Goal: Task Accomplishment & Management: Use online tool/utility

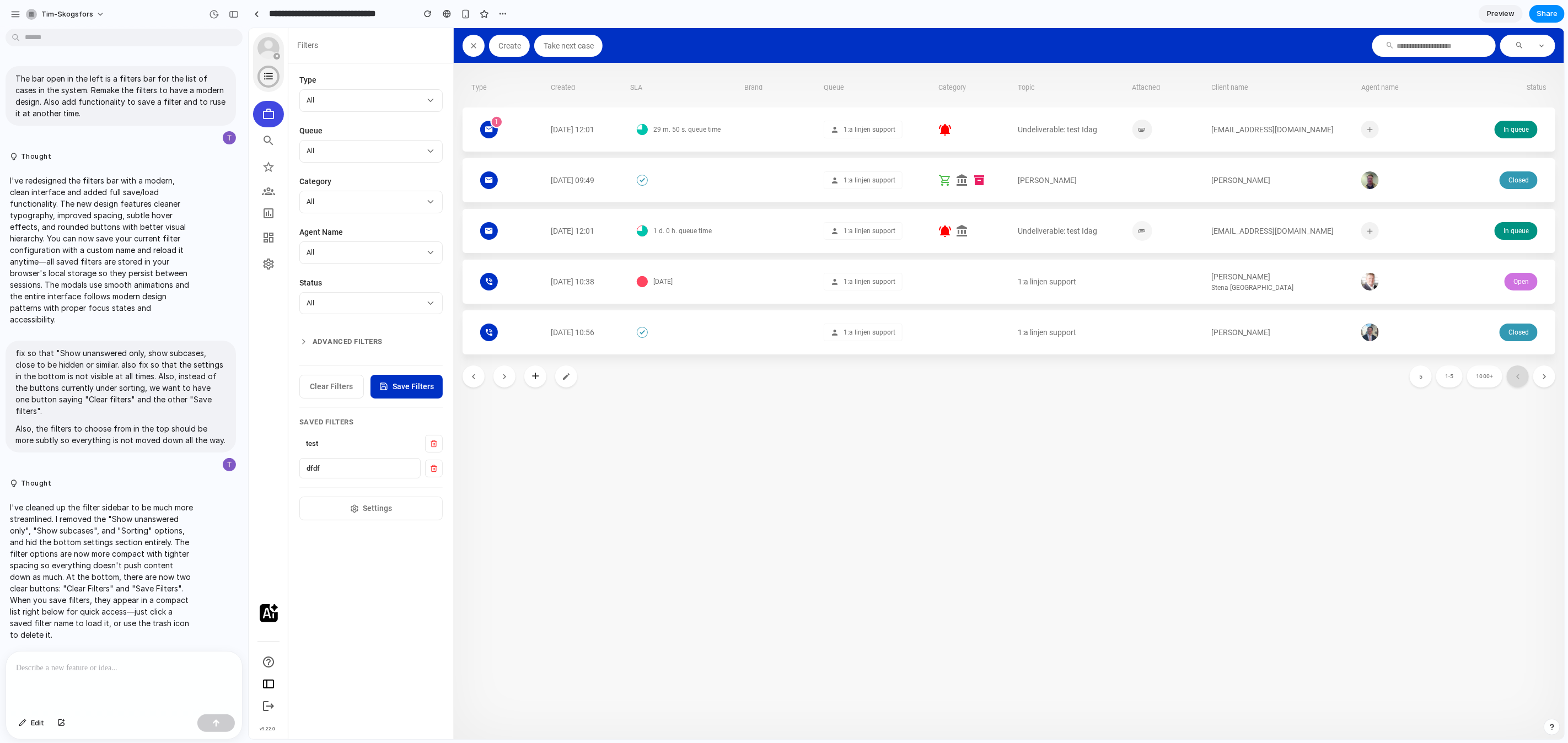
scroll to position [1890, 0]
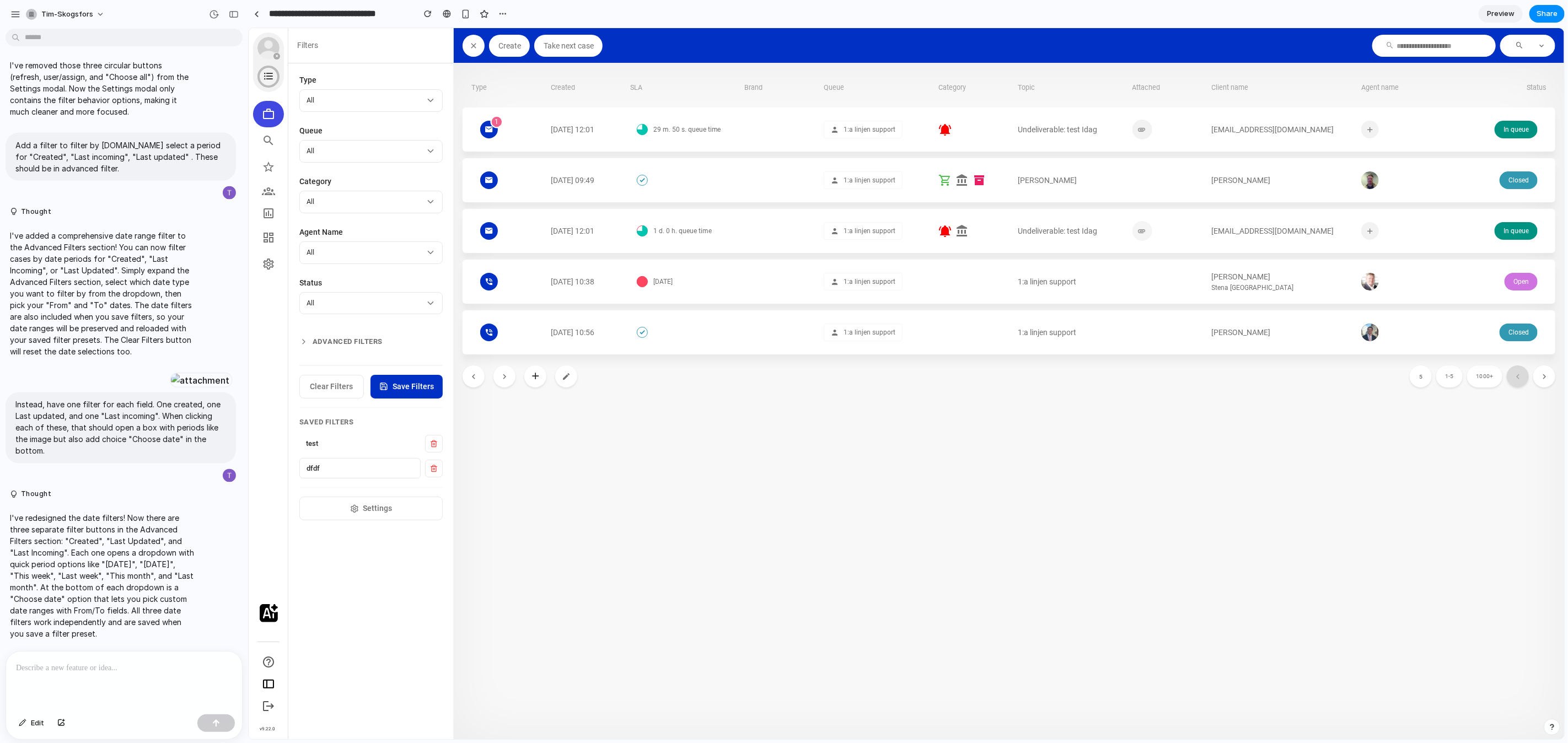
click at [181, 669] on p at bounding box center [124, 669] width 216 height 14
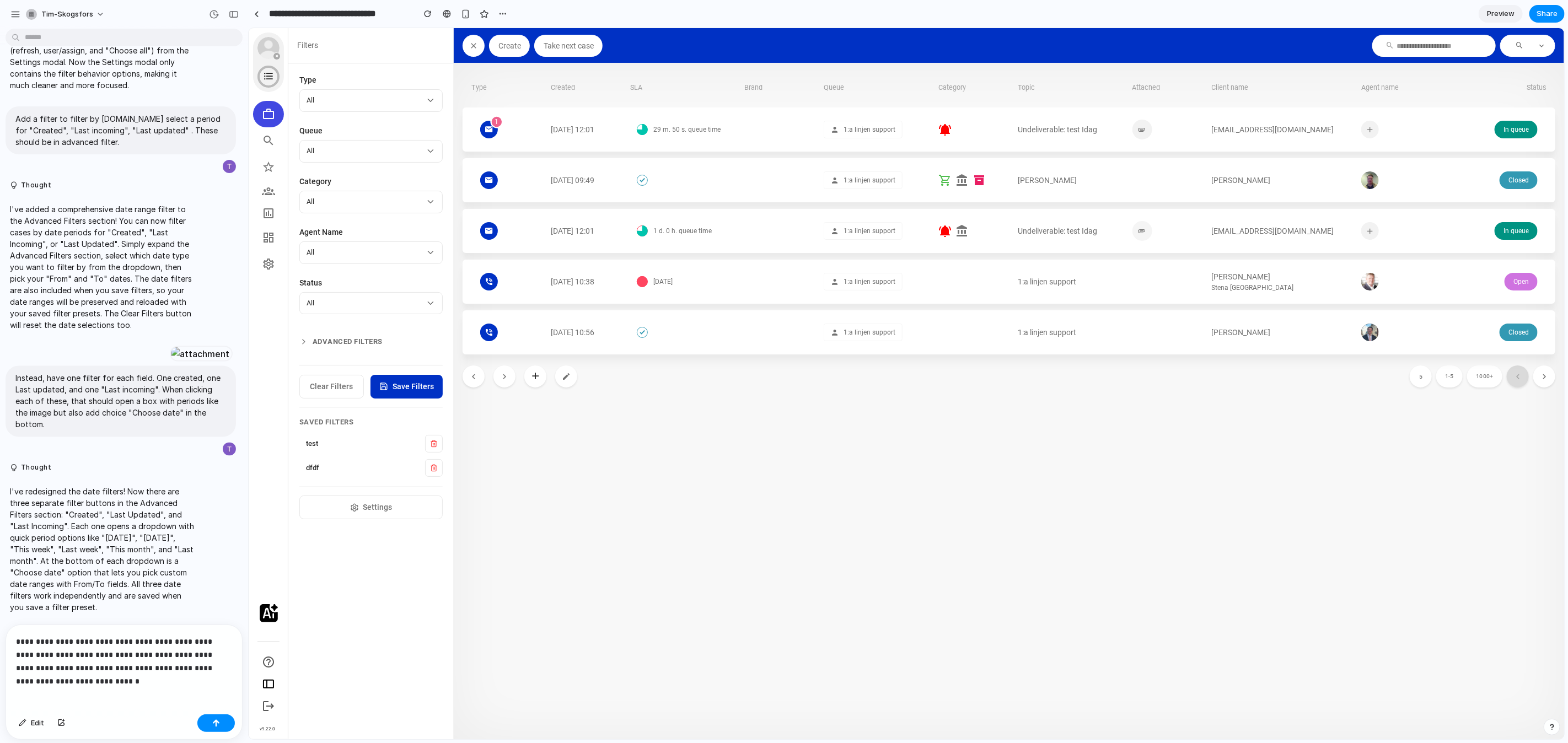
click at [188, 668] on p "**********" at bounding box center [124, 654] width 216 height 40
click at [185, 669] on p "**********" at bounding box center [124, 654] width 216 height 40
click at [226, 669] on p "**********" at bounding box center [124, 654] width 216 height 40
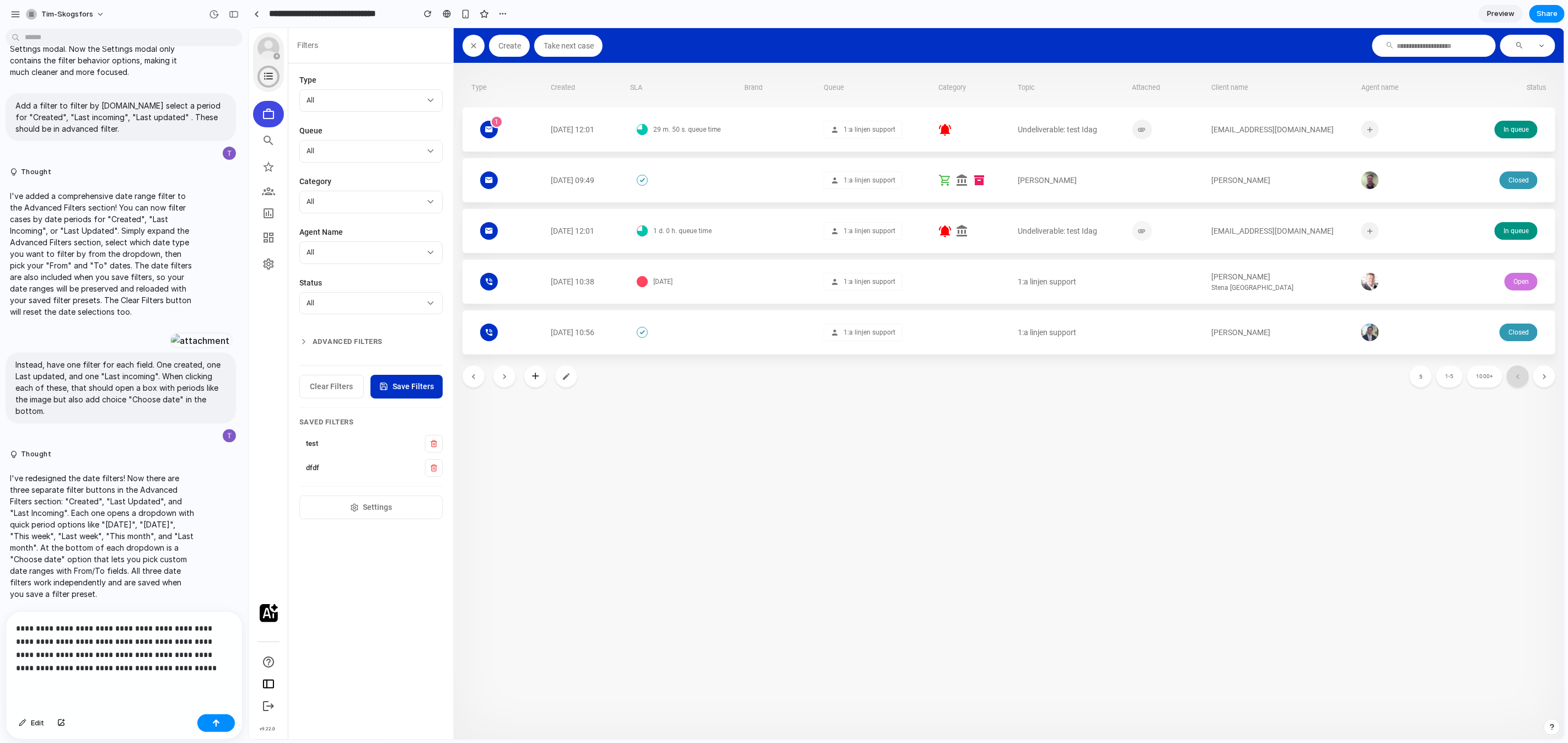
click at [53, 671] on p "**********" at bounding box center [124, 648] width 216 height 53
click at [102, 671] on p "**********" at bounding box center [124, 648] width 216 height 53
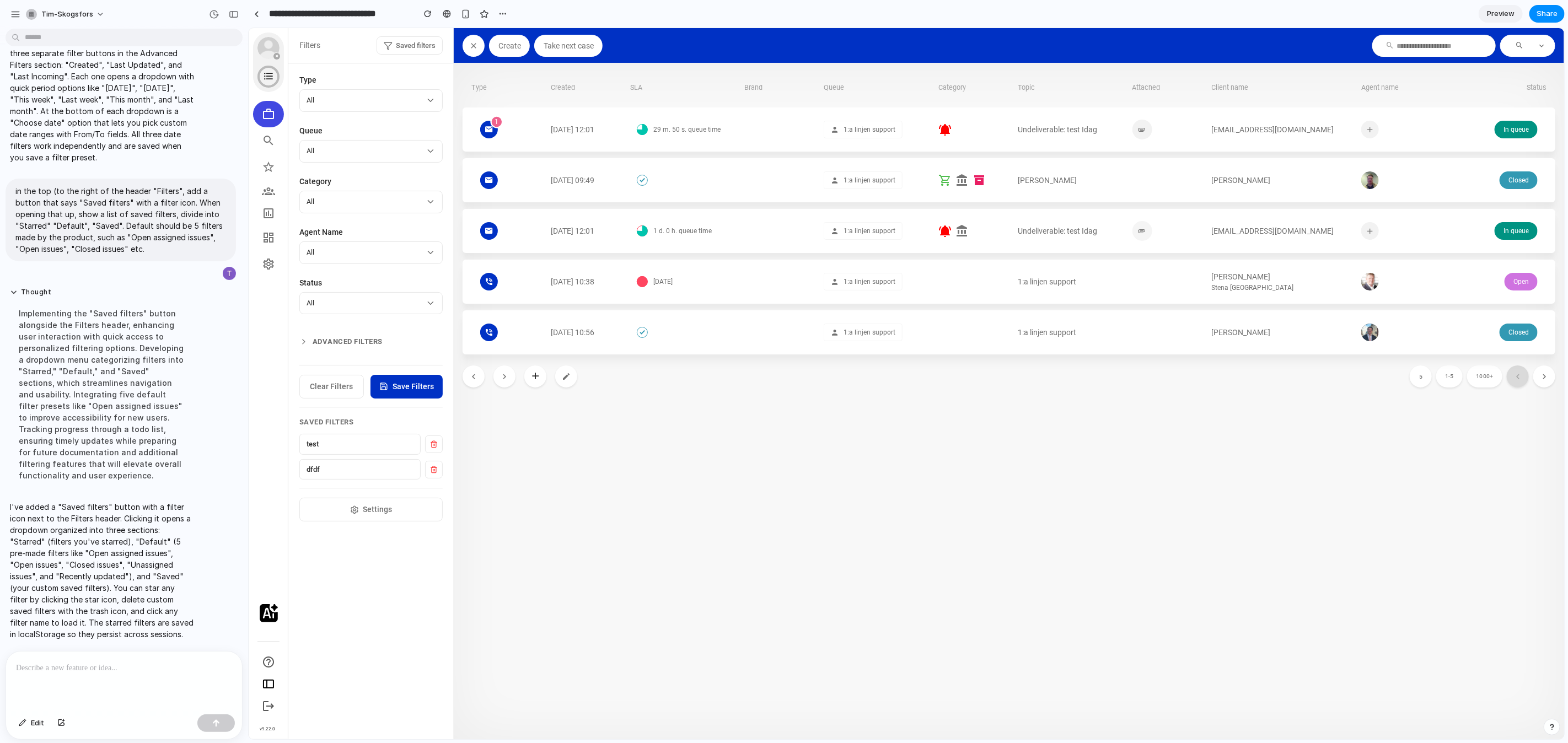
scroll to position [2367, 0]
click at [411, 47] on span "Saved filters" at bounding box center [415, 45] width 40 height 11
click at [406, 46] on div at bounding box center [906, 383] width 1316 height 711
click at [399, 48] on span "Saved filters" at bounding box center [415, 45] width 40 height 11
click at [406, 45] on div at bounding box center [906, 383] width 1316 height 711
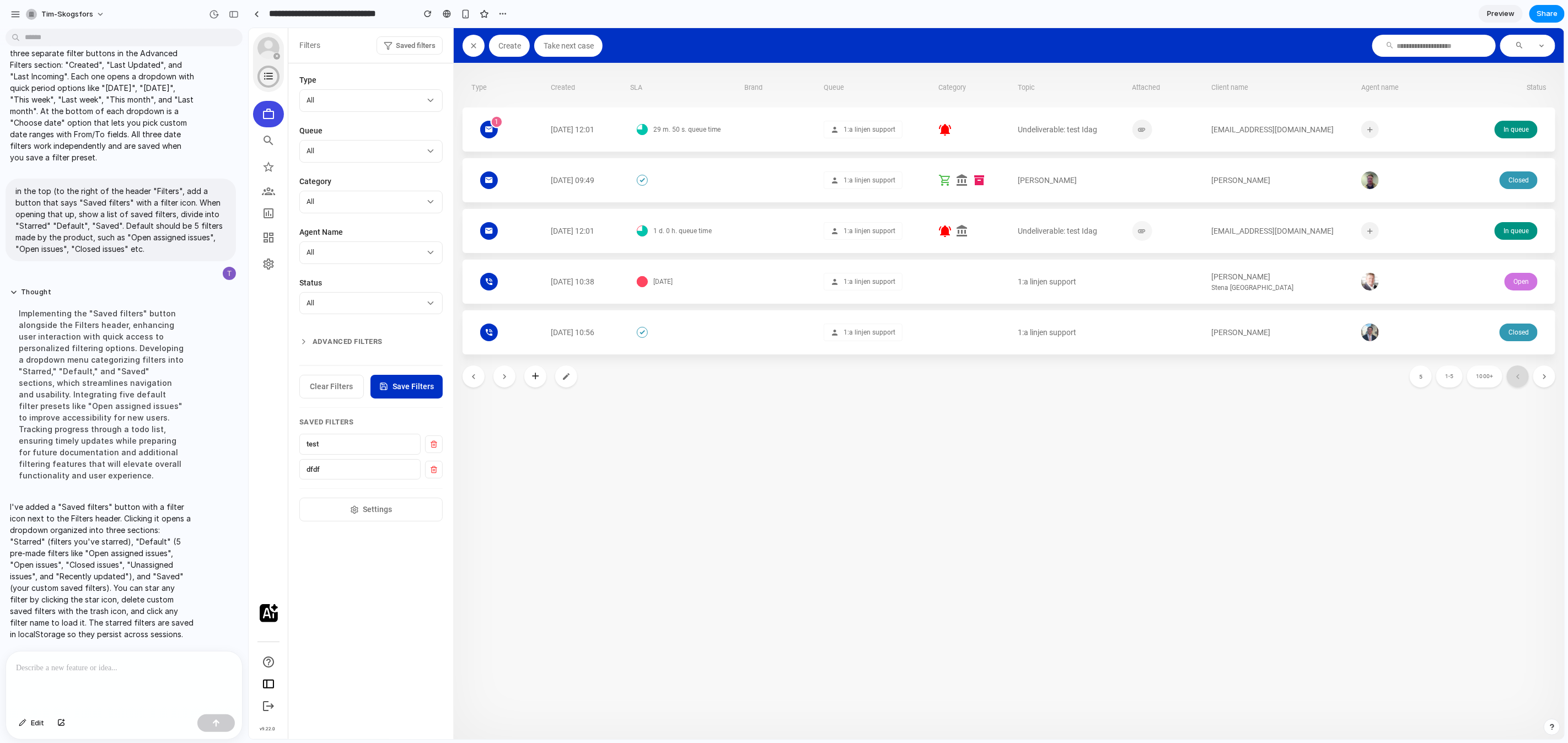
click at [406, 45] on span "Saved filters" at bounding box center [415, 45] width 40 height 11
click at [305, 232] on icon at bounding box center [303, 229] width 7 height 7
click at [305, 263] on icon at bounding box center [304, 262] width 8 height 8
click at [400, 163] on div "Closed issues" at bounding box center [373, 168] width 118 height 12
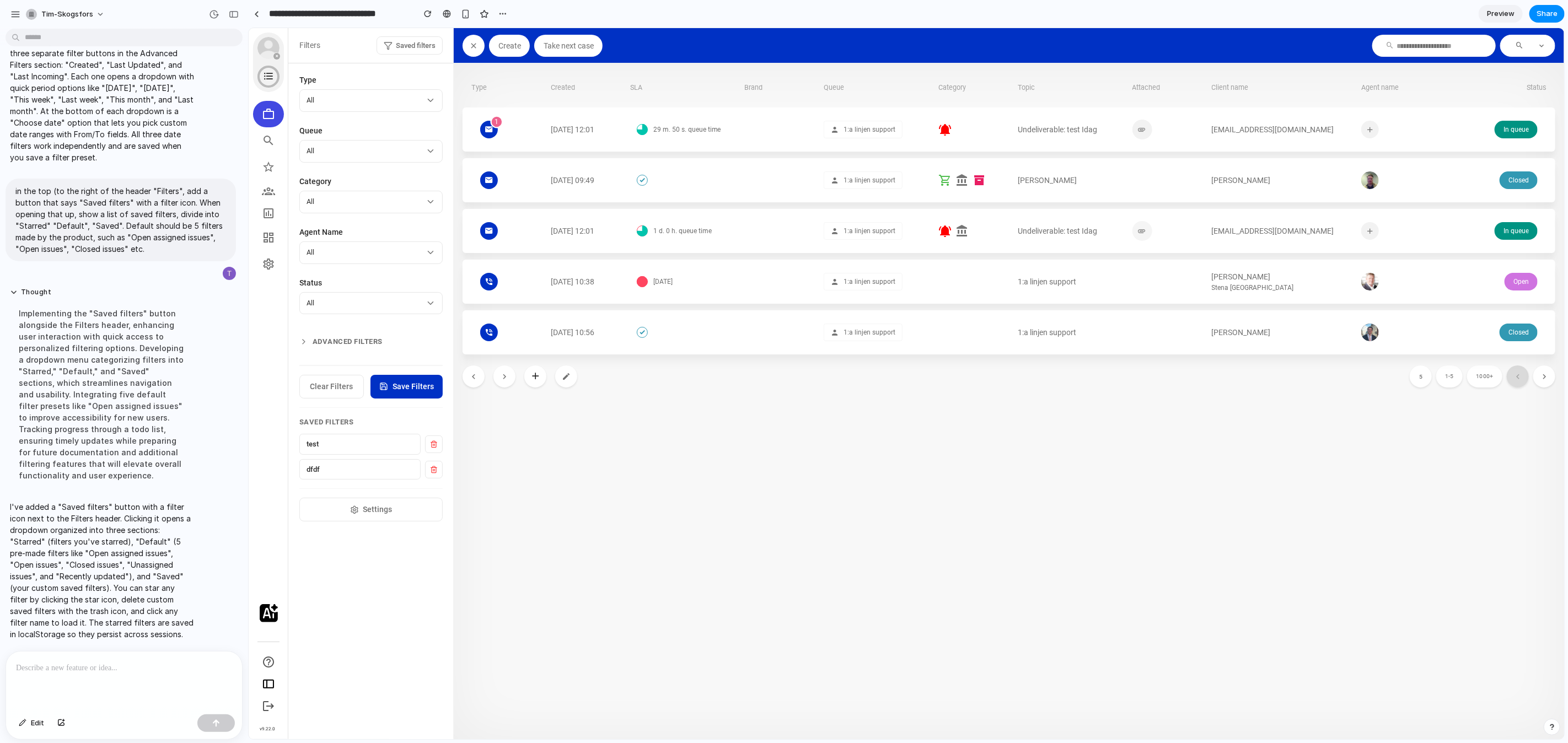
click at [434, 49] on span "Saved filters" at bounding box center [415, 45] width 40 height 11
click at [362, 41] on div at bounding box center [906, 383] width 1316 height 711
click at [403, 47] on span "Saved filters" at bounding box center [415, 45] width 40 height 11
click at [150, 684] on div at bounding box center [124, 680] width 236 height 58
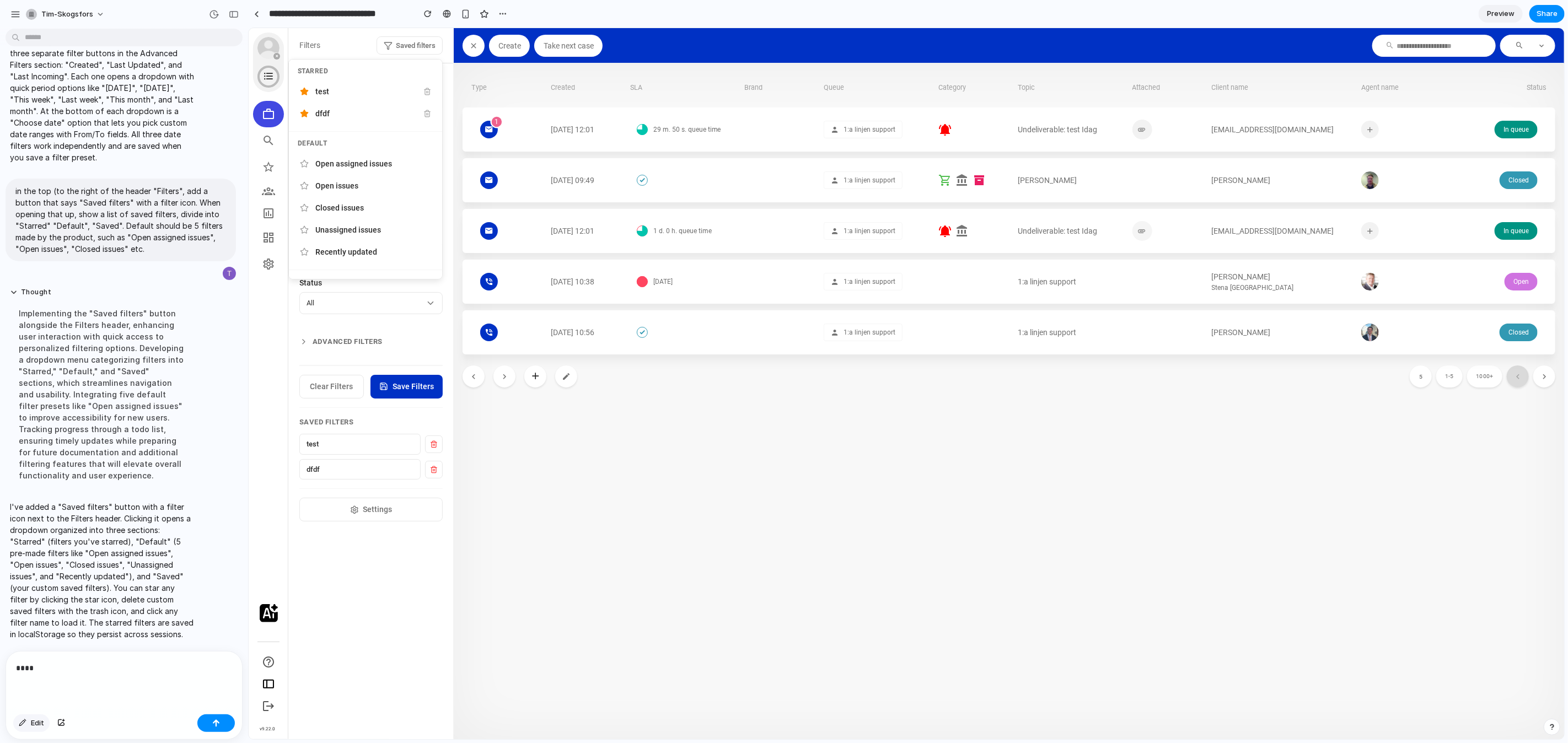
click at [41, 724] on span "Edit" at bounding box center [37, 723] width 14 height 11
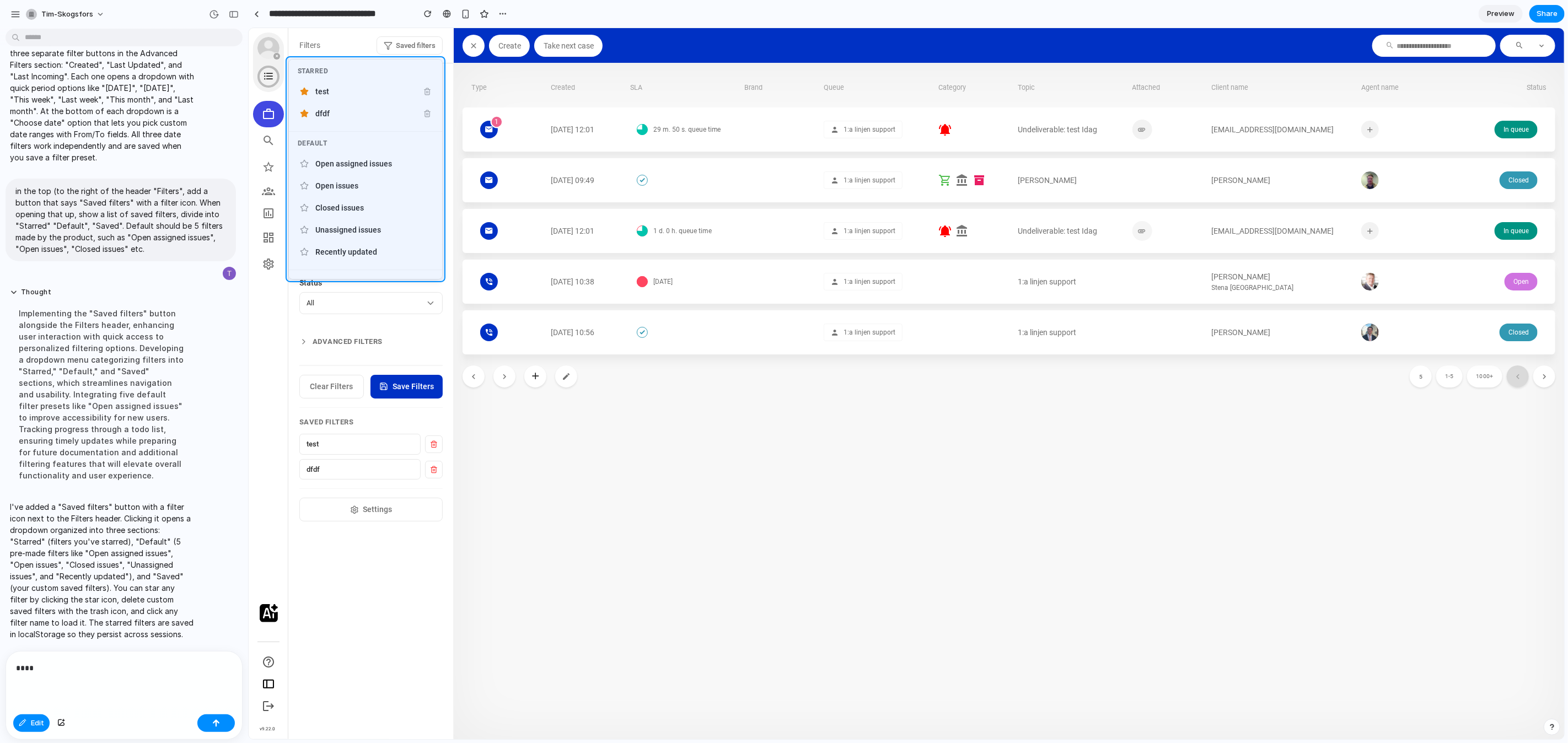
click at [442, 63] on div at bounding box center [907, 383] width 1316 height 711
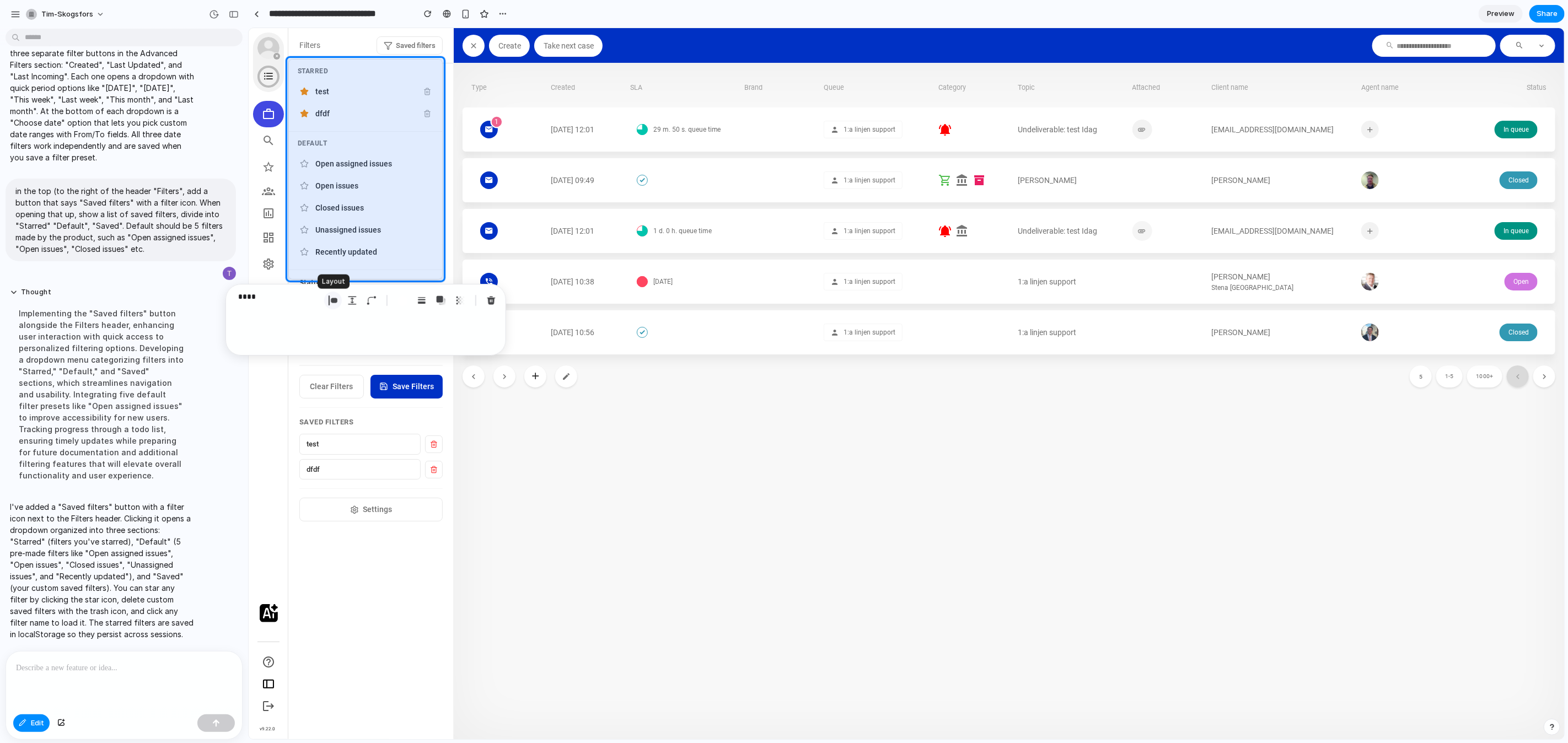
click at [332, 300] on div "button" at bounding box center [334, 300] width 10 height 10
click at [418, 367] on input "***" at bounding box center [419, 363] width 55 height 22
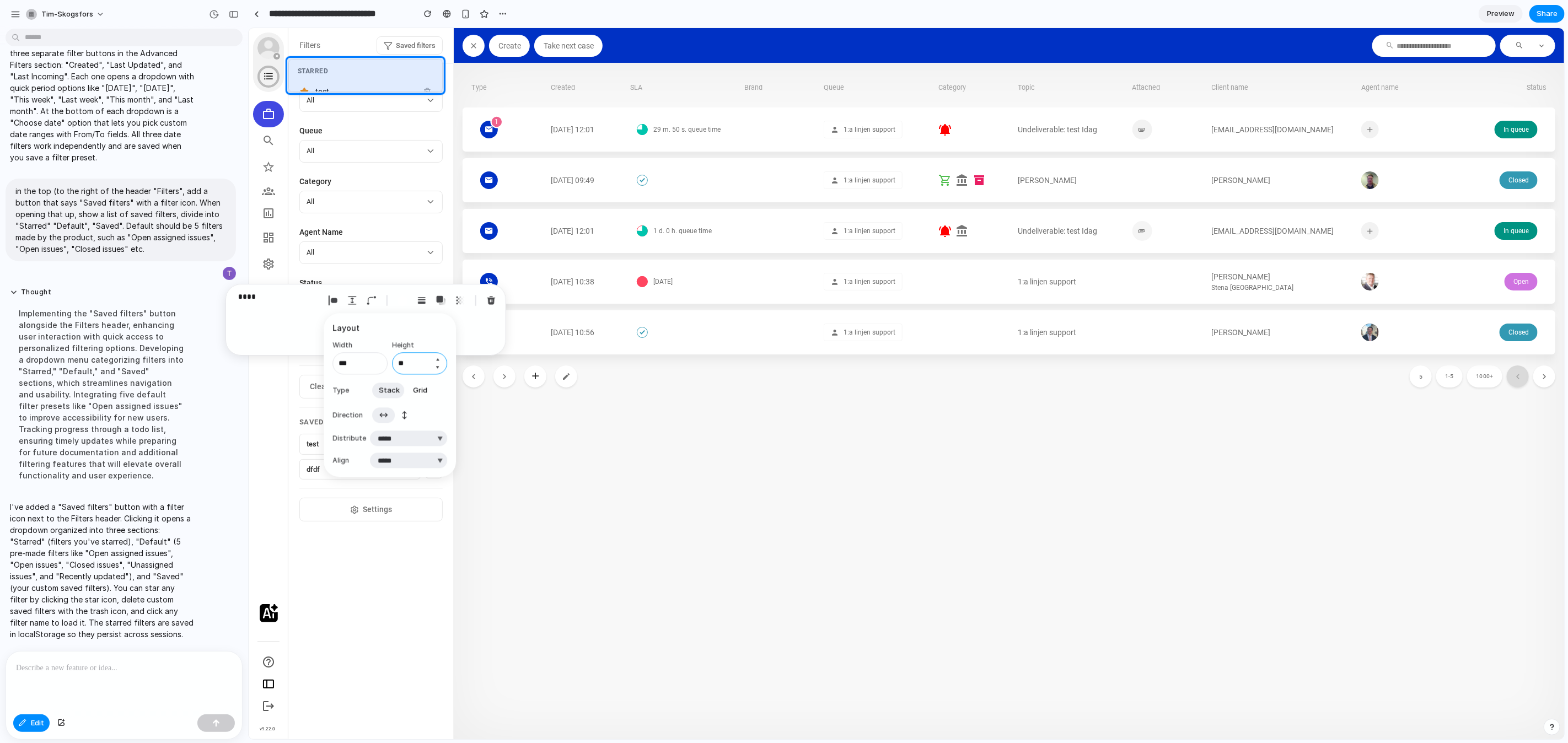
type input "*"
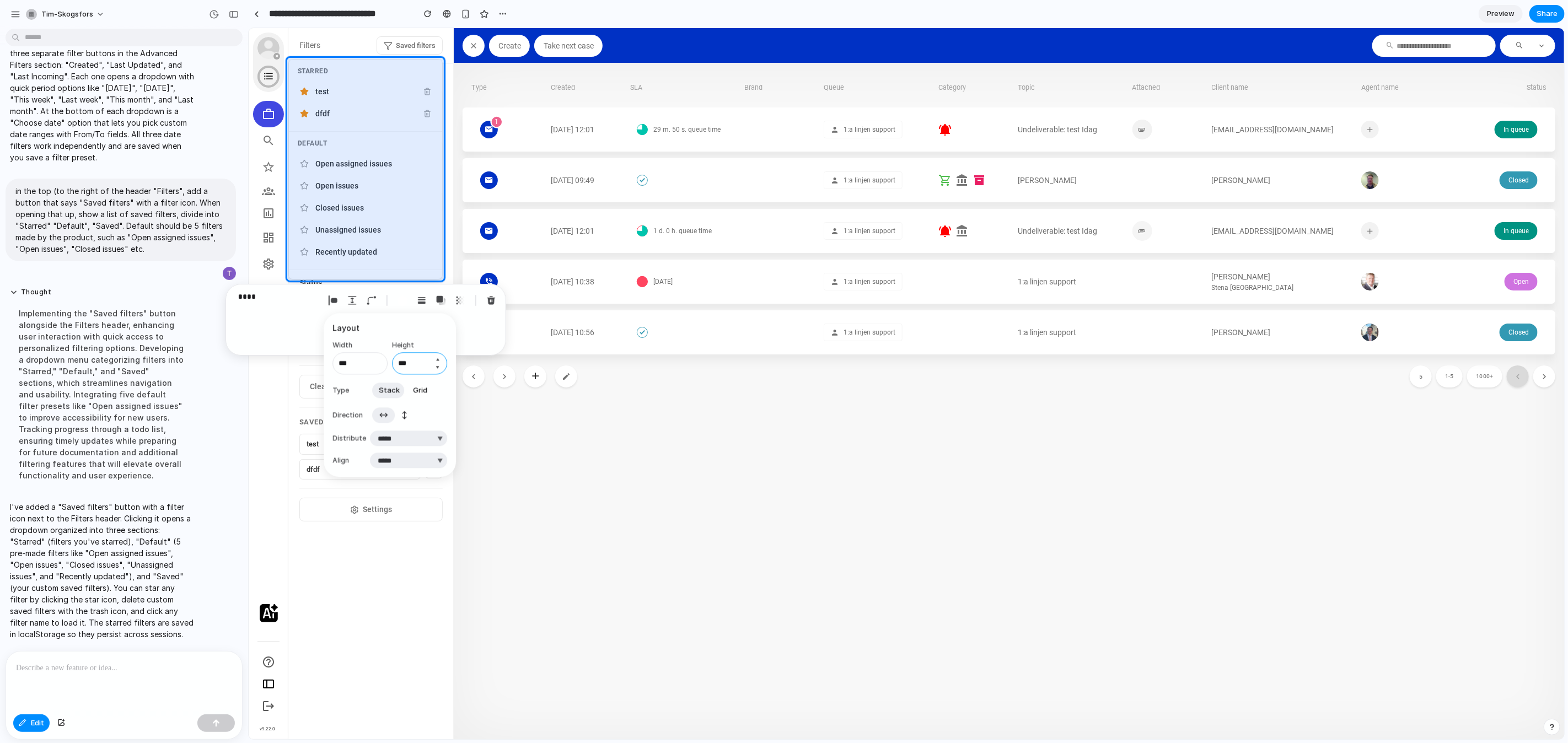
type input "***"
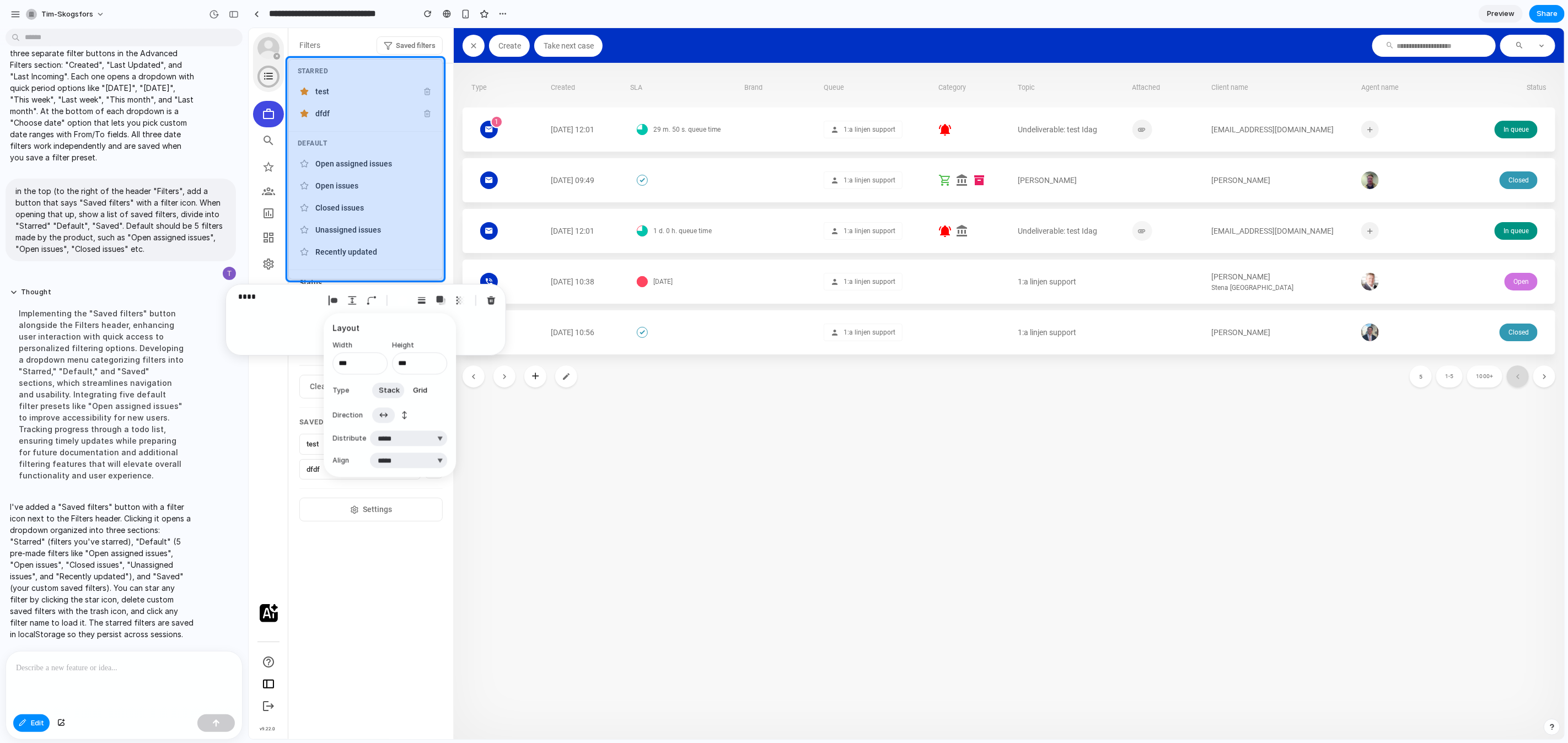
click at [443, 63] on div at bounding box center [907, 383] width 1316 height 711
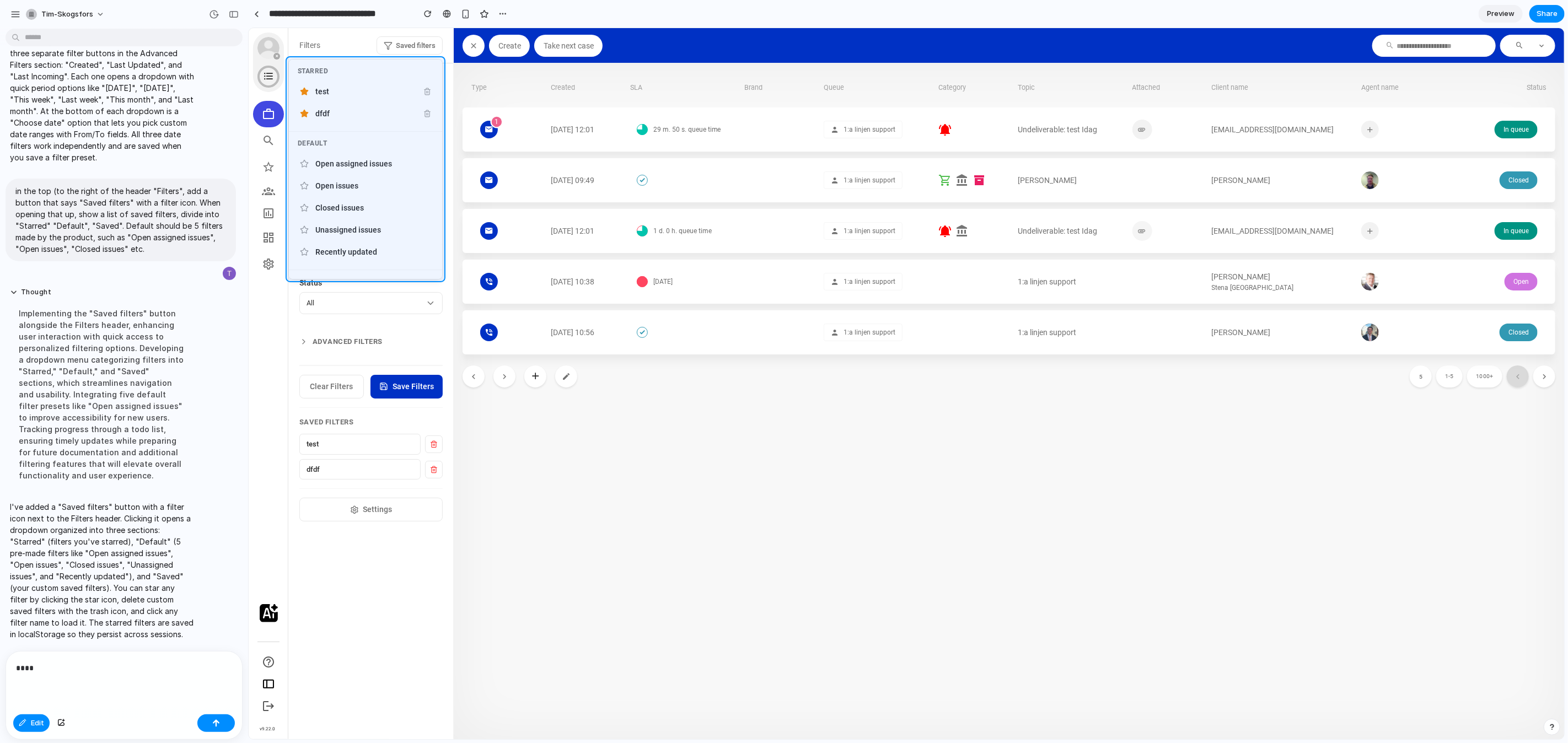
click at [442, 63] on div at bounding box center [907, 383] width 1316 height 711
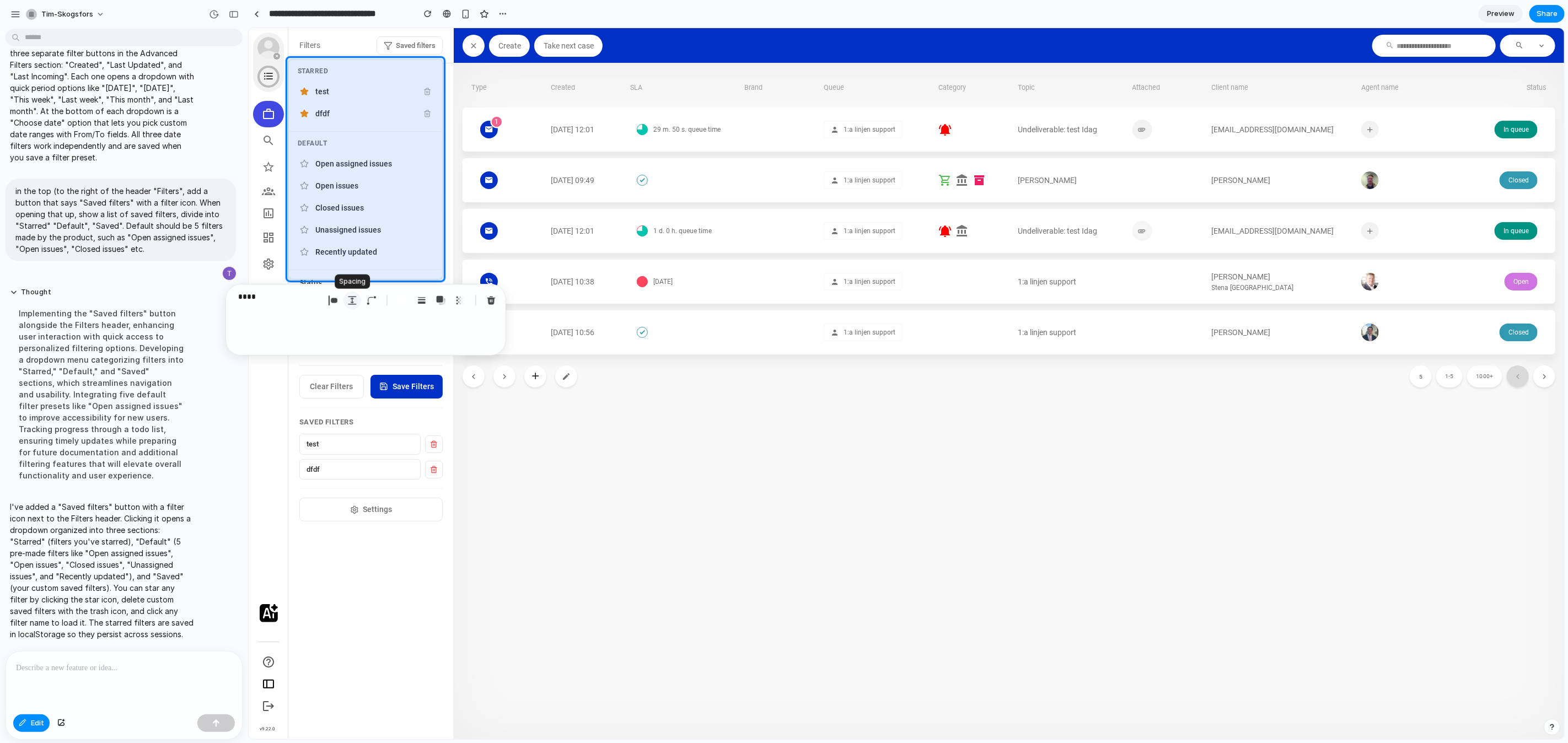
click at [350, 300] on div "button" at bounding box center [352, 300] width 10 height 10
click at [276, 320] on div "****" at bounding box center [366, 319] width 281 height 72
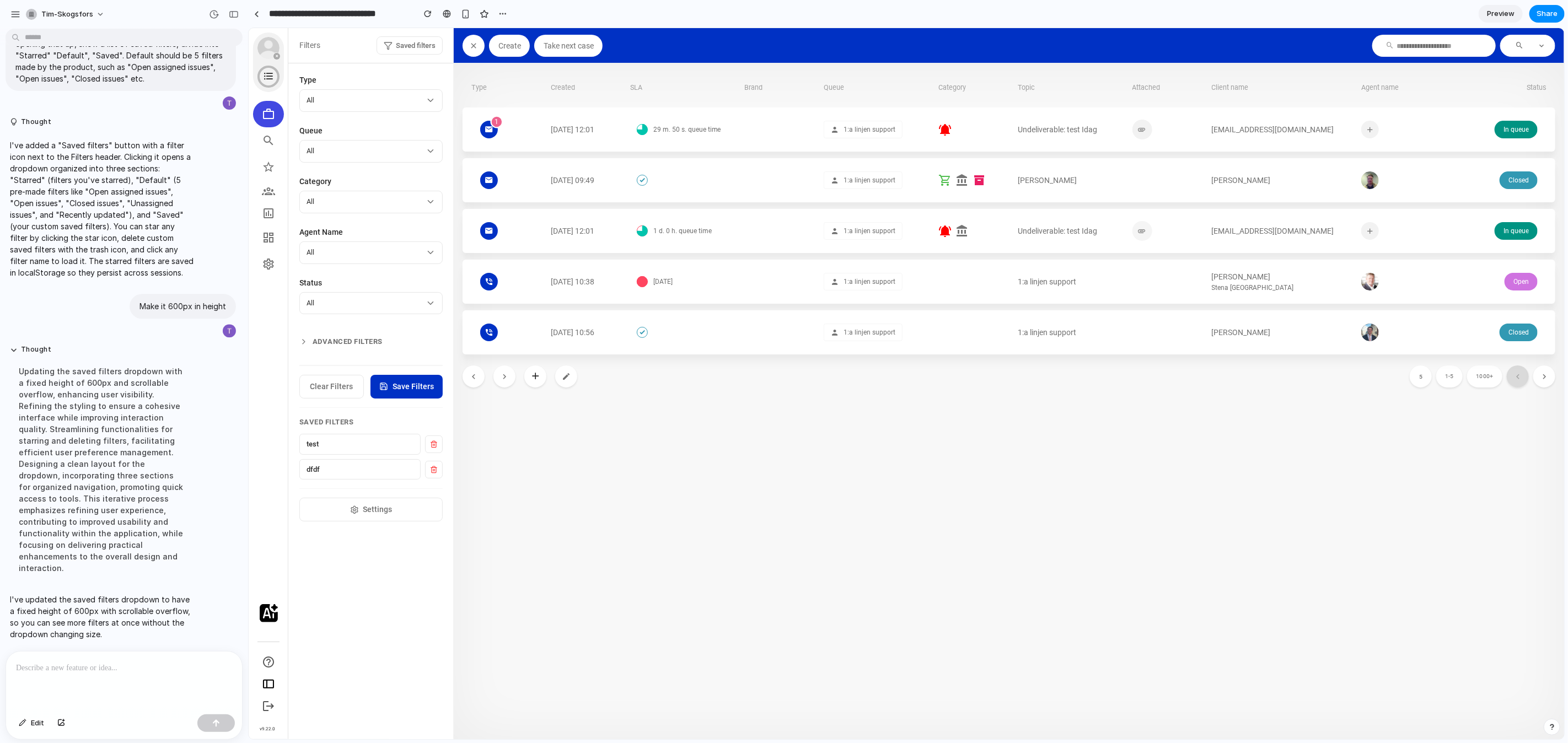
scroll to position [2525, 0]
click at [408, 50] on span "Saved filters" at bounding box center [415, 45] width 40 height 11
click at [187, 585] on div "Thought Updating the saved filters dropdown with a fixed height of 600px and sc…" at bounding box center [102, 463] width 193 height 249
click at [411, 414] on div at bounding box center [906, 383] width 1316 height 711
click at [423, 41] on span "Saved filters" at bounding box center [415, 45] width 40 height 11
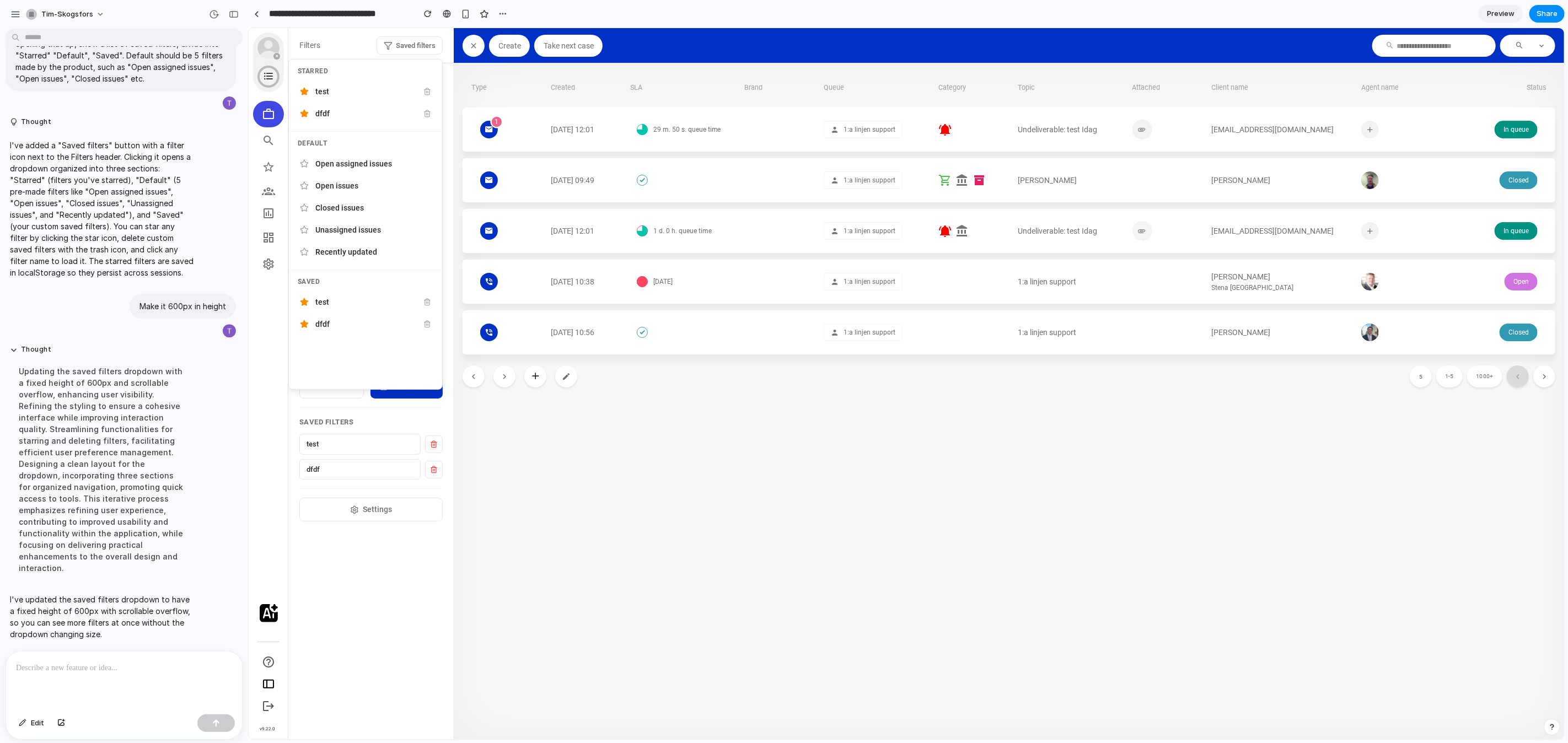
click at [352, 411] on div at bounding box center [906, 383] width 1316 height 711
click at [142, 680] on div at bounding box center [124, 680] width 236 height 58
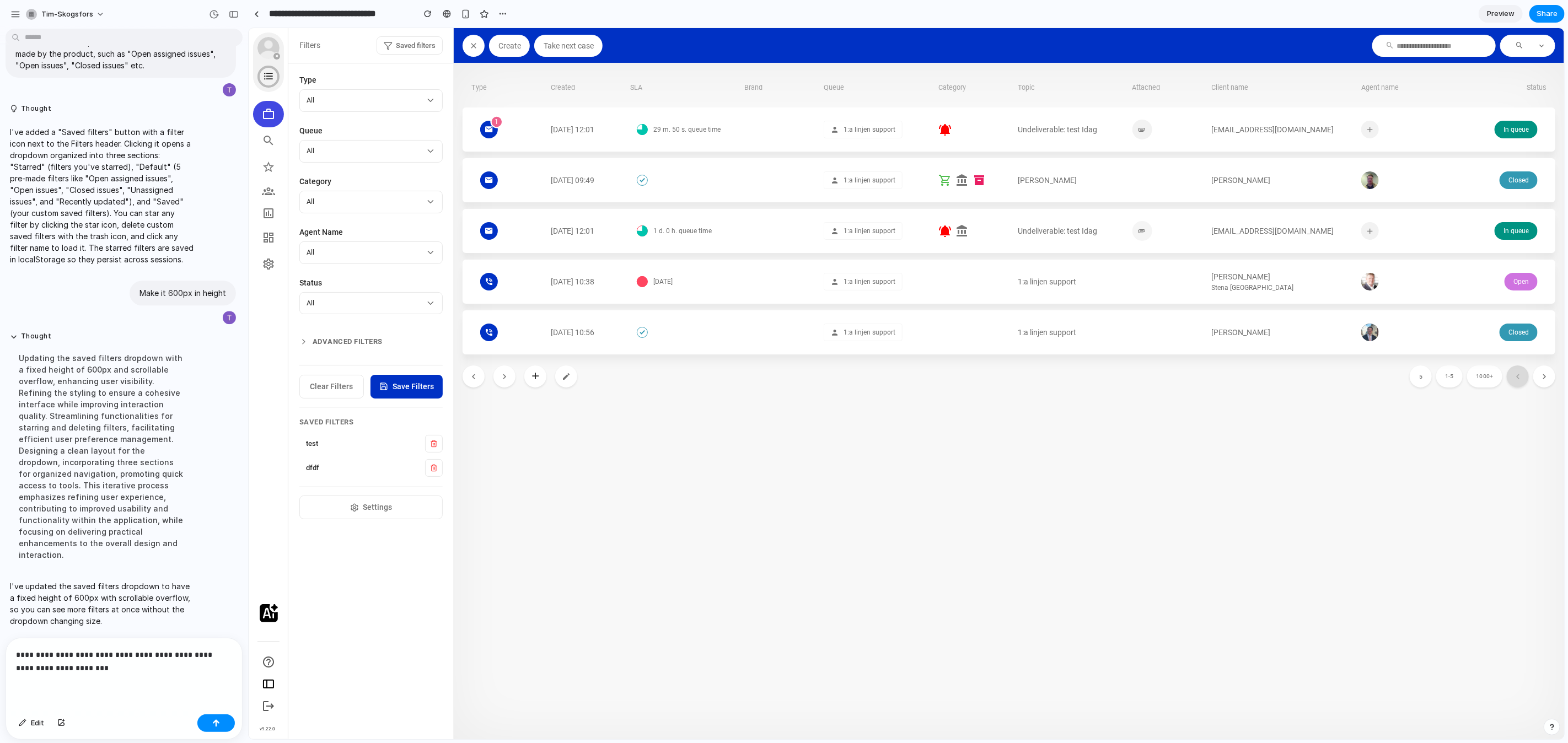
scroll to position [2615, 0]
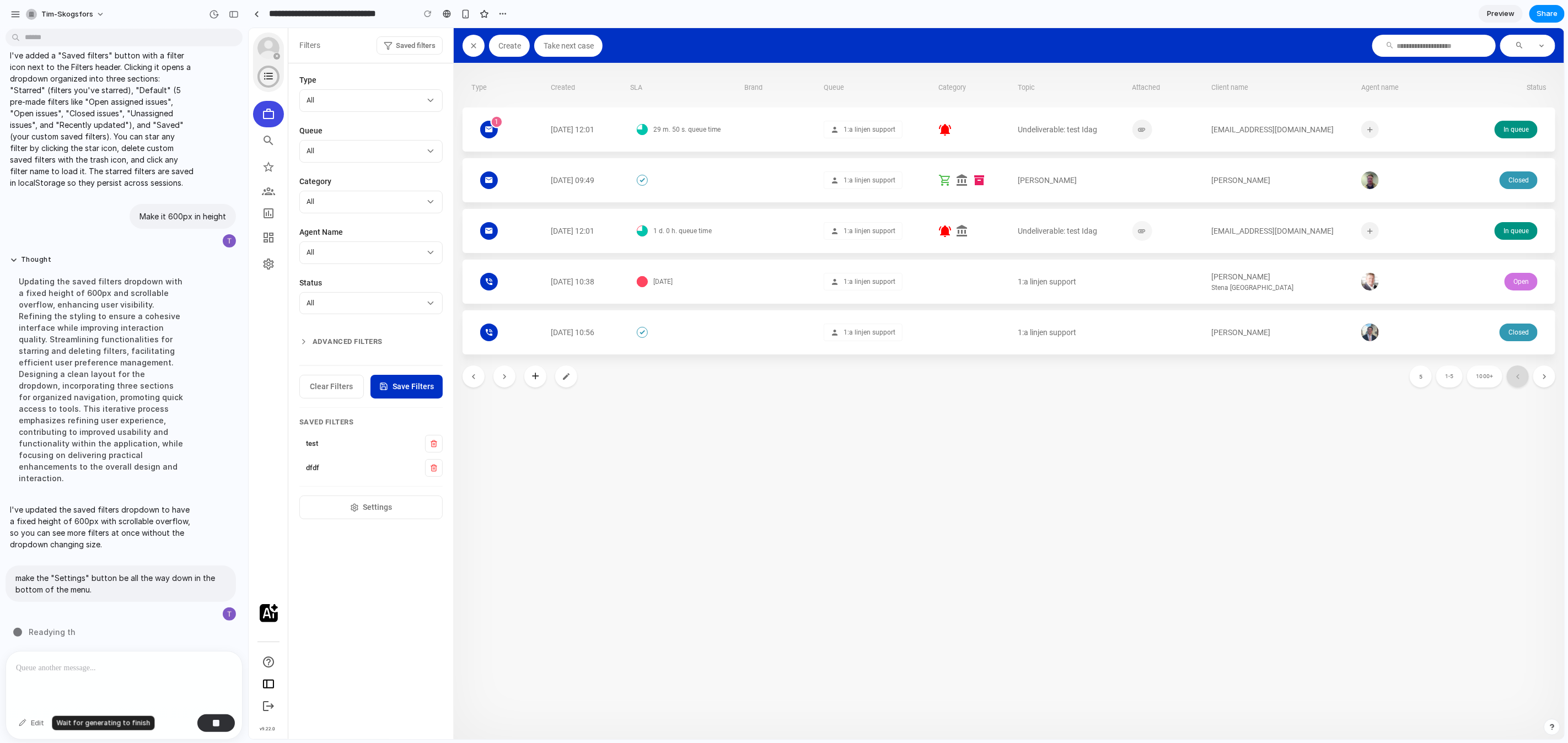
click at [30, 721] on div "Edit" at bounding box center [31, 723] width 36 height 18
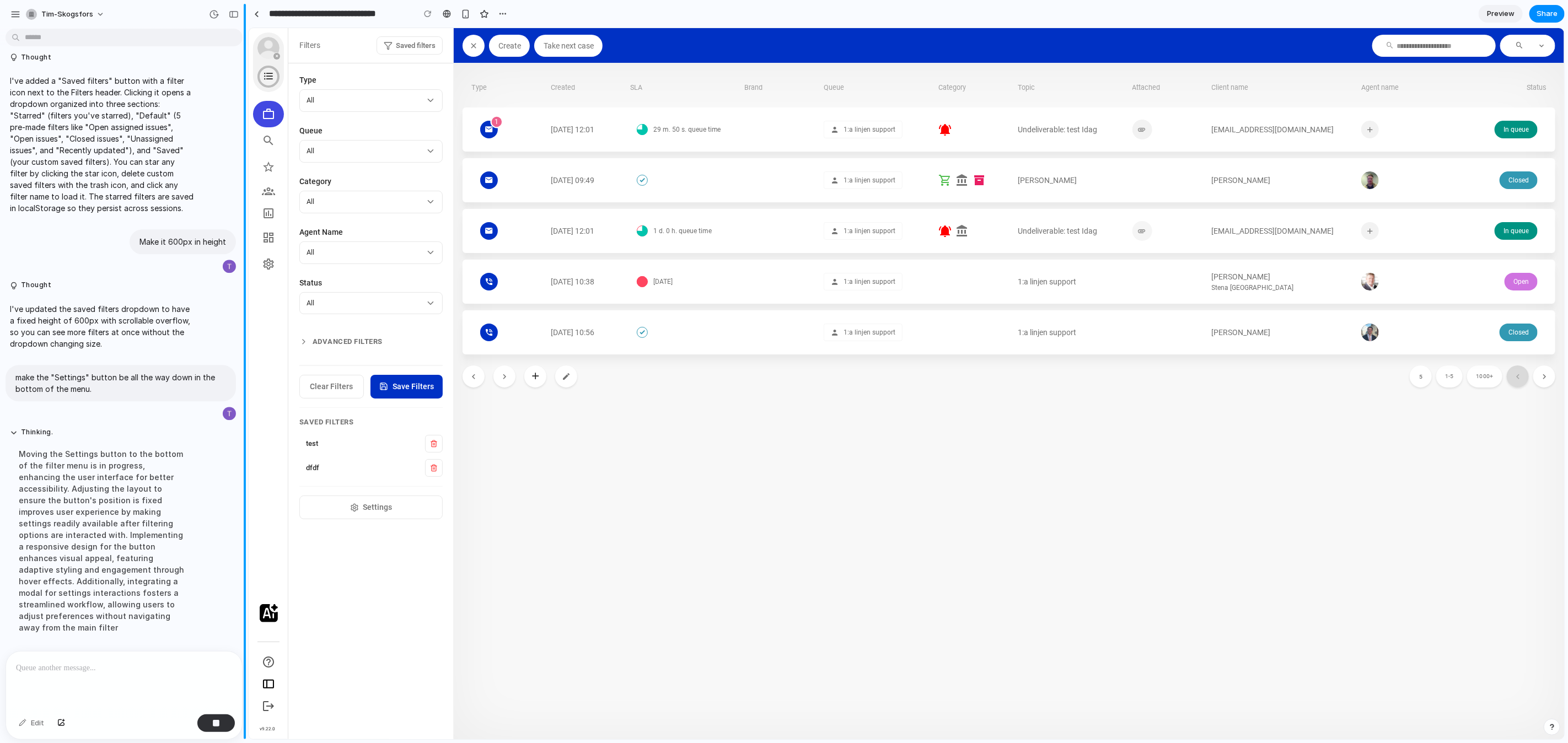
scroll to position [2614, 0]
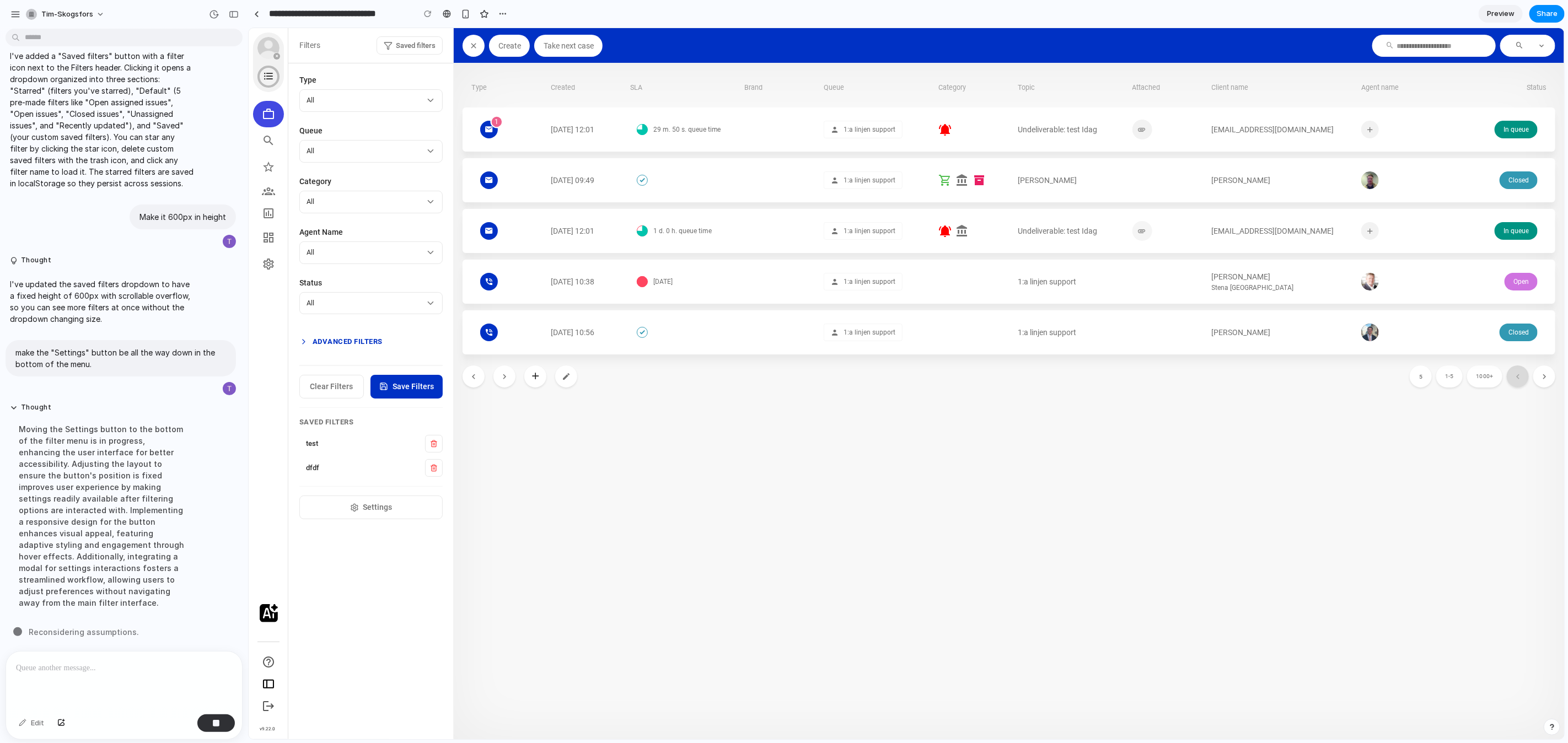
click at [317, 335] on button "Advanced Filters" at bounding box center [370, 340] width 143 height 19
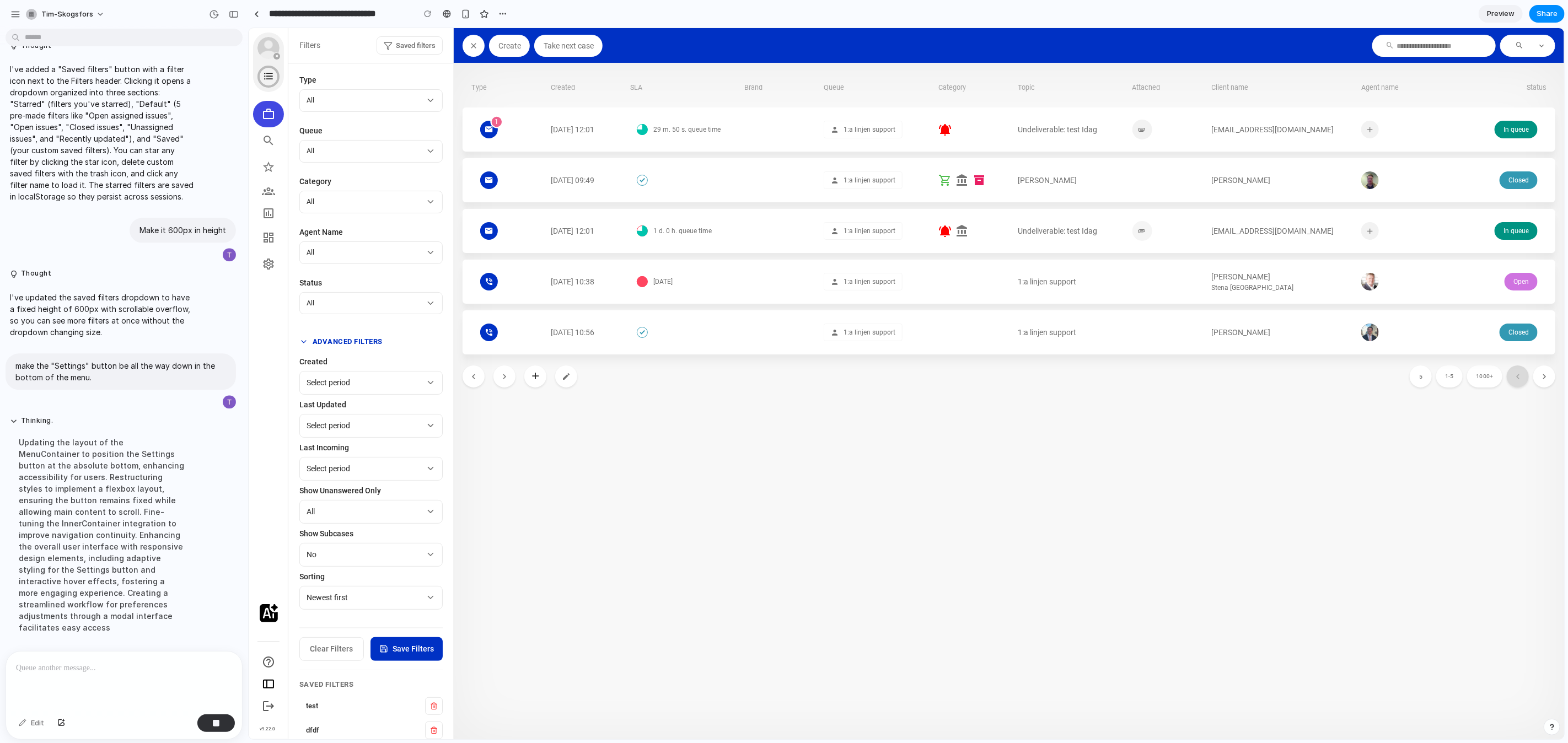
scroll to position [2626, 0]
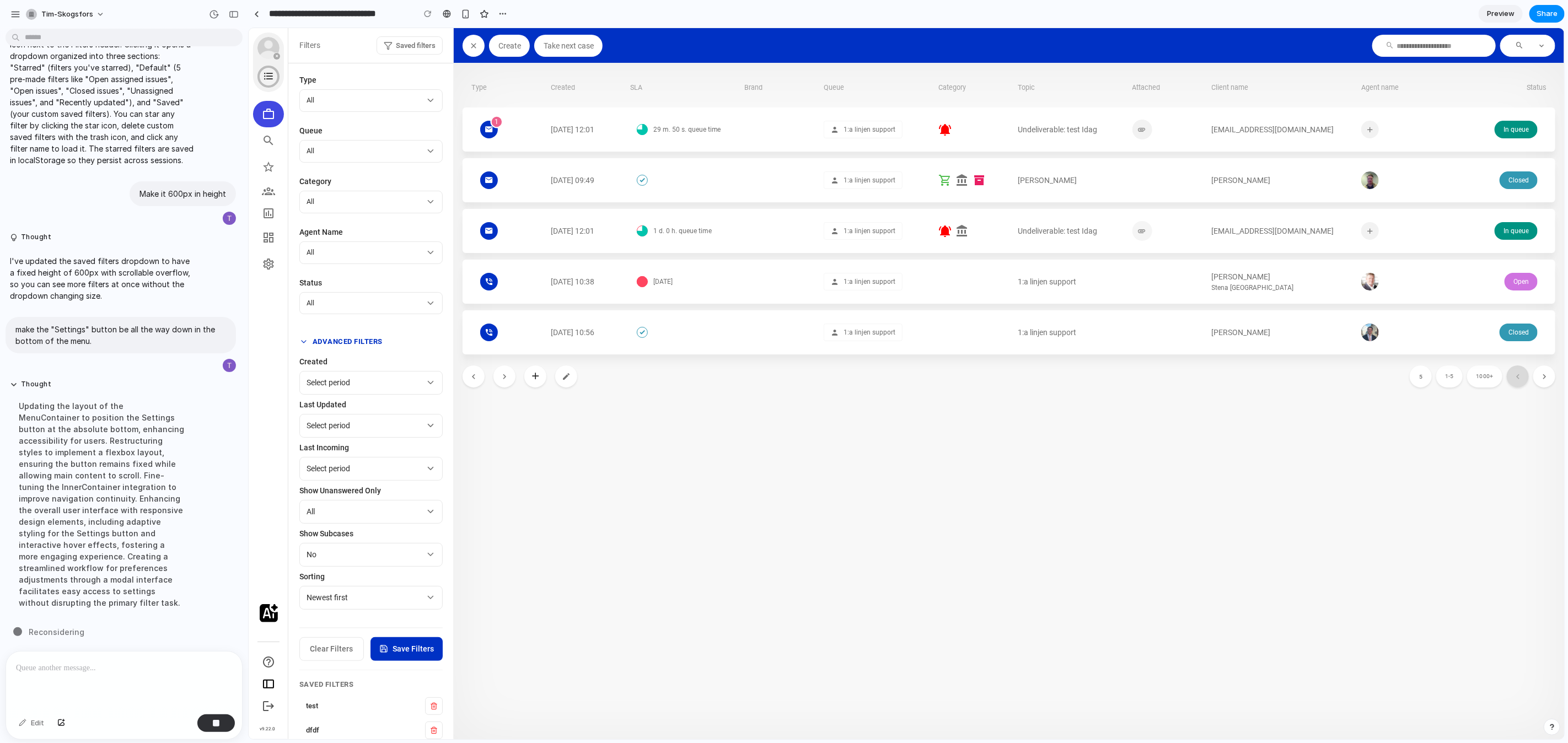
click at [317, 338] on button "Advanced Filters" at bounding box center [370, 340] width 143 height 19
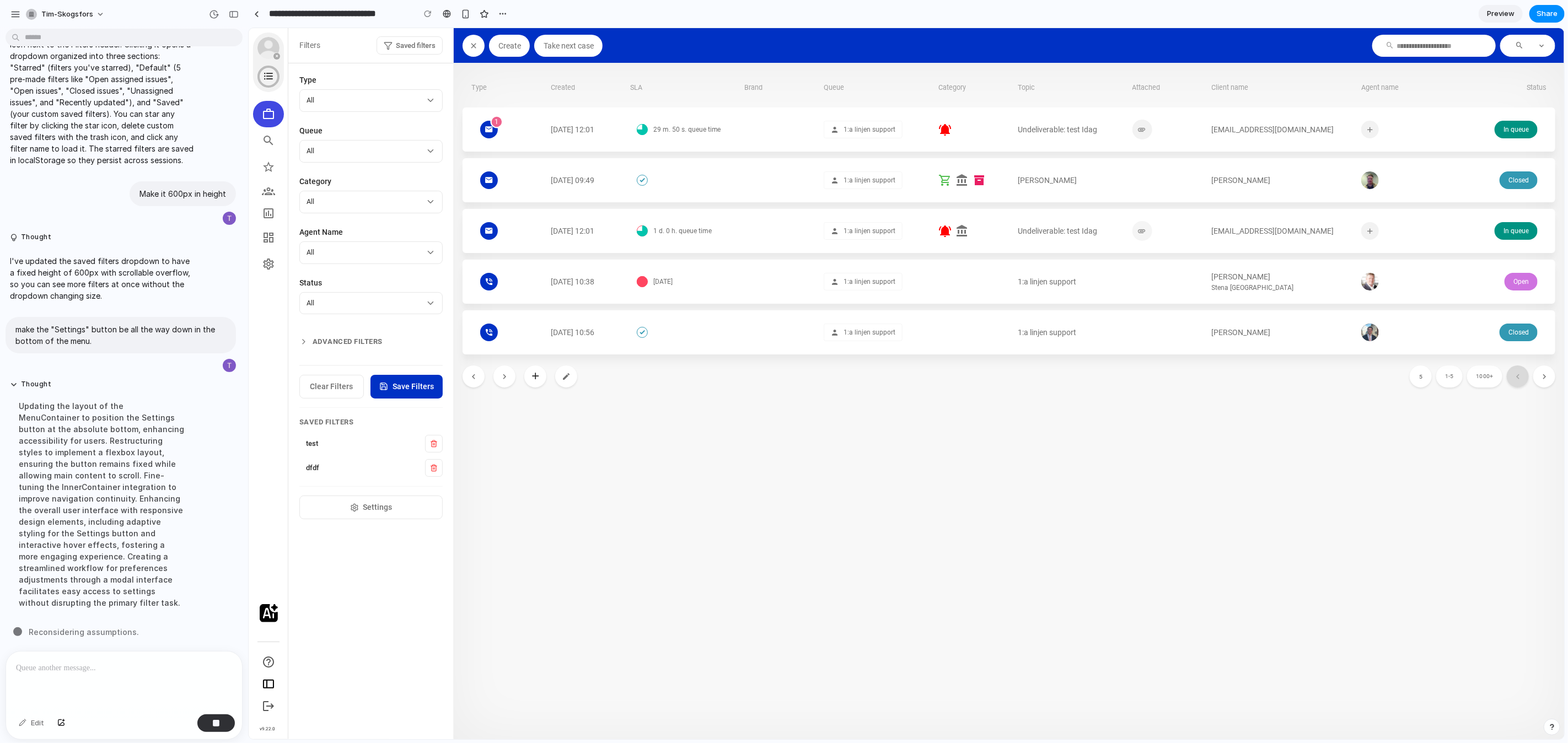
click at [363, 72] on section "Type All Queue All Category All Agent name All Status All Advanced Filters Clea…" at bounding box center [370, 296] width 165 height 467
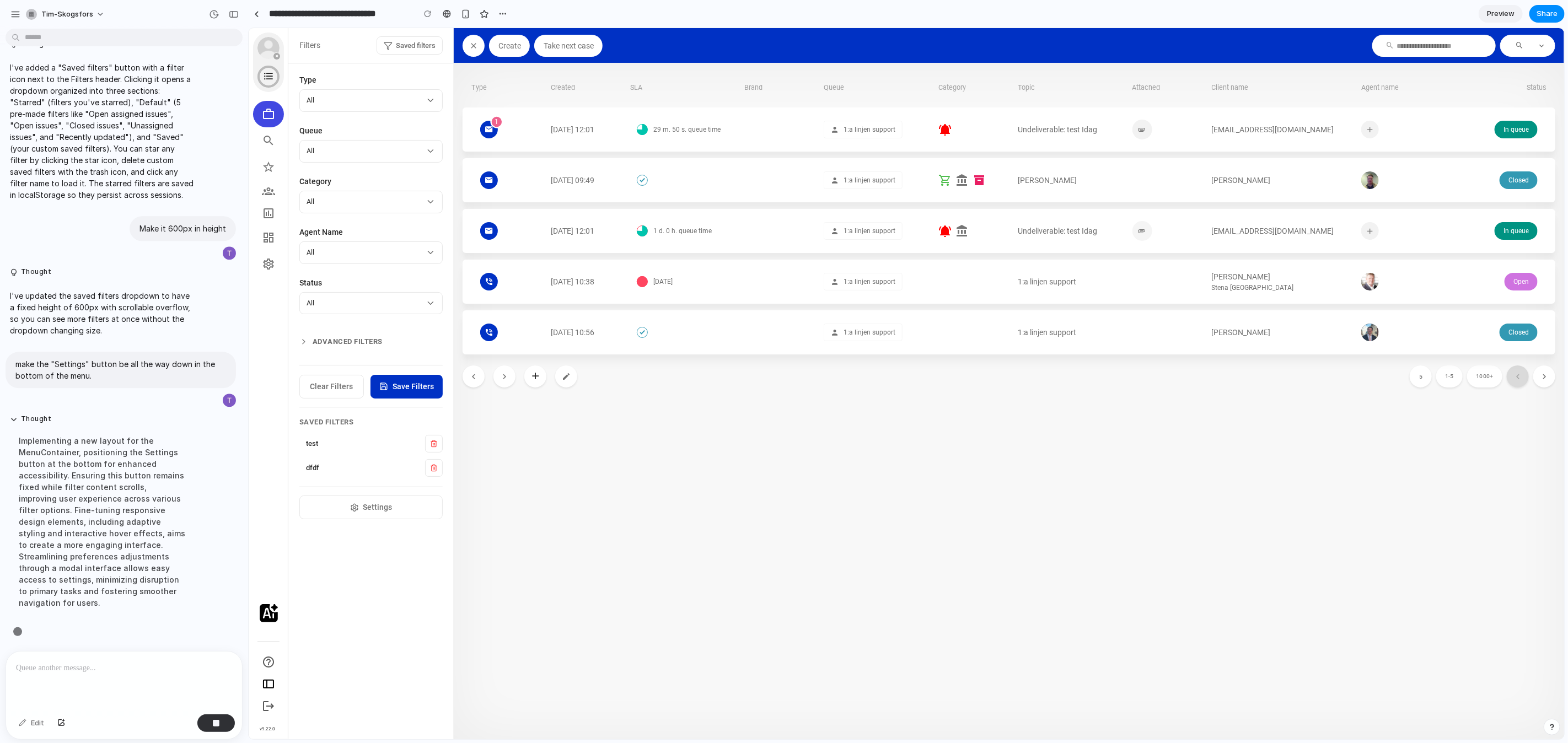
scroll to position [2603, 0]
click at [218, 17] on div "button" at bounding box center [214, 14] width 10 height 10
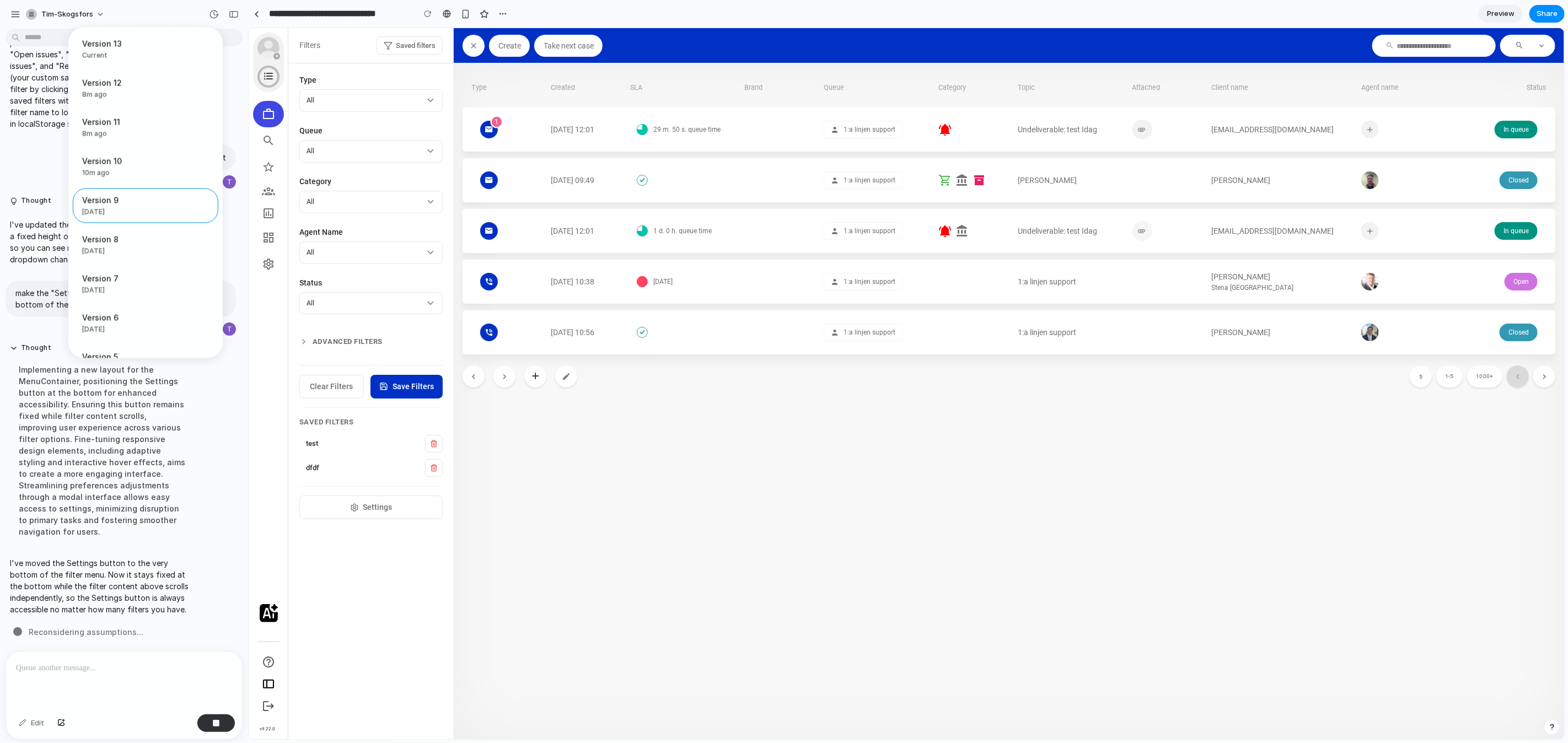
click at [154, 9] on div "Version 13 Current Version 12 8m ago Restore Version 11 8m ago Restore Version …" at bounding box center [784, 372] width 1568 height 743
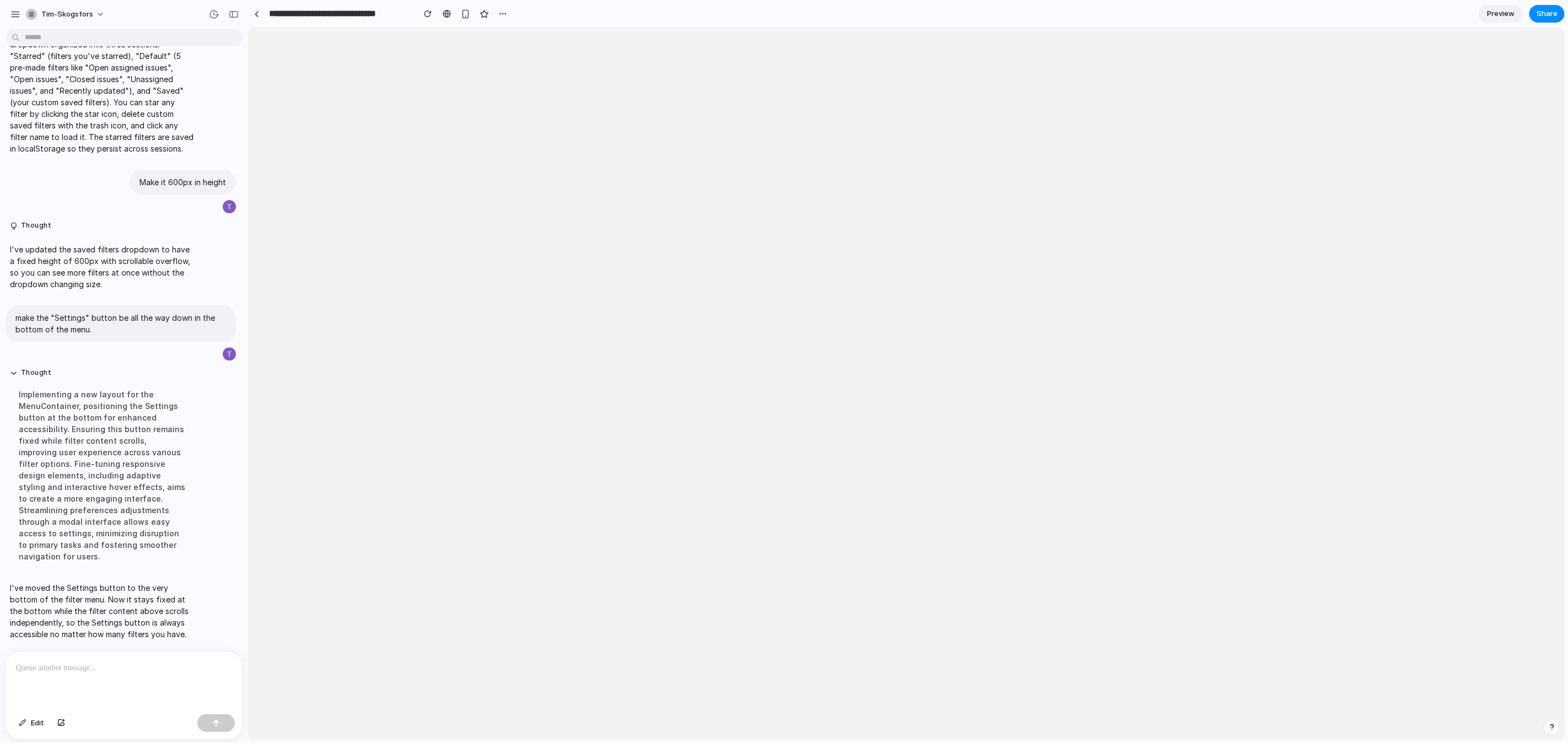
scroll to position [0, 0]
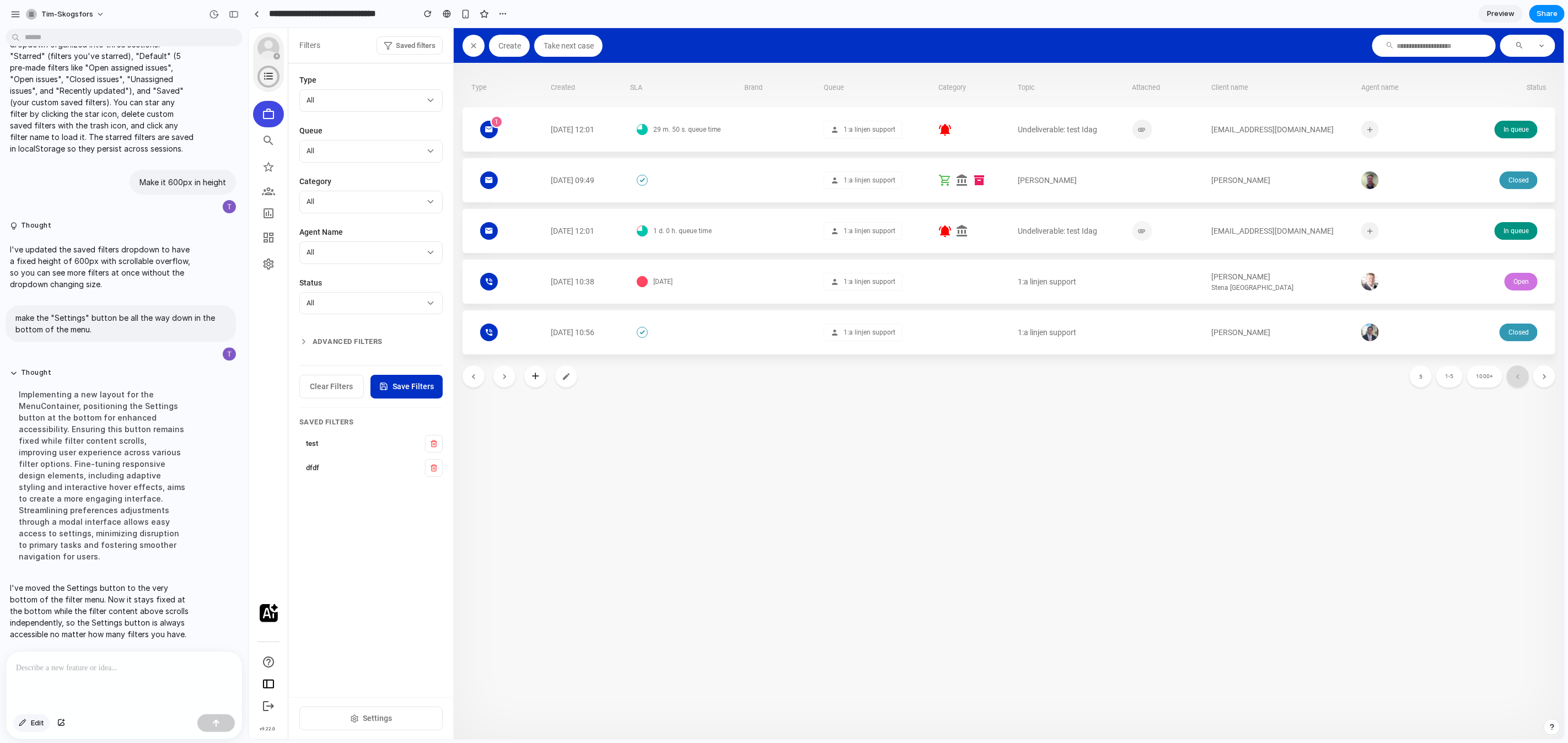
click at [32, 724] on span "Edit" at bounding box center [37, 723] width 14 height 11
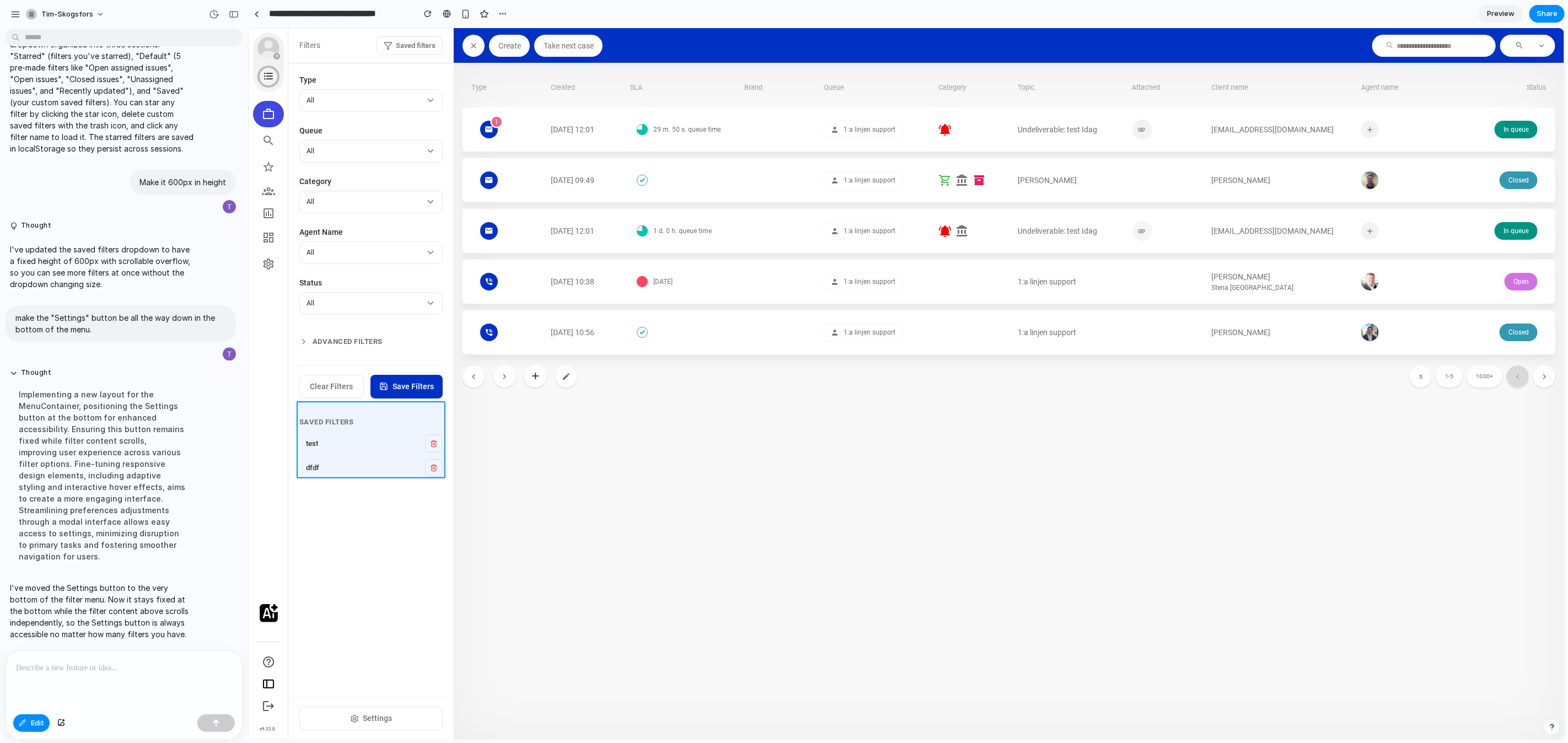
click at [443, 410] on div at bounding box center [907, 383] width 1316 height 711
click at [500, 495] on div "button" at bounding box center [497, 492] width 10 height 10
click at [135, 679] on div at bounding box center [124, 680] width 236 height 58
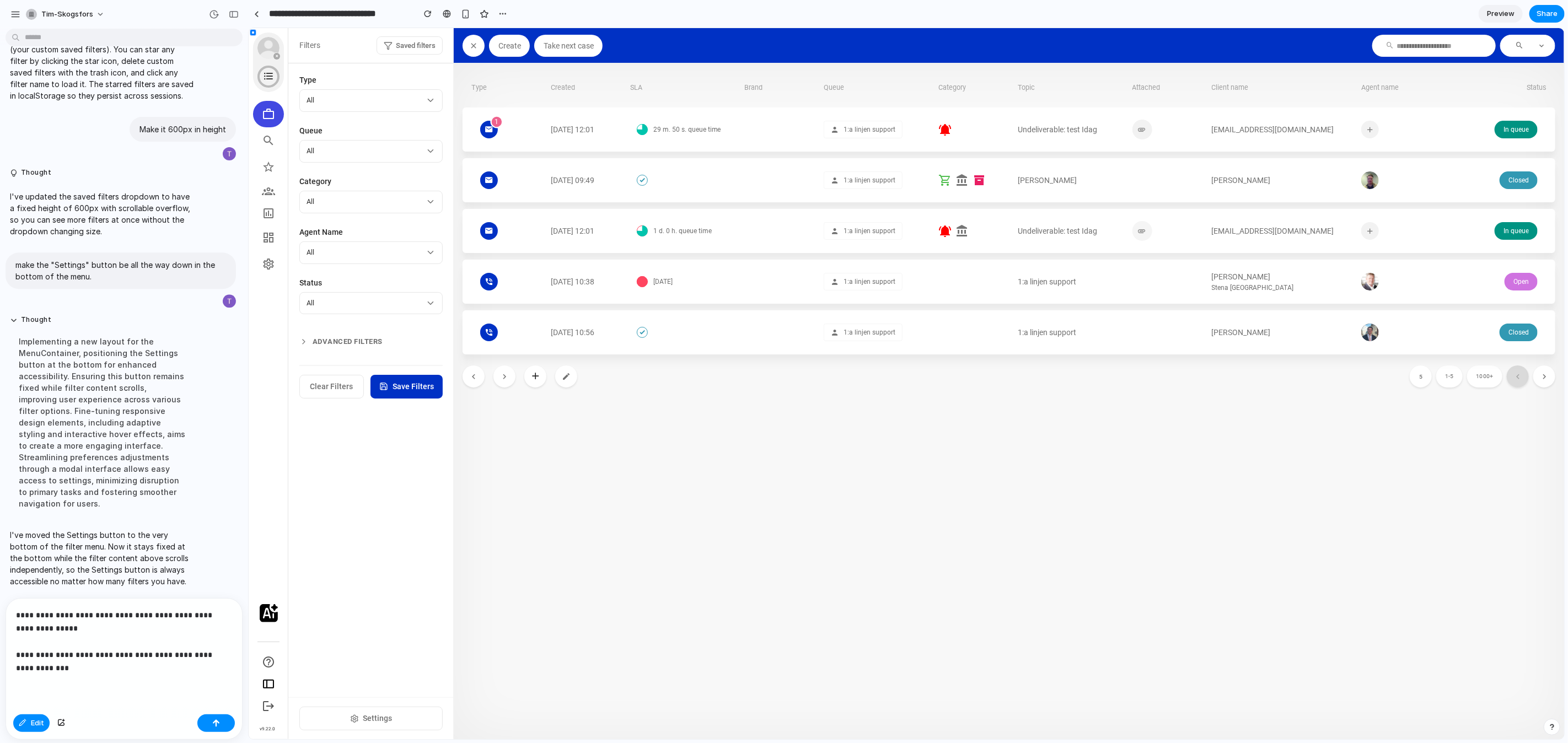
scroll to position [2702, 0]
click at [141, 695] on div "**********" at bounding box center [124, 654] width 236 height 112
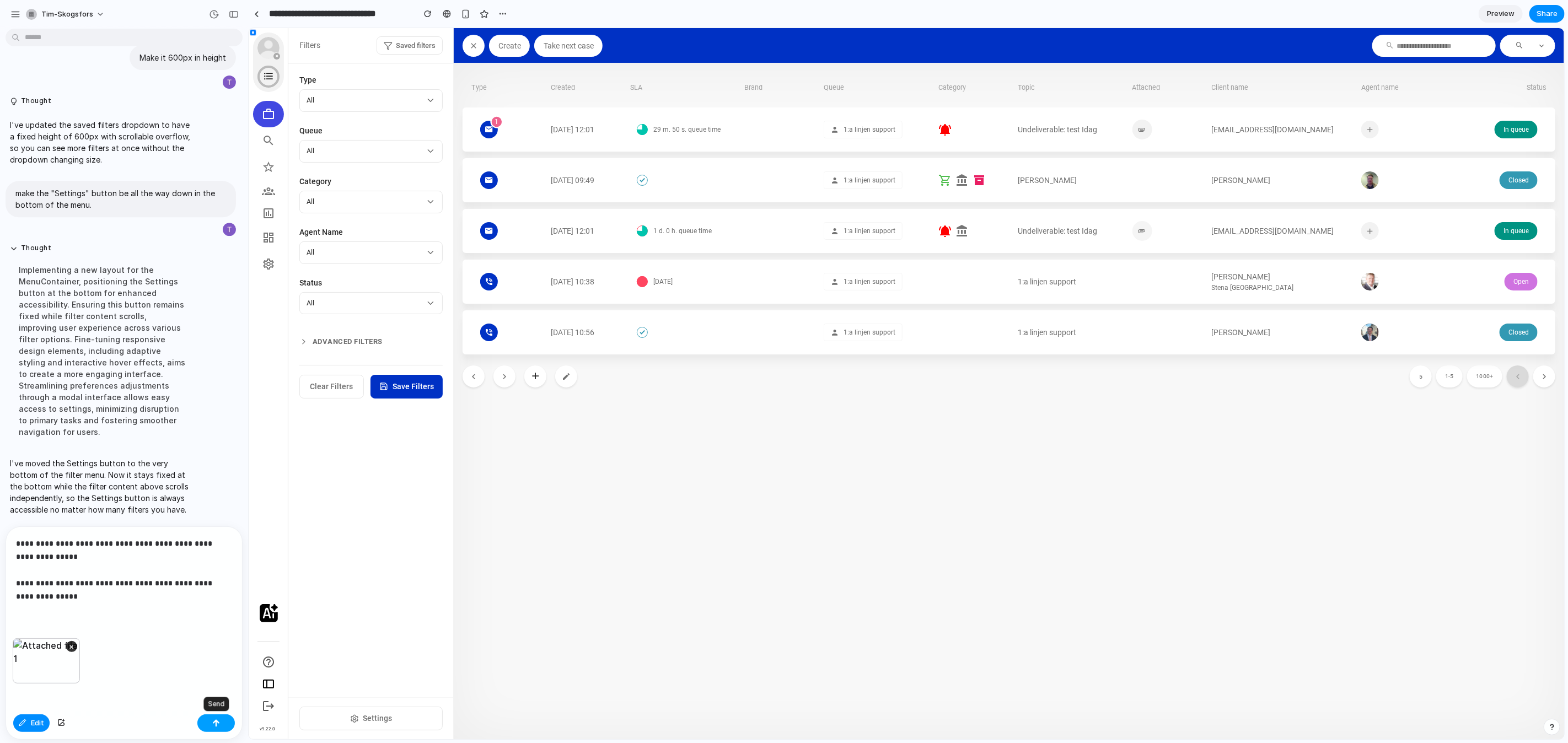
click at [213, 723] on div "button" at bounding box center [216, 723] width 8 height 8
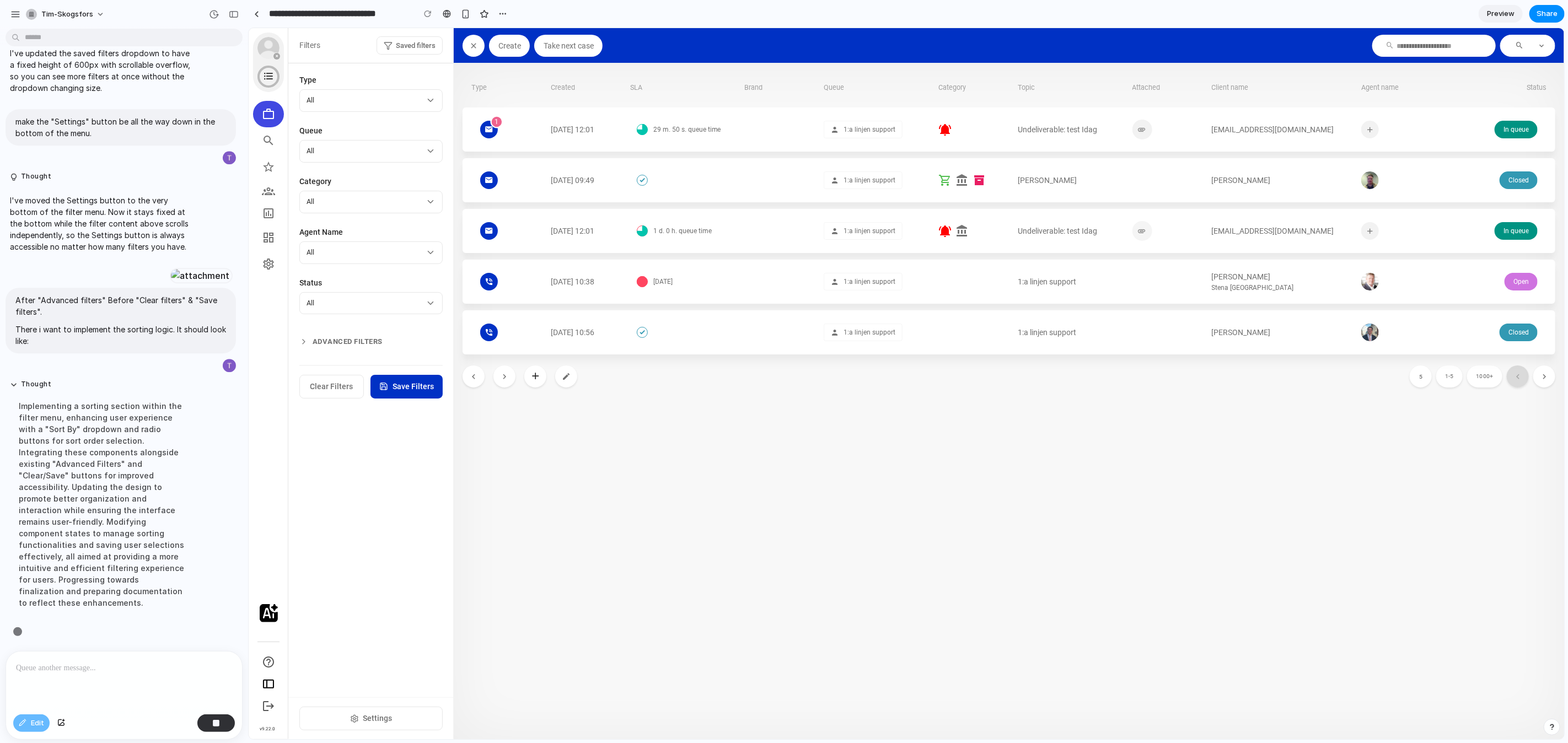
scroll to position [2987, 0]
click at [395, 47] on button "Saved filters" at bounding box center [409, 45] width 66 height 19
click at [362, 41] on div at bounding box center [906, 383] width 1316 height 711
click at [398, 42] on span "Saved filters" at bounding box center [415, 45] width 40 height 11
click at [351, 41] on div at bounding box center [906, 383] width 1316 height 711
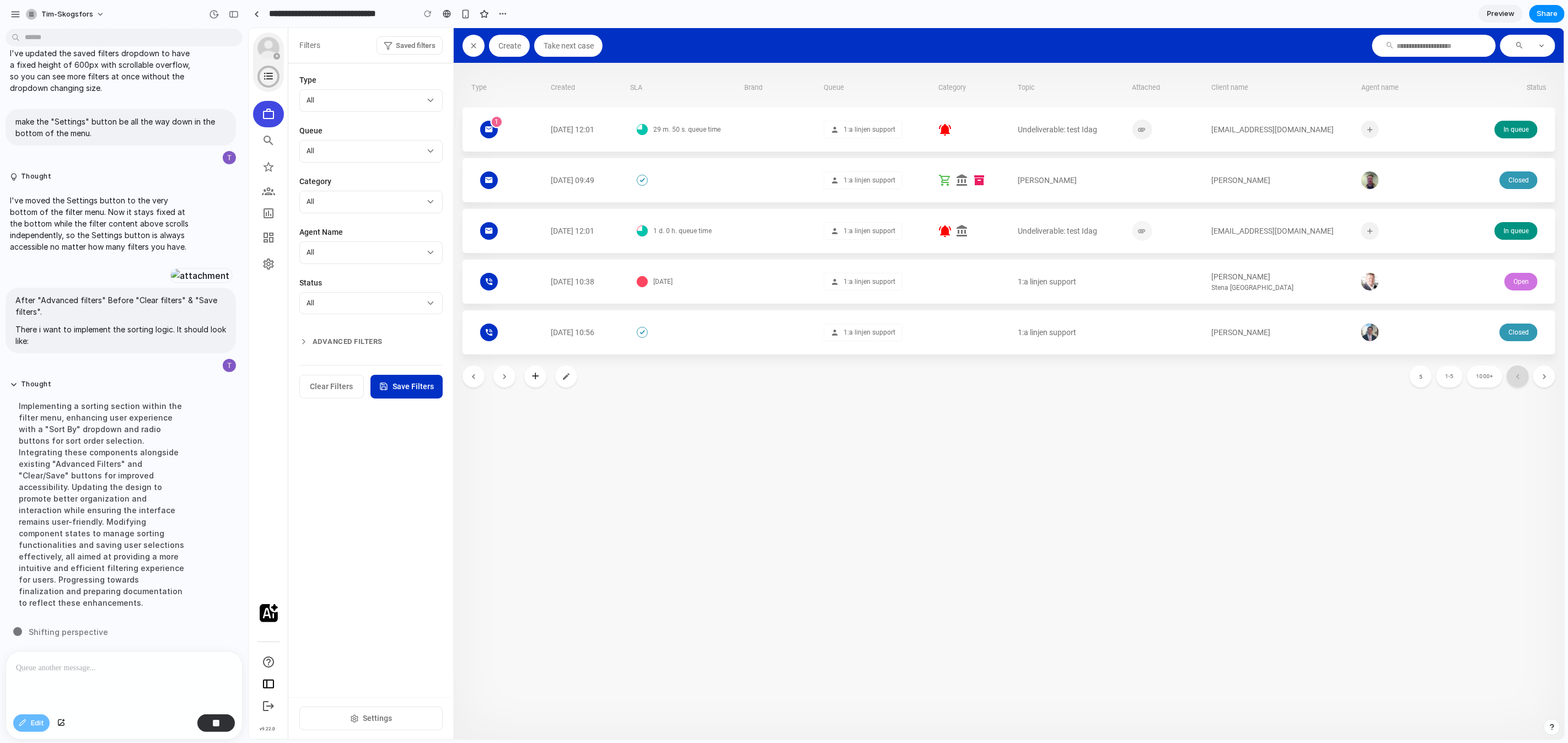
click at [400, 45] on span "Saved filters" at bounding box center [415, 45] width 40 height 11
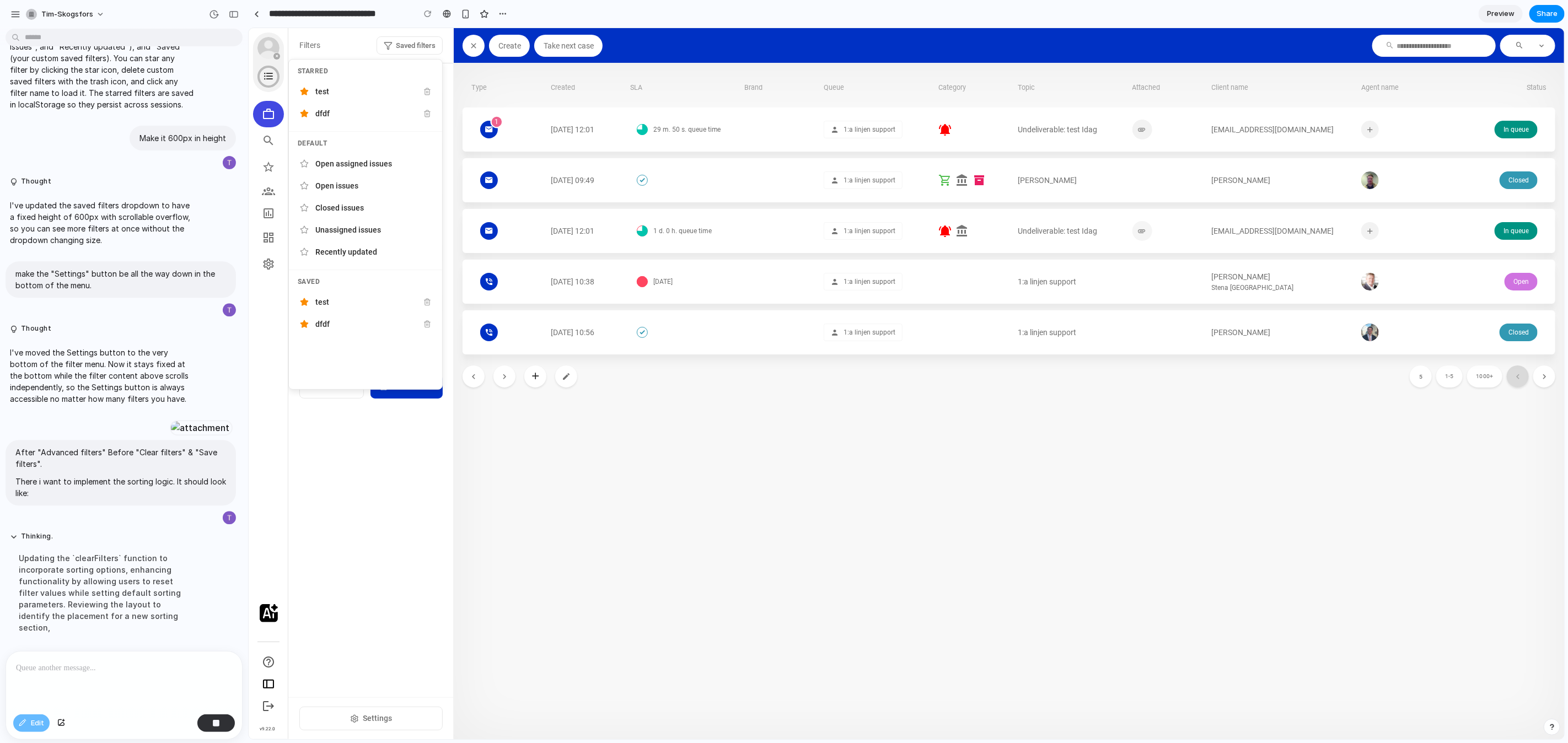
click at [354, 41] on div at bounding box center [906, 383] width 1316 height 711
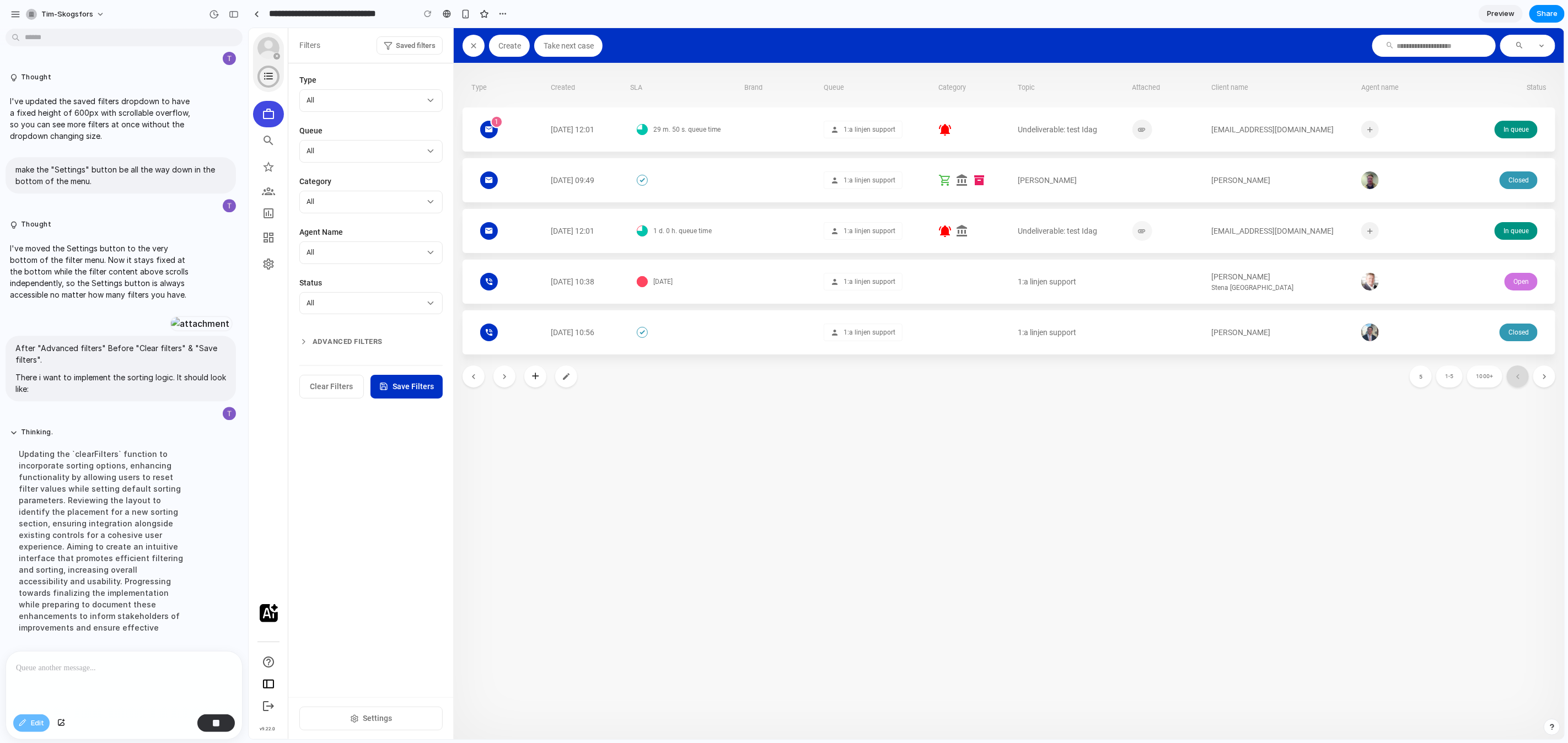
scroll to position [2975, 0]
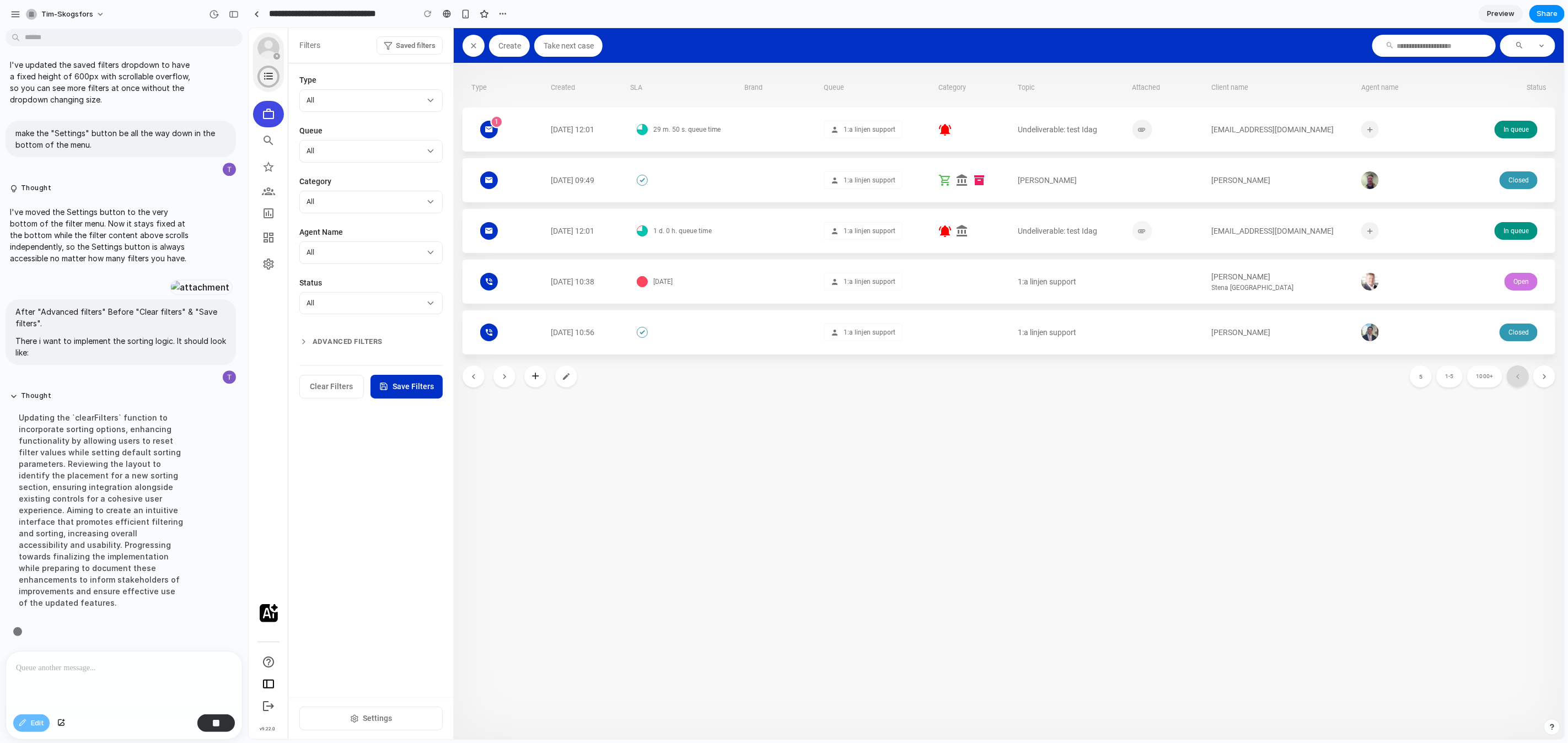
click at [382, 47] on button "Saved filters" at bounding box center [409, 45] width 66 height 19
click at [370, 159] on div "Open assigned issues" at bounding box center [373, 163] width 118 height 12
click at [426, 43] on span "Saved filters" at bounding box center [415, 45] width 40 height 11
click at [360, 212] on div "Closed issues" at bounding box center [373, 207] width 118 height 12
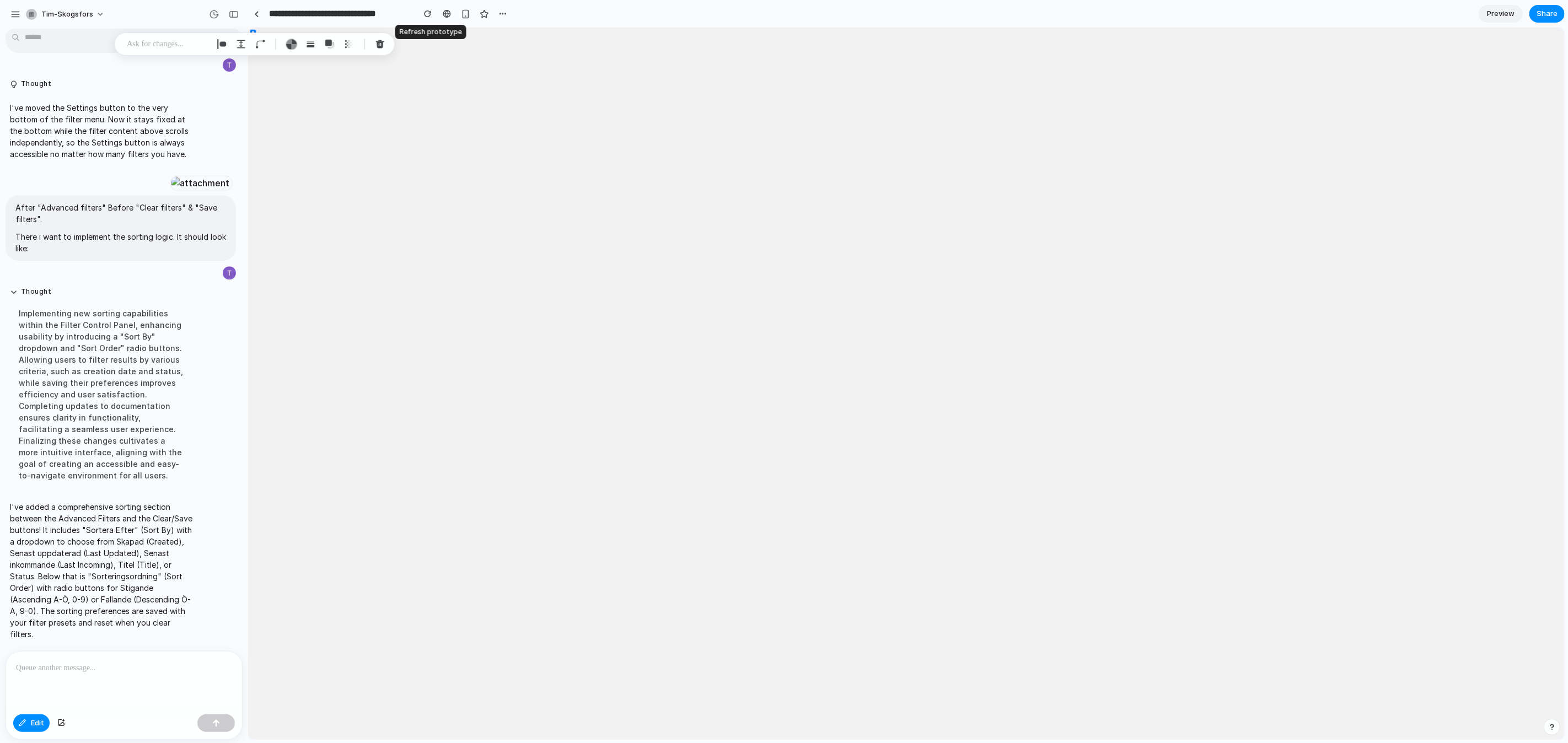
scroll to position [0, 0]
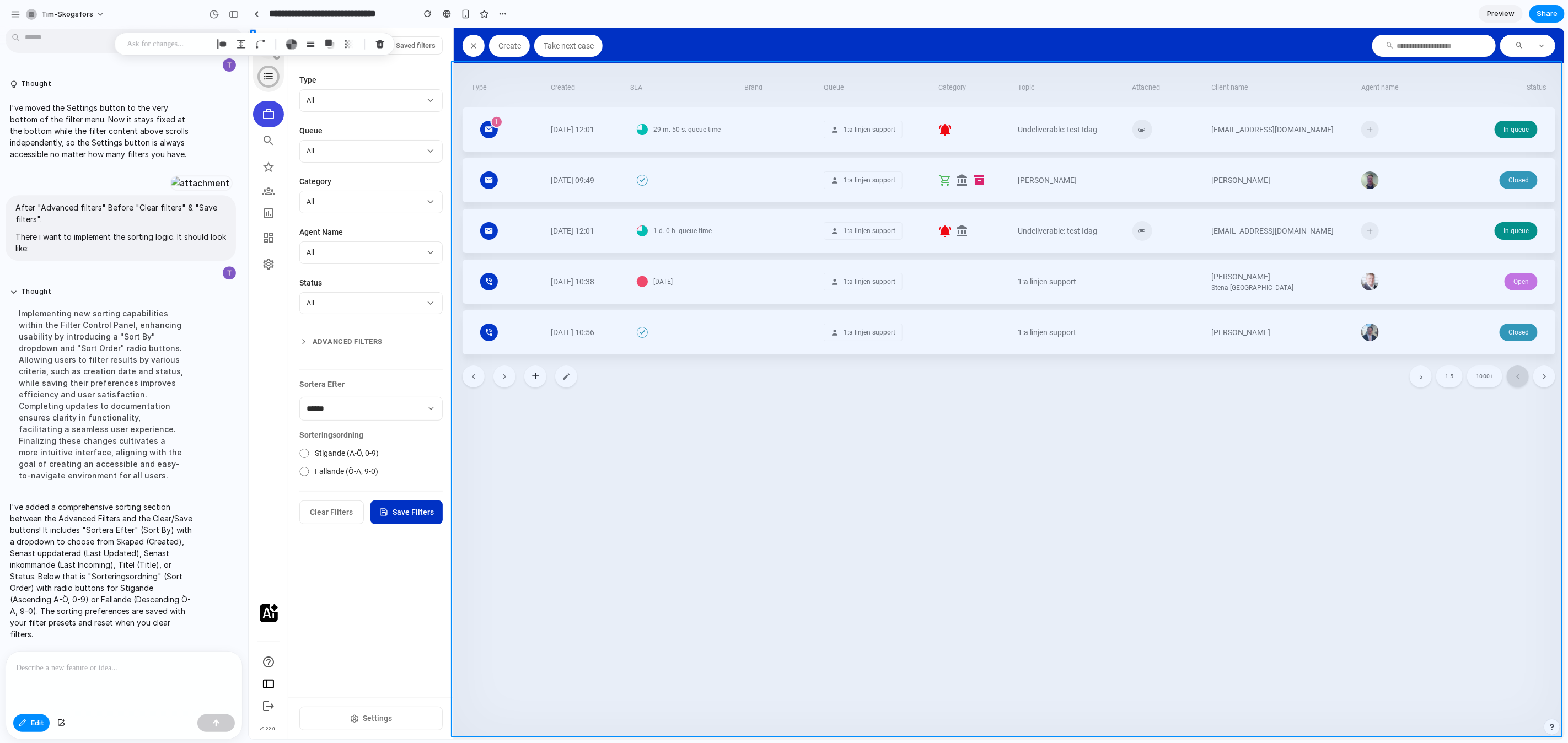
click at [709, 586] on div at bounding box center [907, 383] width 1316 height 711
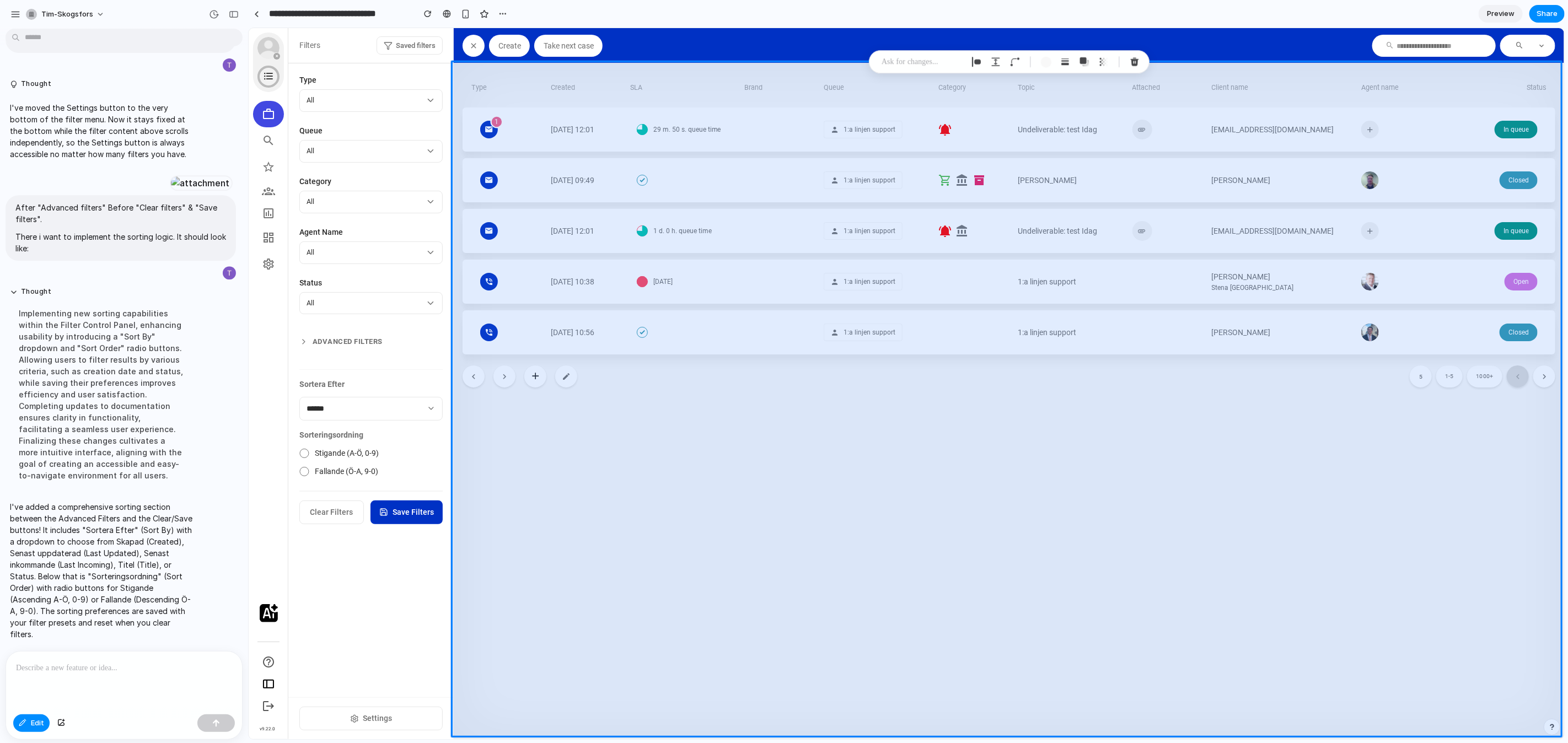
click at [910, 17] on section "**********" at bounding box center [906, 14] width 1317 height 28
click at [36, 724] on span "Edit" at bounding box center [37, 723] width 14 height 11
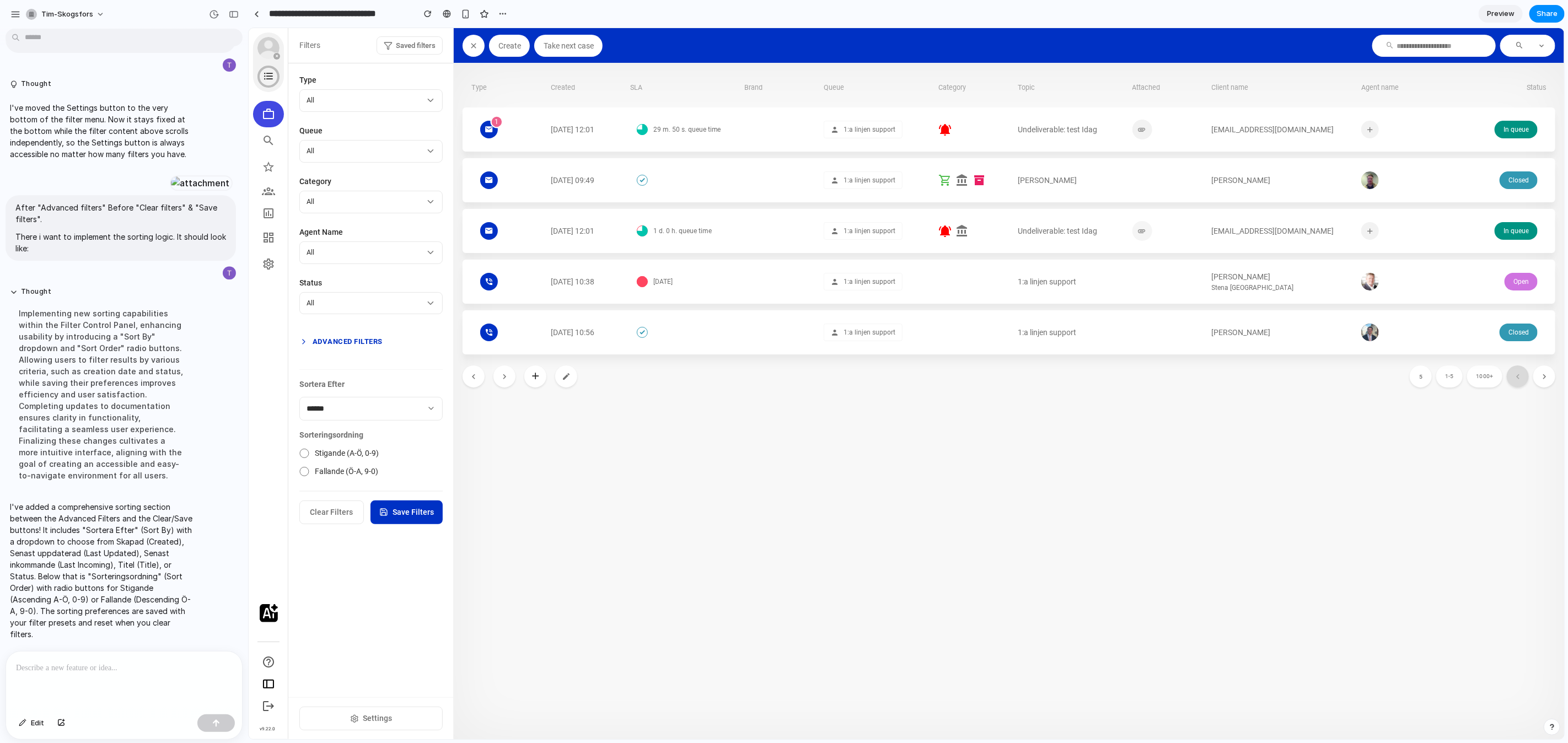
click at [350, 339] on button "Advanced Filters" at bounding box center [370, 340] width 143 height 19
click at [345, 338] on button "Advanced Filters" at bounding box center [370, 340] width 143 height 19
click at [367, 724] on button "Settings" at bounding box center [370, 718] width 143 height 24
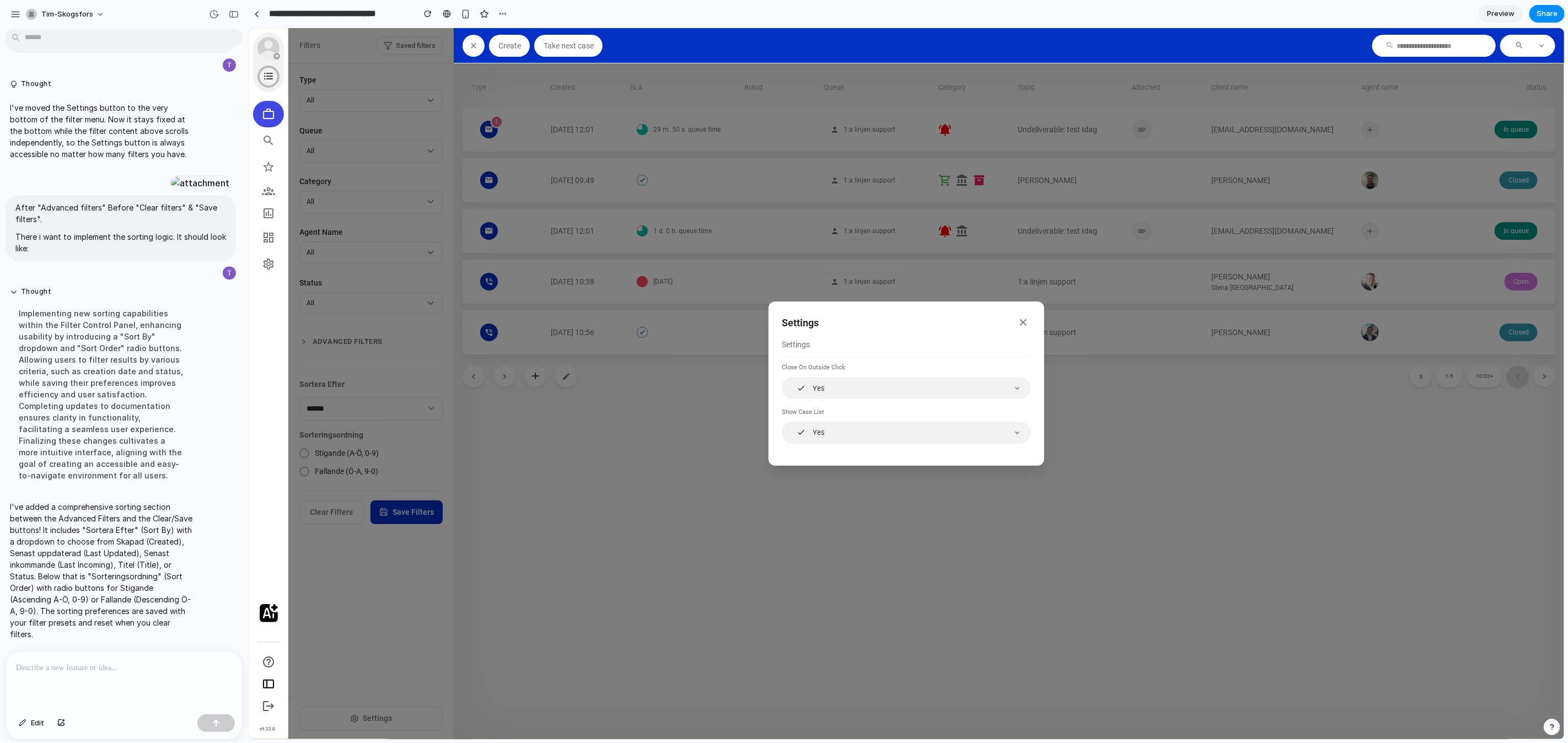
click at [676, 572] on div "Settings Settings Close on outside click Yes Show case list Yes" at bounding box center [906, 383] width 1316 height 711
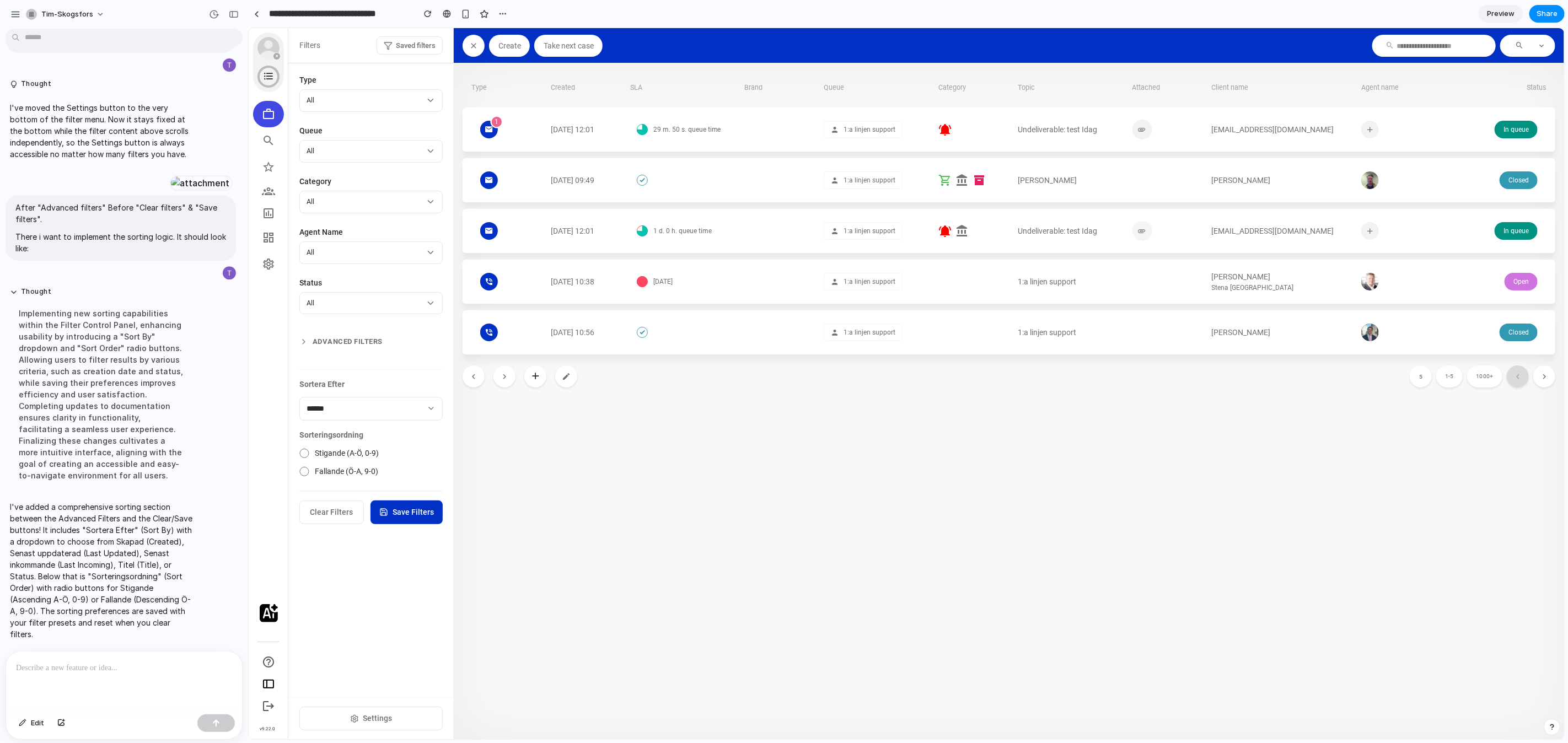
click at [417, 48] on span "Saved filters" at bounding box center [415, 45] width 40 height 11
drag, startPoint x: 297, startPoint y: 69, endPoint x: 334, endPoint y: 70, distance: 37.0
click at [334, 70] on div "Starred" at bounding box center [365, 73] width 153 height 14
click at [353, 168] on div "Open assigned issues" at bounding box center [365, 163] width 153 height 22
click at [304, 185] on icon at bounding box center [304, 185] width 8 height 8
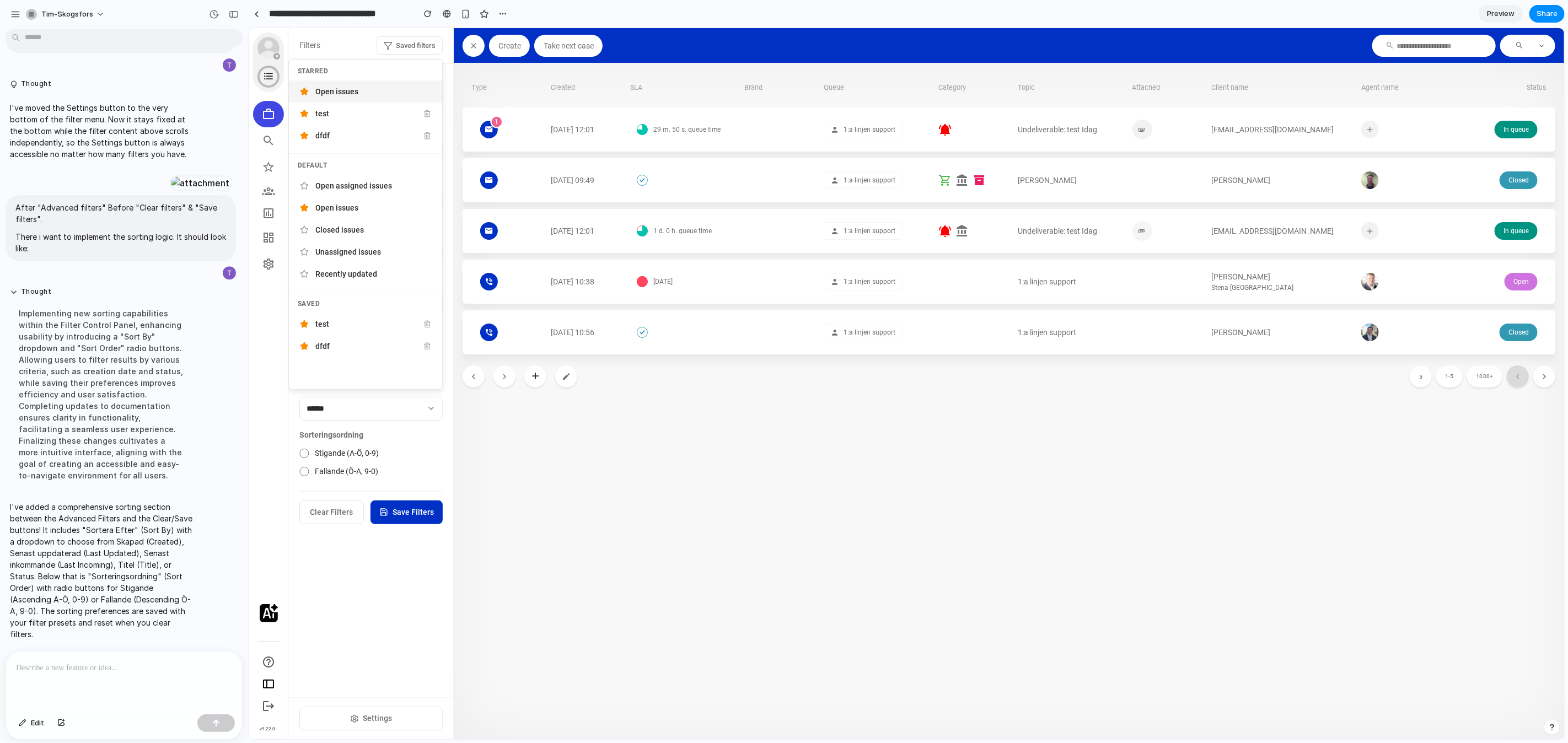
click at [305, 91] on icon at bounding box center [303, 91] width 7 height 7
click at [350, 567] on div at bounding box center [906, 383] width 1316 height 711
click at [340, 512] on span "Clear Filters" at bounding box center [331, 511] width 43 height 12
click at [401, 508] on span "Save Filters" at bounding box center [412, 511] width 41 height 12
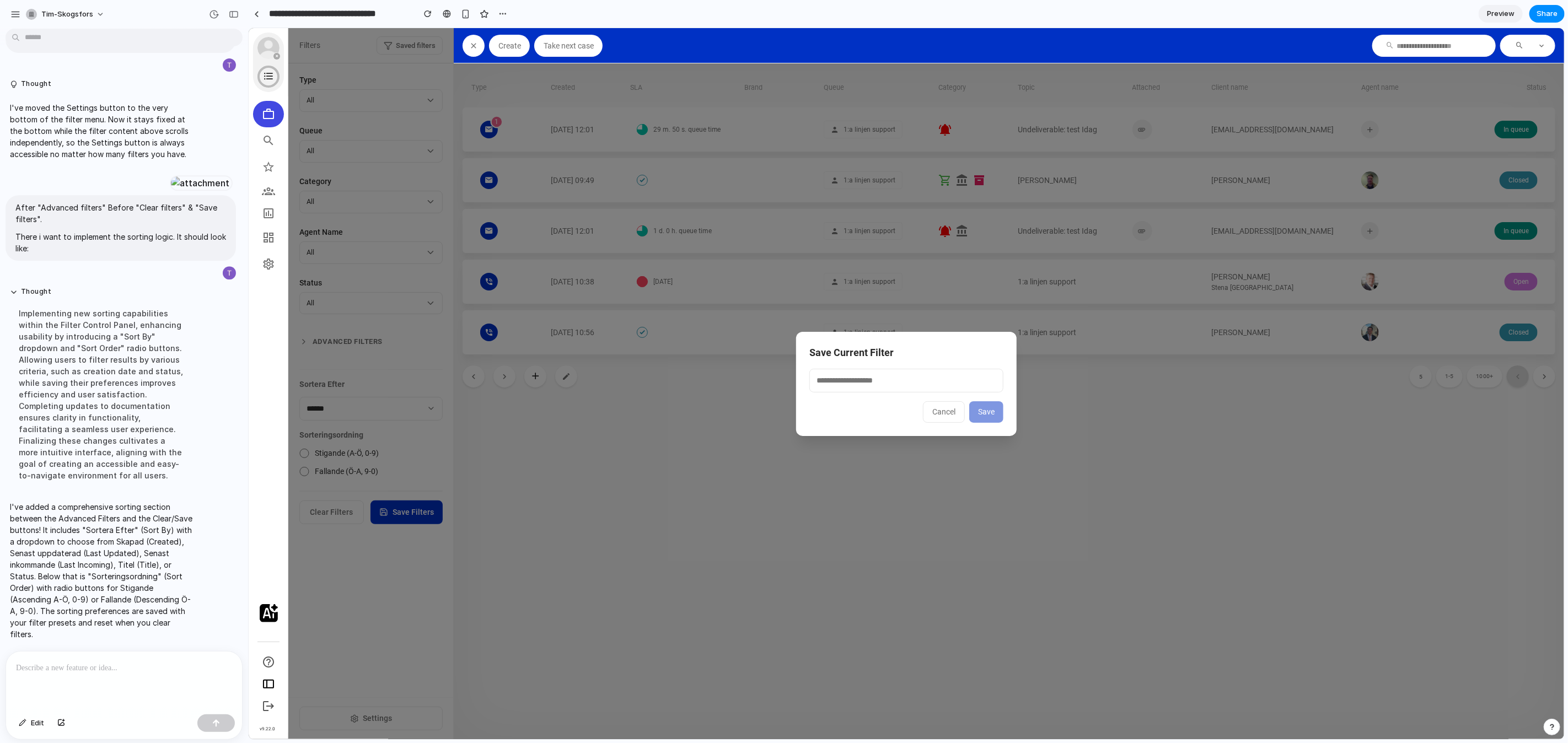
click at [931, 391] on input "text" at bounding box center [905, 380] width 194 height 24
type input "****"
click at [993, 410] on span "Save" at bounding box center [986, 411] width 17 height 8
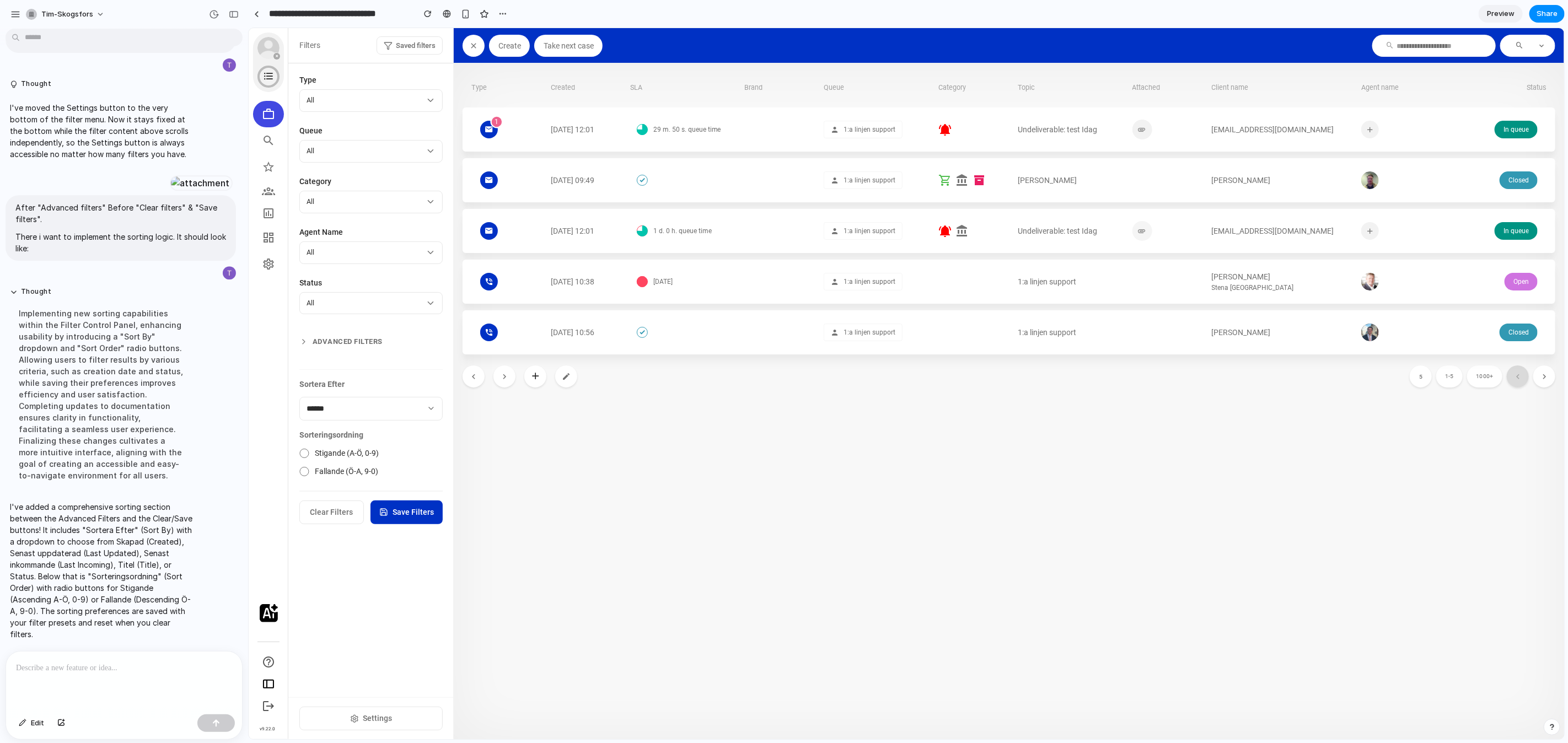
click at [407, 47] on span "Saved filters" at bounding box center [415, 45] width 40 height 11
drag, startPoint x: 296, startPoint y: 67, endPoint x: 406, endPoint y: 388, distance: 339.3
click at [407, 388] on div "Starred test dfdf Default Open assigned issues Open issues Closed issues Unassi…" at bounding box center [365, 223] width 154 height 331
click at [410, 372] on div "Starred test dfdf Default Open assigned issues Open issues Closed issues Unassi…" at bounding box center [365, 223] width 154 height 331
click at [963, 318] on div at bounding box center [906, 383] width 1316 height 711
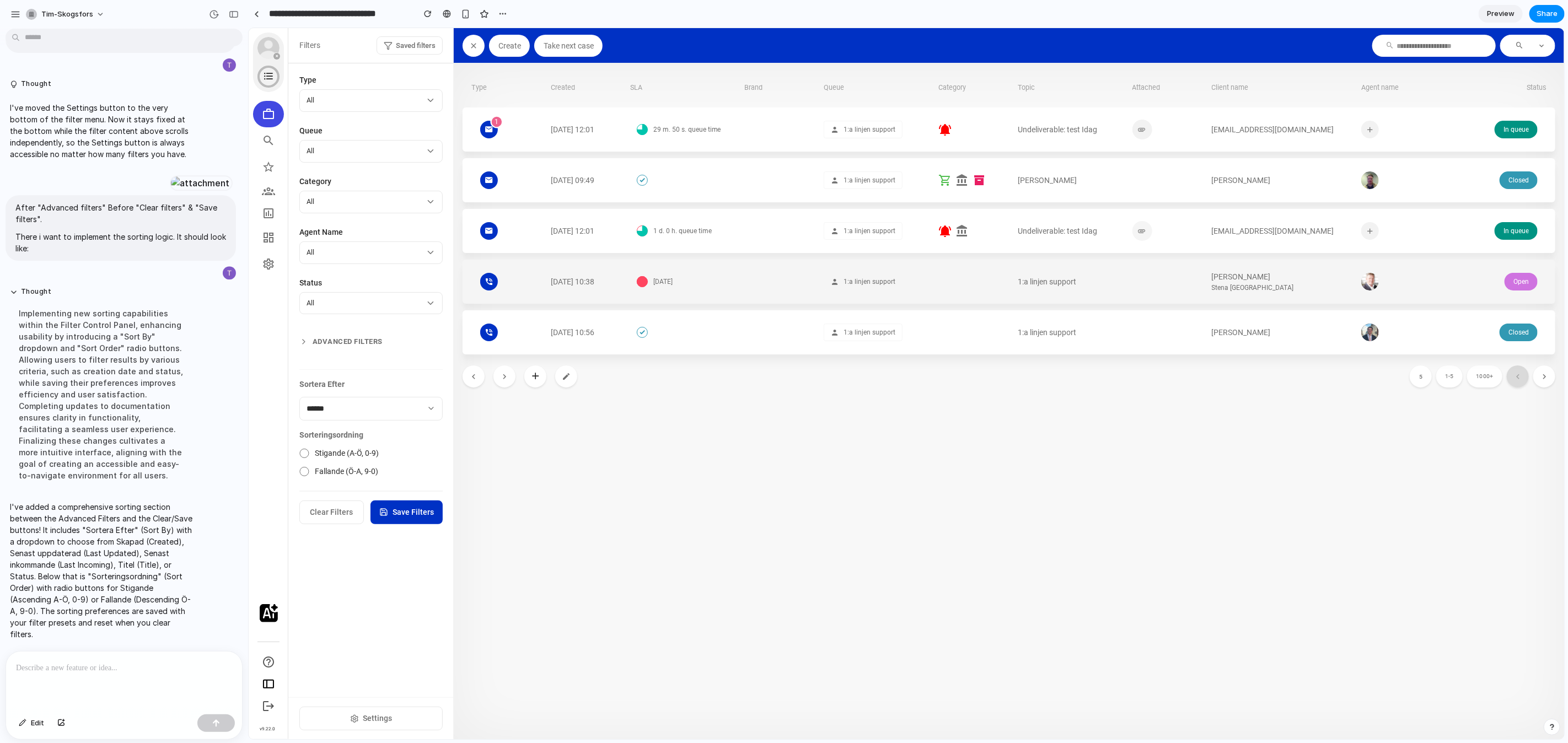
click at [958, 285] on div at bounding box center [973, 281] width 70 height 44
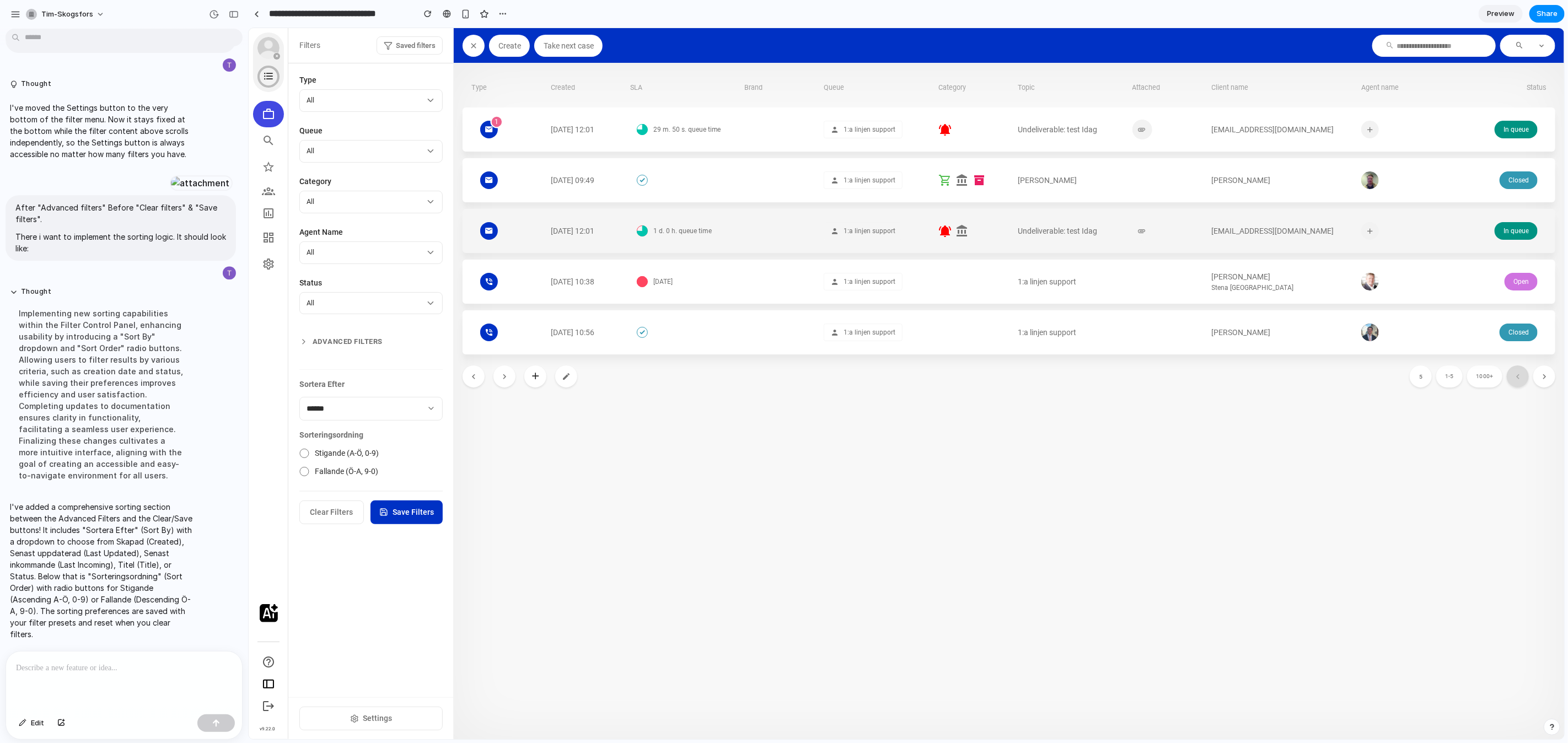
click at [941, 228] on icon at bounding box center [945, 230] width 14 height 14
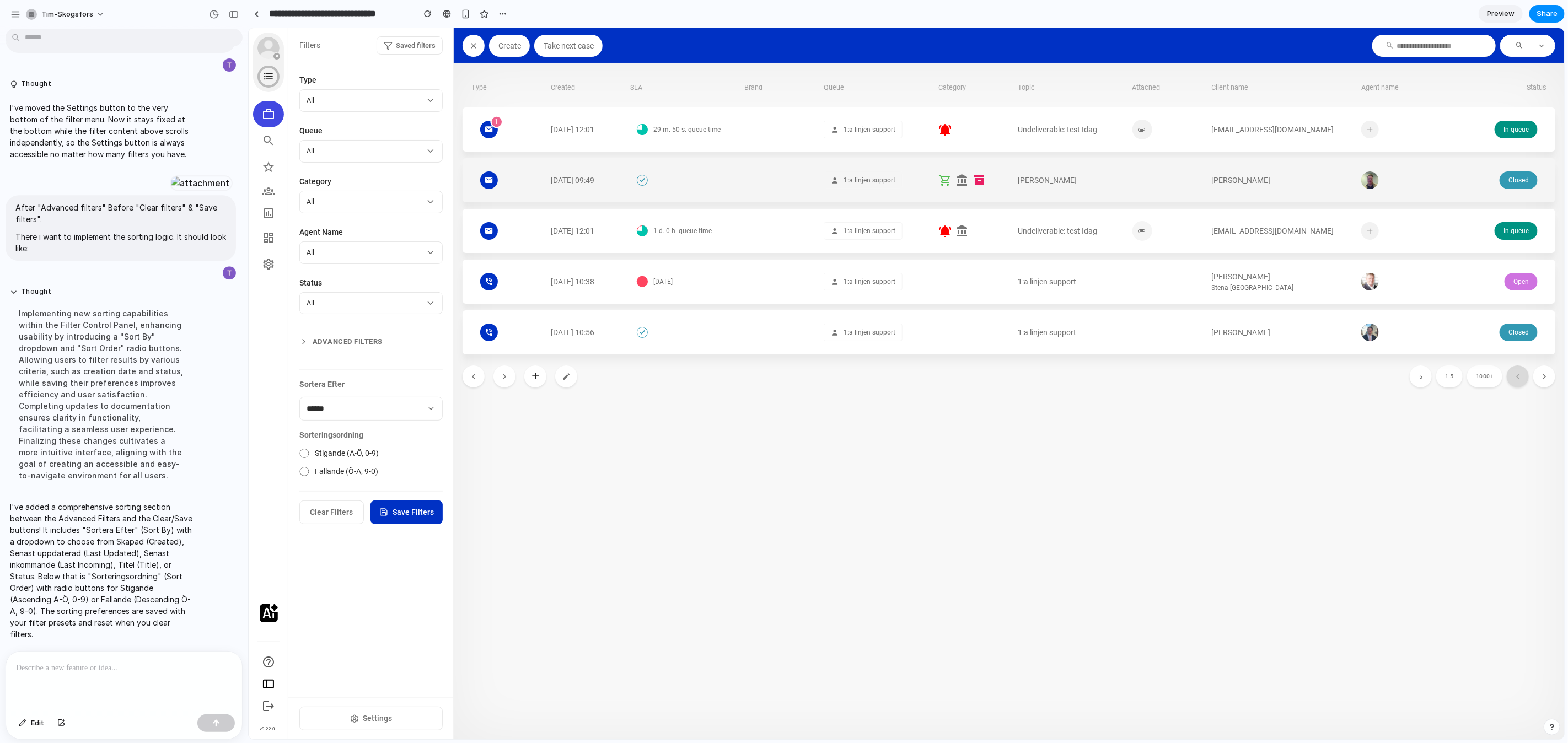
click at [863, 180] on span "1:a linjen support" at bounding box center [869, 179] width 52 height 11
click at [769, 189] on div at bounding box center [779, 179] width 70 height 44
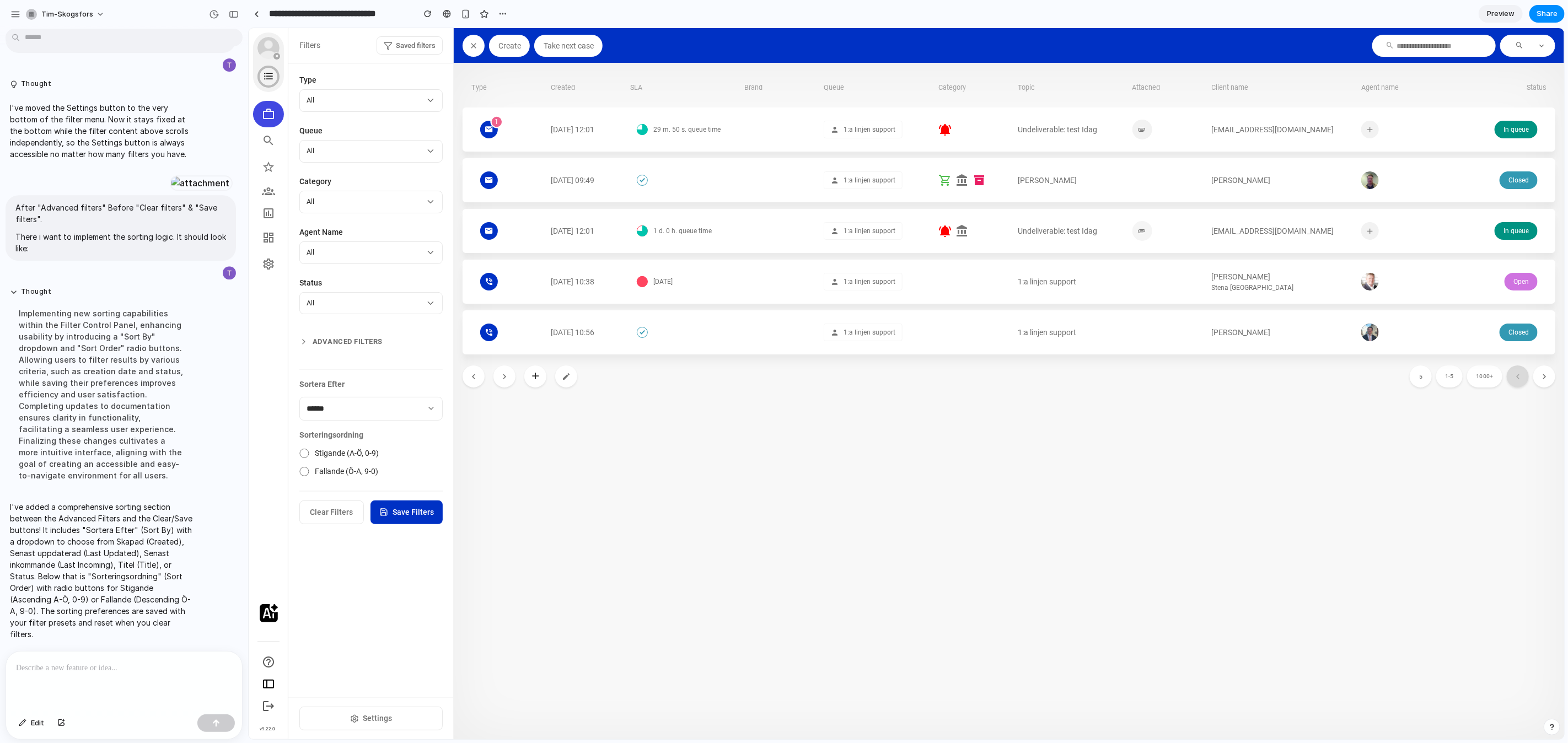
click at [418, 38] on button "Saved filters" at bounding box center [409, 45] width 66 height 19
click at [502, 619] on div at bounding box center [906, 383] width 1316 height 711
click at [1551, 14] on span "Share" at bounding box center [1547, 14] width 21 height 11
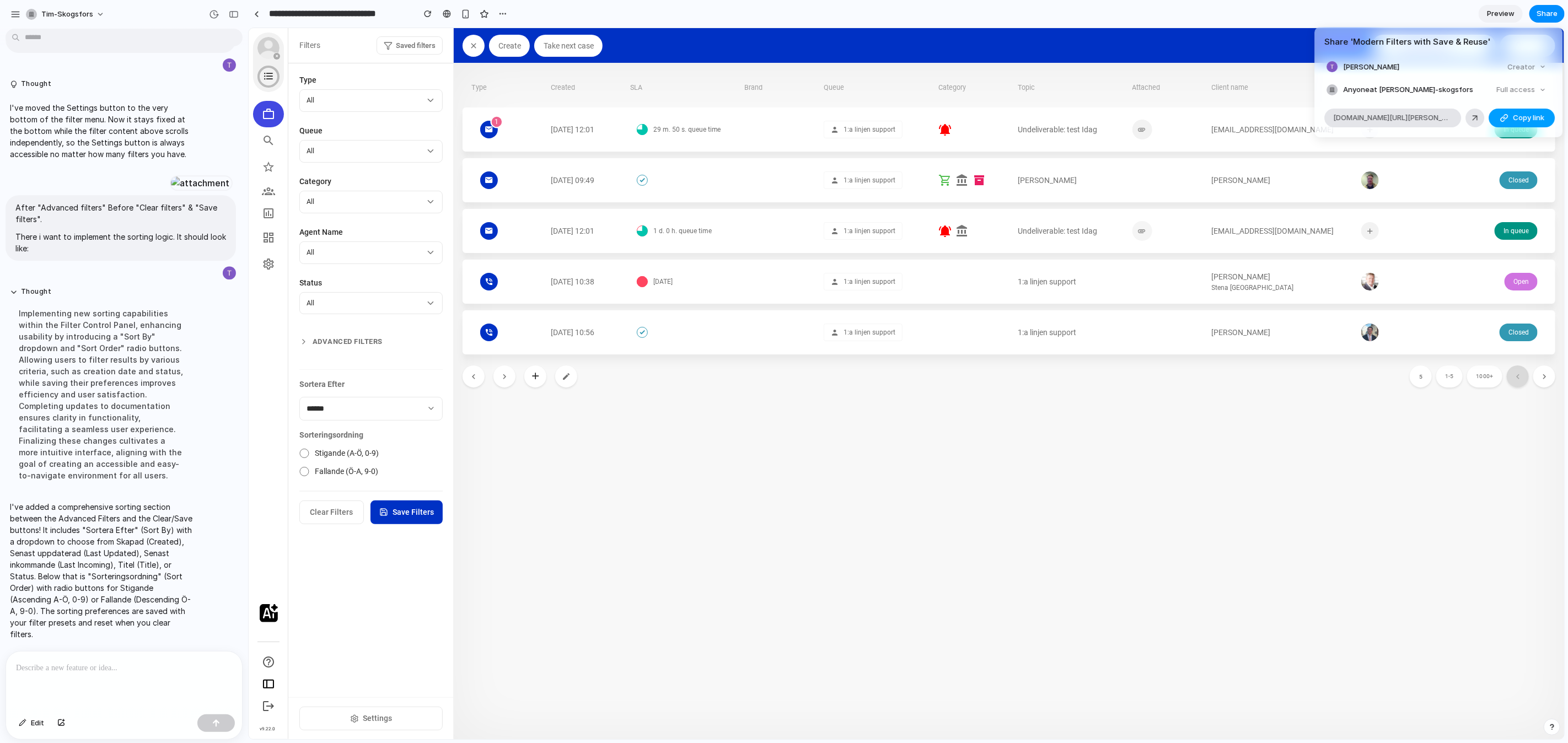
click at [1537, 123] on span "Copy link" at bounding box center [1528, 118] width 31 height 11
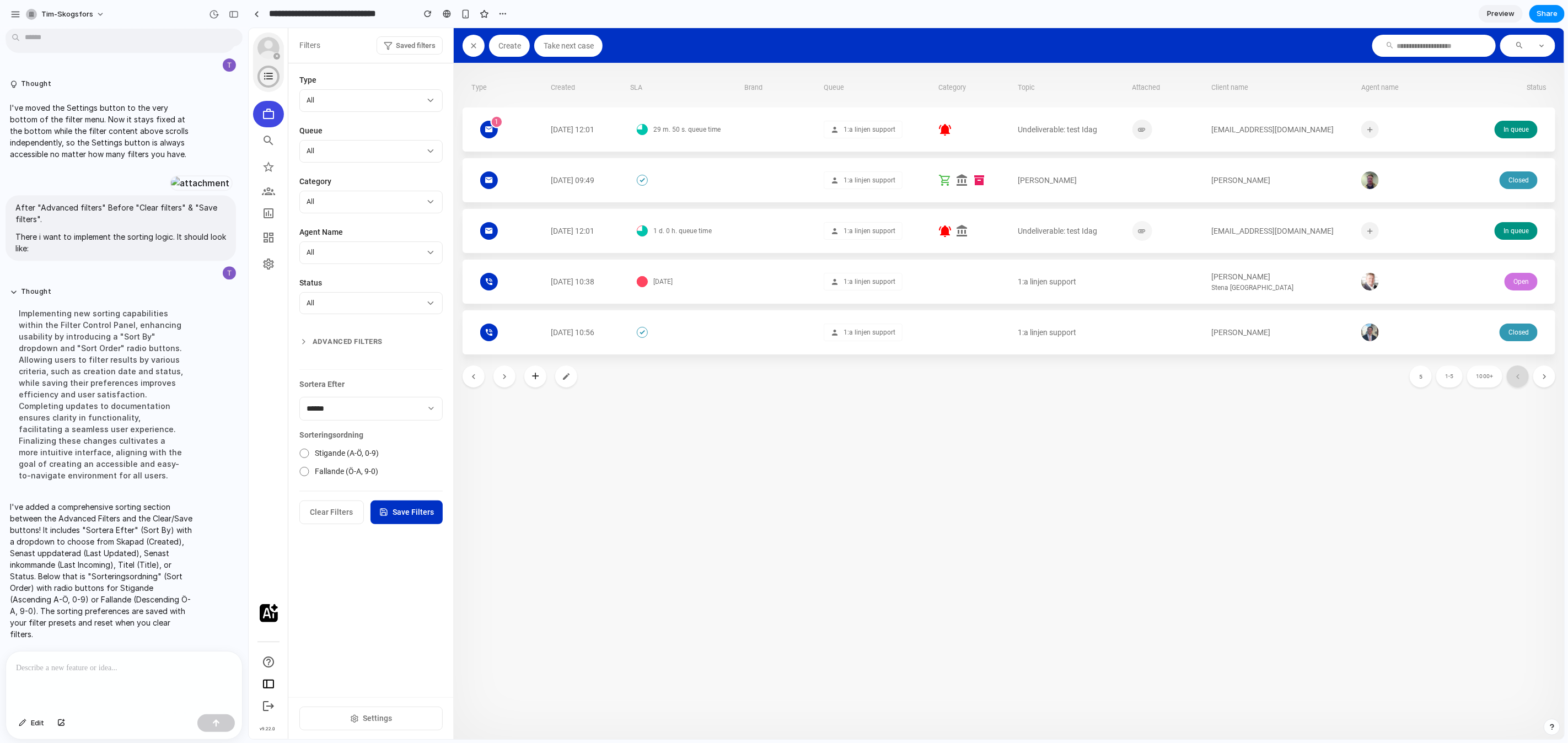
click at [368, 719] on div "Share ' Modern Filters with Save & Reuse ' [PERSON_NAME] Creator Anyone at [PER…" at bounding box center [784, 372] width 1568 height 743
click at [368, 716] on span "Settings" at bounding box center [378, 718] width 30 height 12
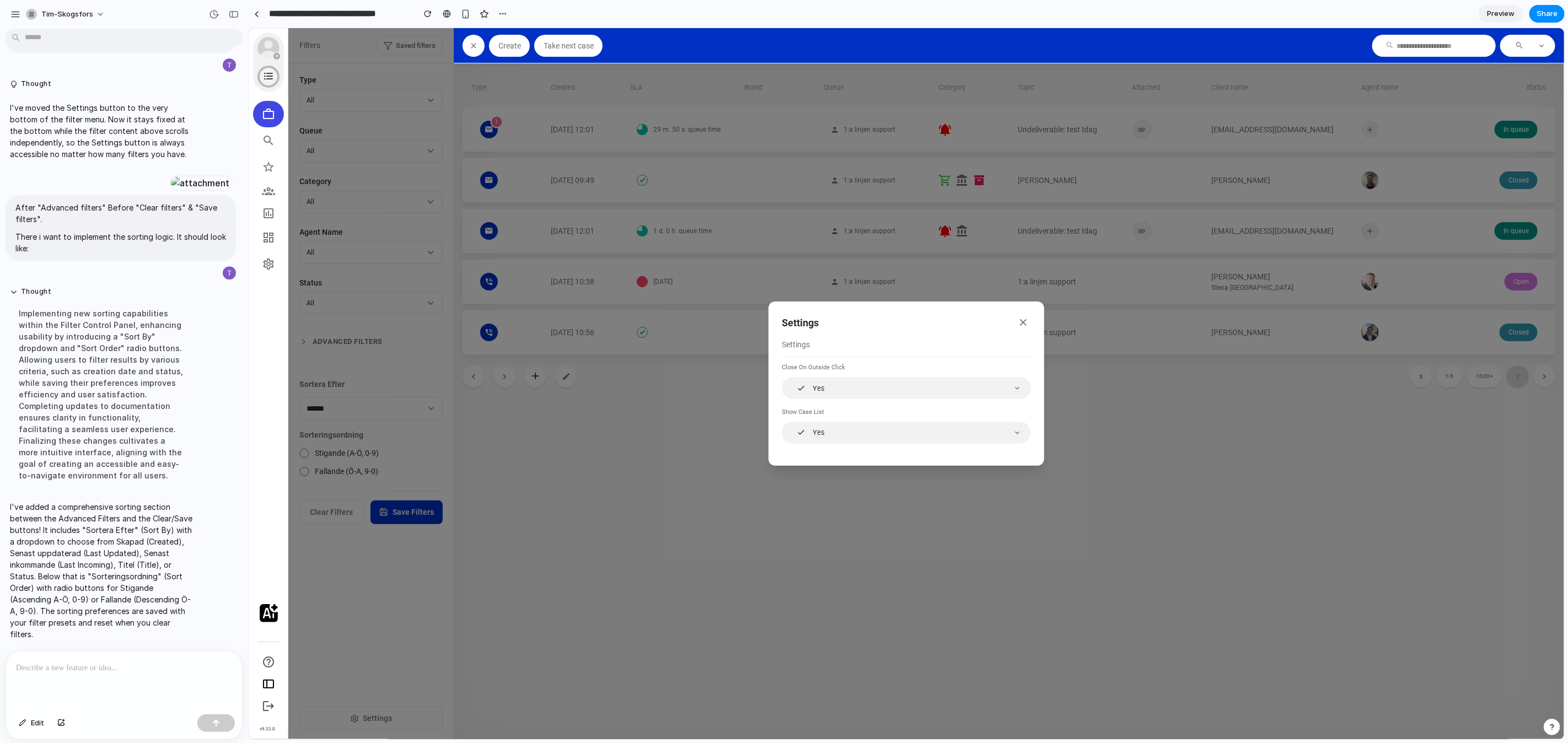
click at [1024, 317] on icon "button" at bounding box center [1023, 322] width 11 height 11
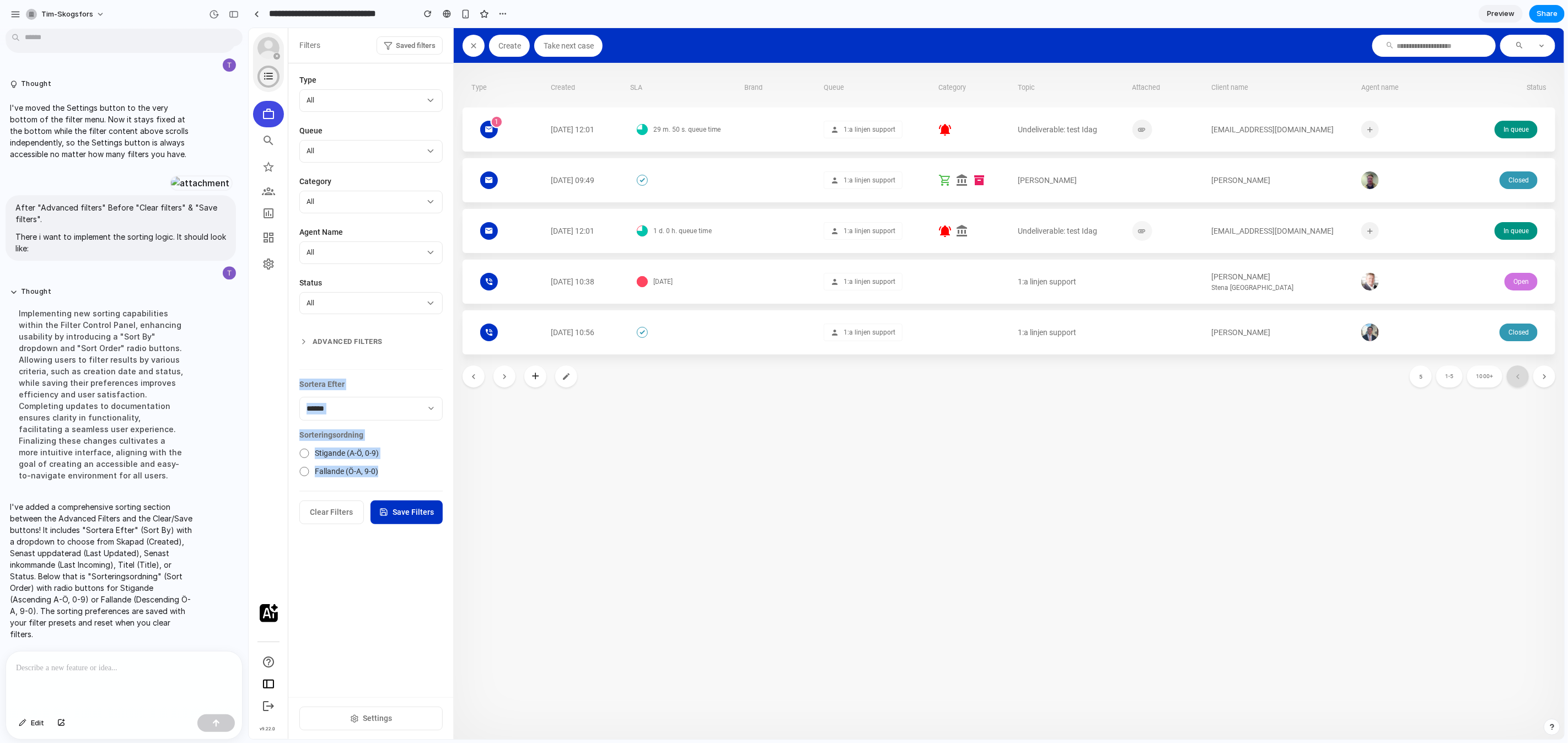
drag, startPoint x: 295, startPoint y: 372, endPoint x: 425, endPoint y: 467, distance: 161.0
click at [426, 467] on section "**********" at bounding box center [370, 379] width 165 height 634
click at [358, 336] on button "Advanced Filters" at bounding box center [370, 340] width 143 height 19
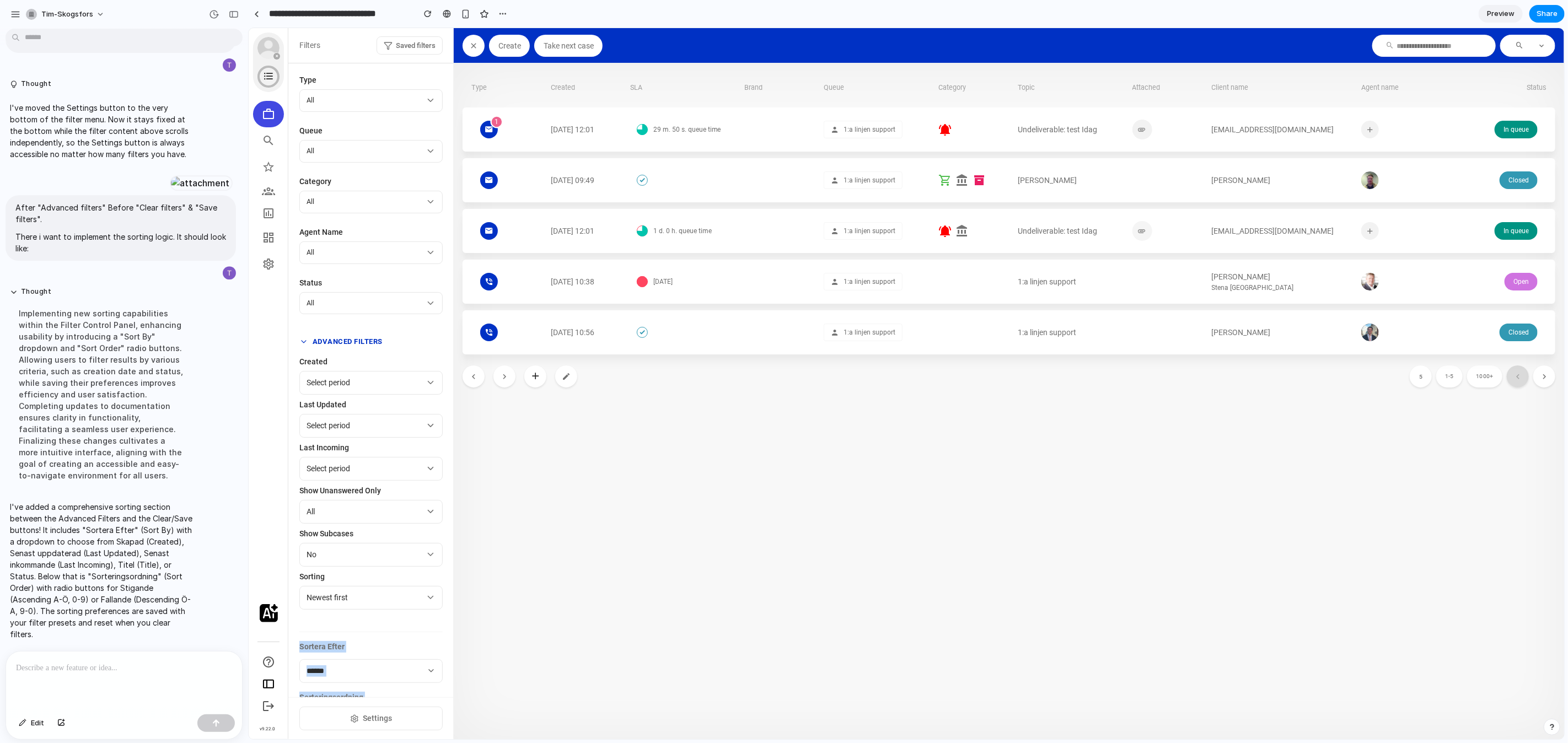
click at [358, 337] on button "Advanced Filters" at bounding box center [370, 340] width 143 height 19
click at [369, 69] on section "**********" at bounding box center [370, 379] width 165 height 634
click at [424, 42] on span "Saved filters" at bounding box center [415, 45] width 40 height 11
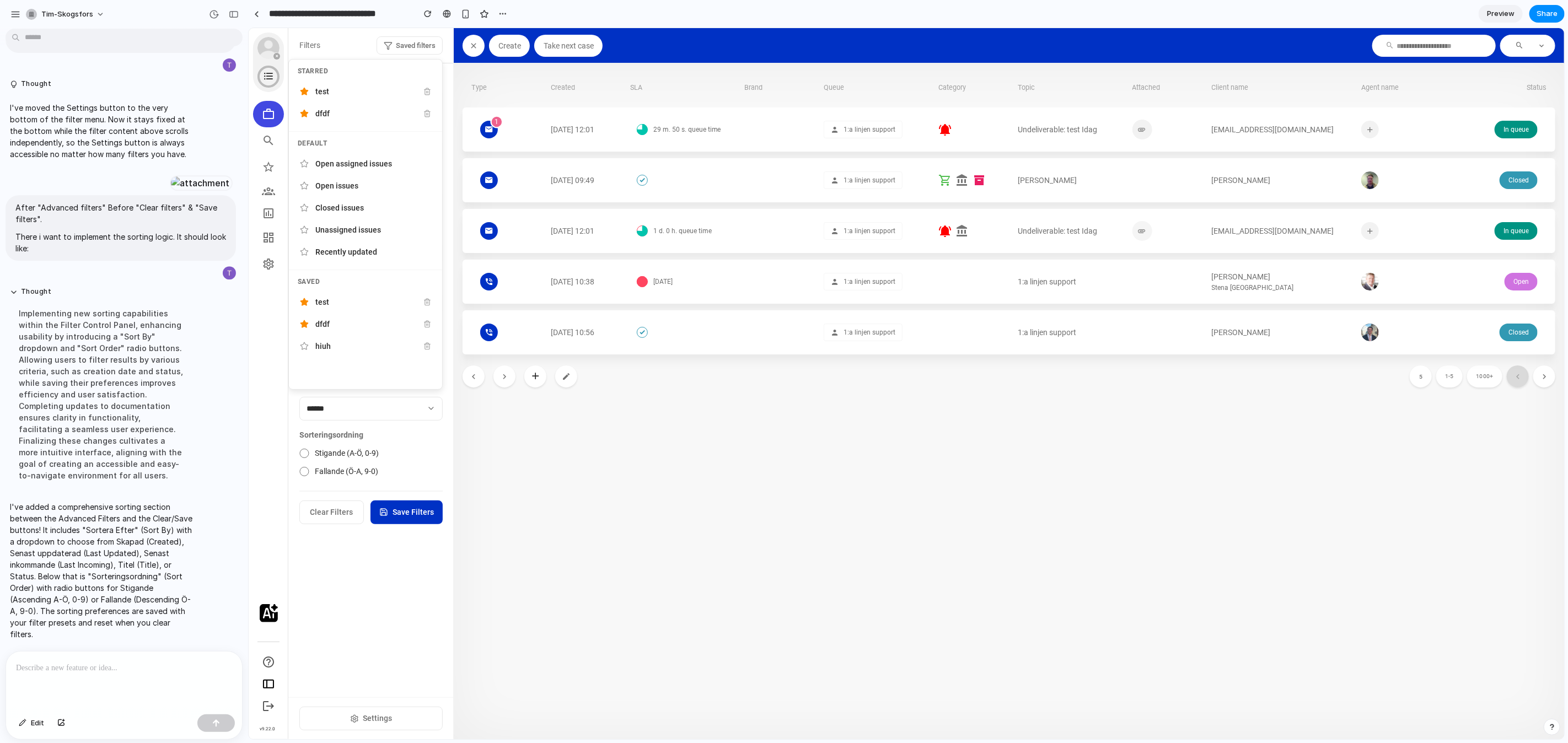
click at [437, 464] on div at bounding box center [906, 383] width 1316 height 711
click at [422, 45] on span "Saved filters" at bounding box center [415, 45] width 40 height 11
click at [341, 48] on div at bounding box center [906, 383] width 1316 height 711
click at [344, 461] on div "Stigande (A-Ö, 0-9) Fallande (Ö-A, 9-0)" at bounding box center [370, 461] width 143 height 30
click at [341, 465] on span "Fallande (Ö-A, 9-0)" at bounding box center [345, 471] width 63 height 12
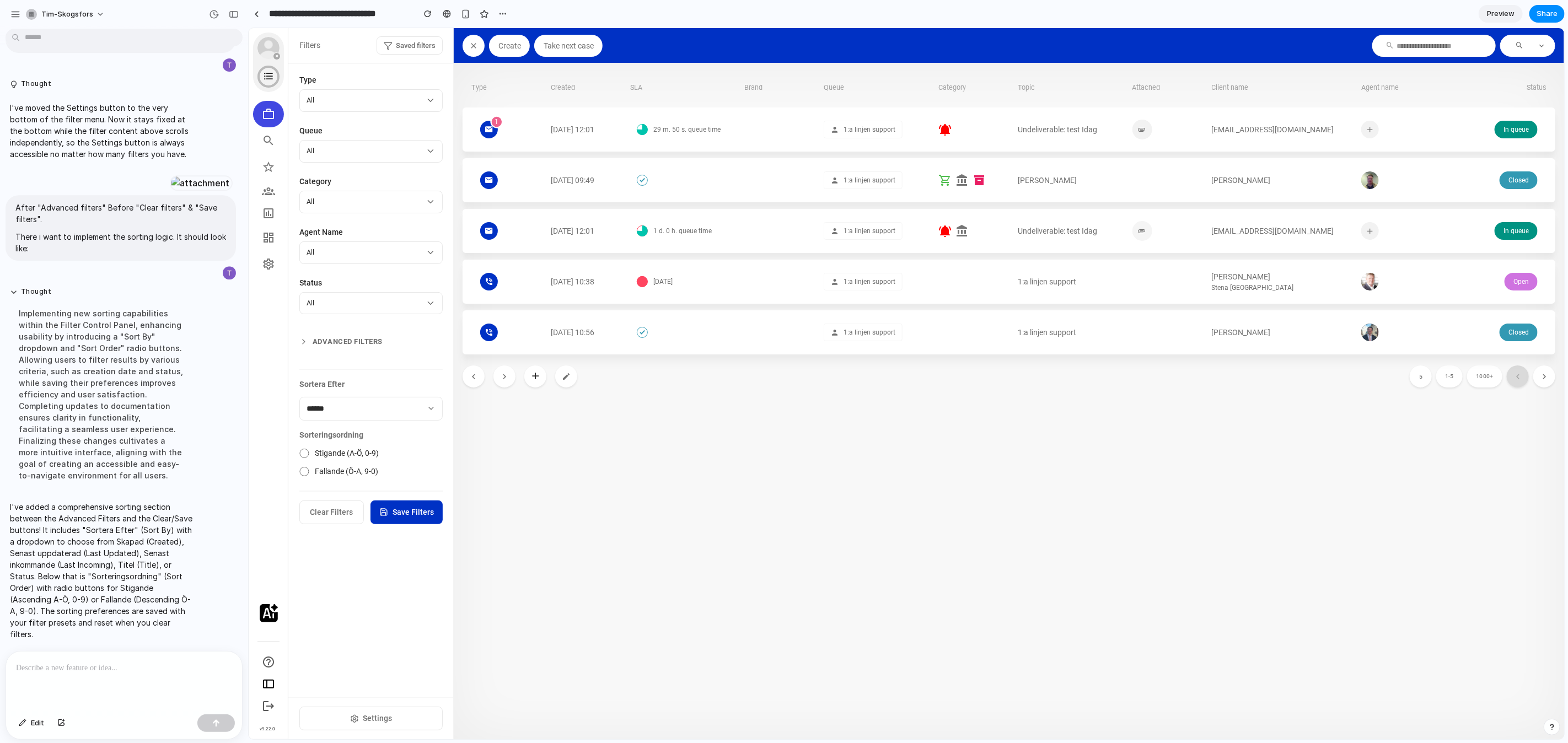
click at [341, 449] on span "Stigande (A-Ö, 0-9)" at bounding box center [346, 453] width 64 height 12
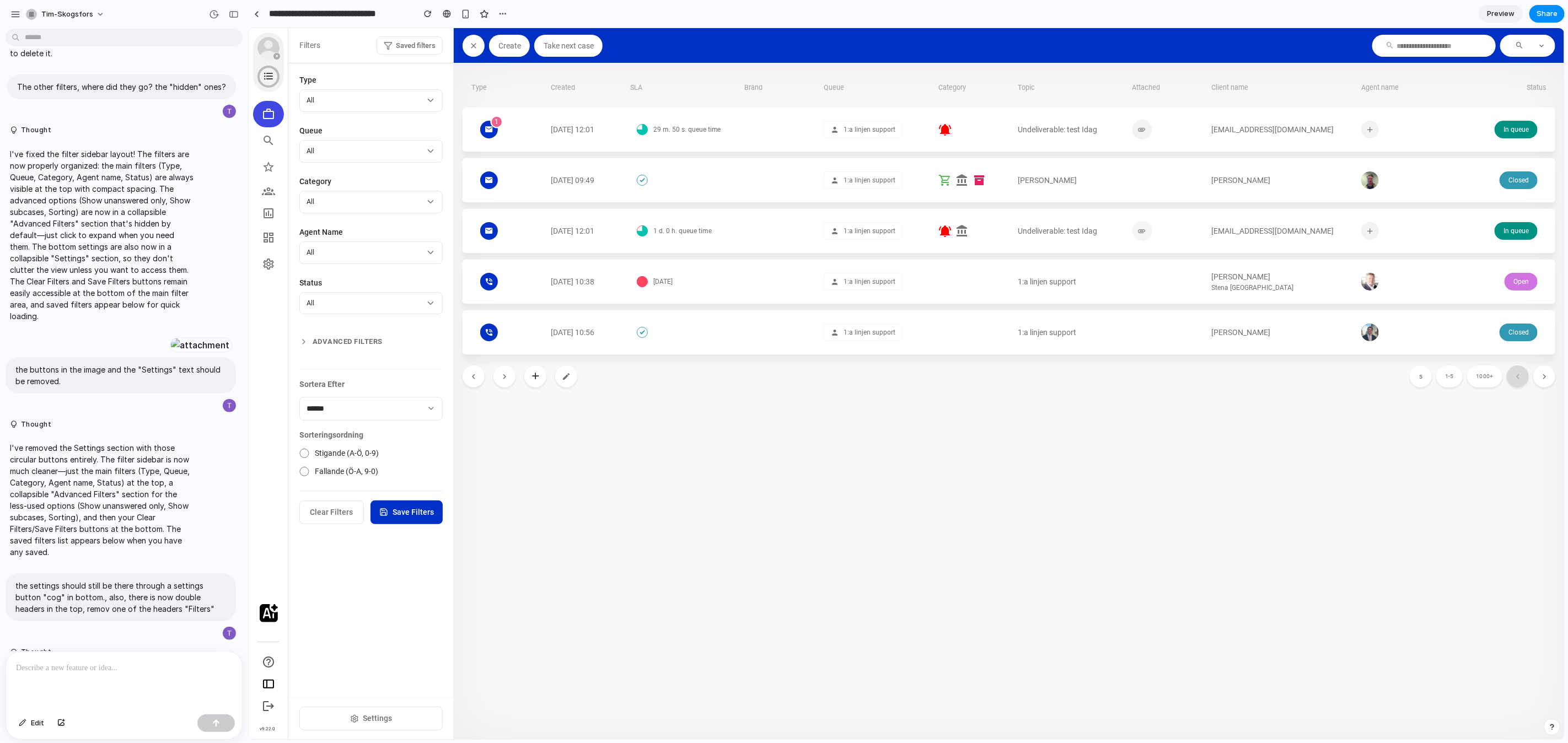
scroll to position [524, 0]
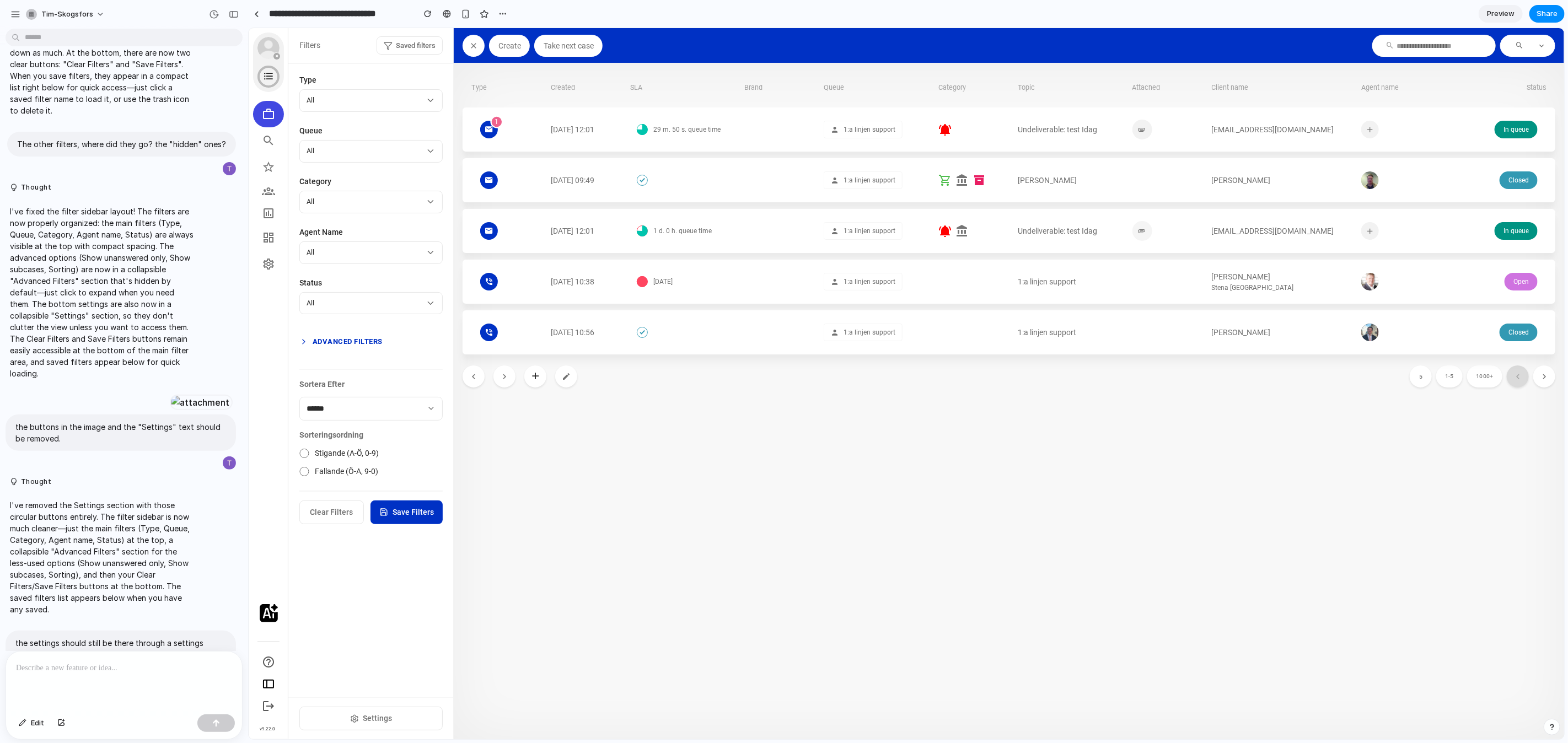
click at [349, 342] on button "Advanced Filters" at bounding box center [370, 340] width 143 height 19
click at [16, 14] on div "button" at bounding box center [15, 14] width 10 height 10
click at [16, 17] on div "button" at bounding box center [15, 14] width 10 height 10
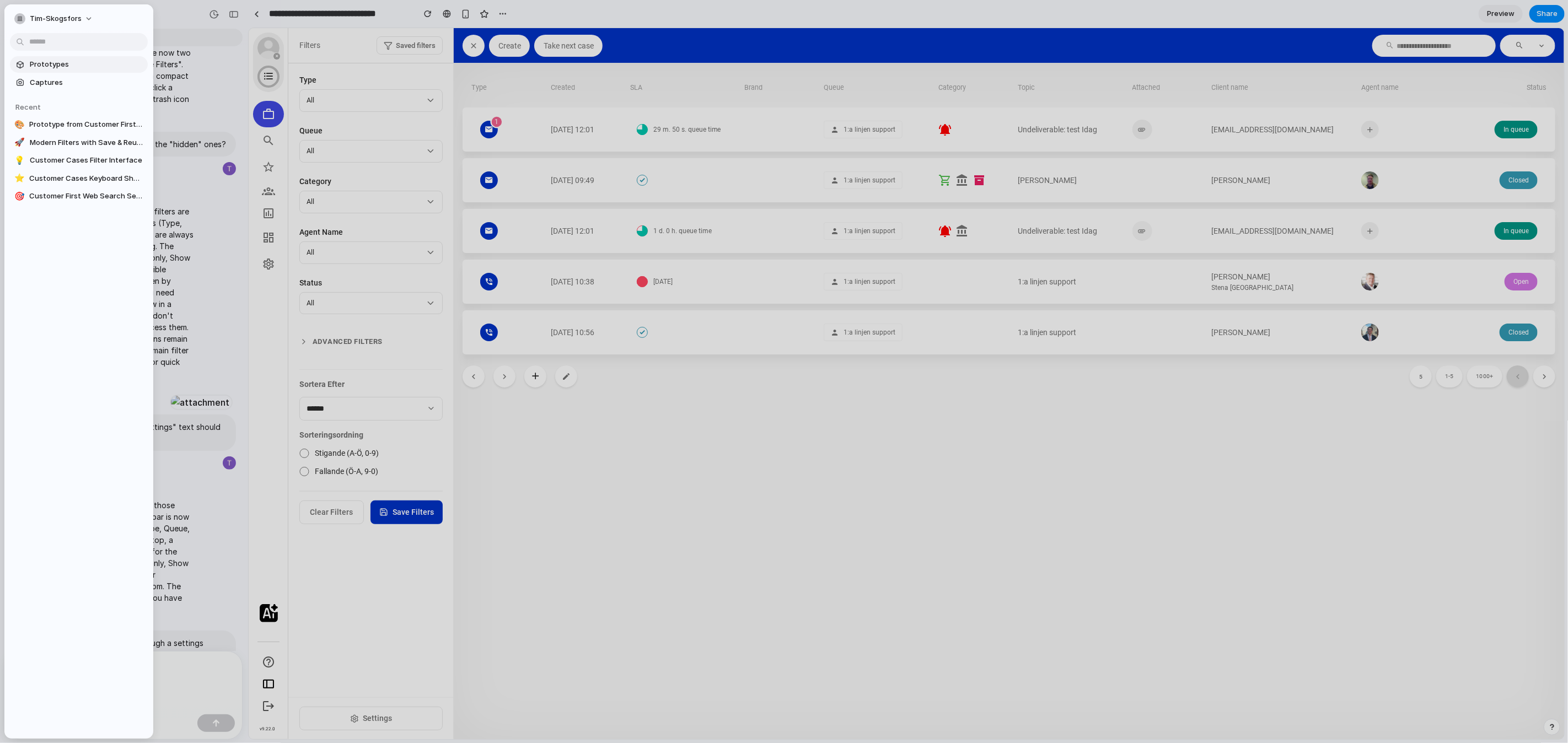
click at [44, 63] on span "Prototypes" at bounding box center [86, 64] width 113 height 11
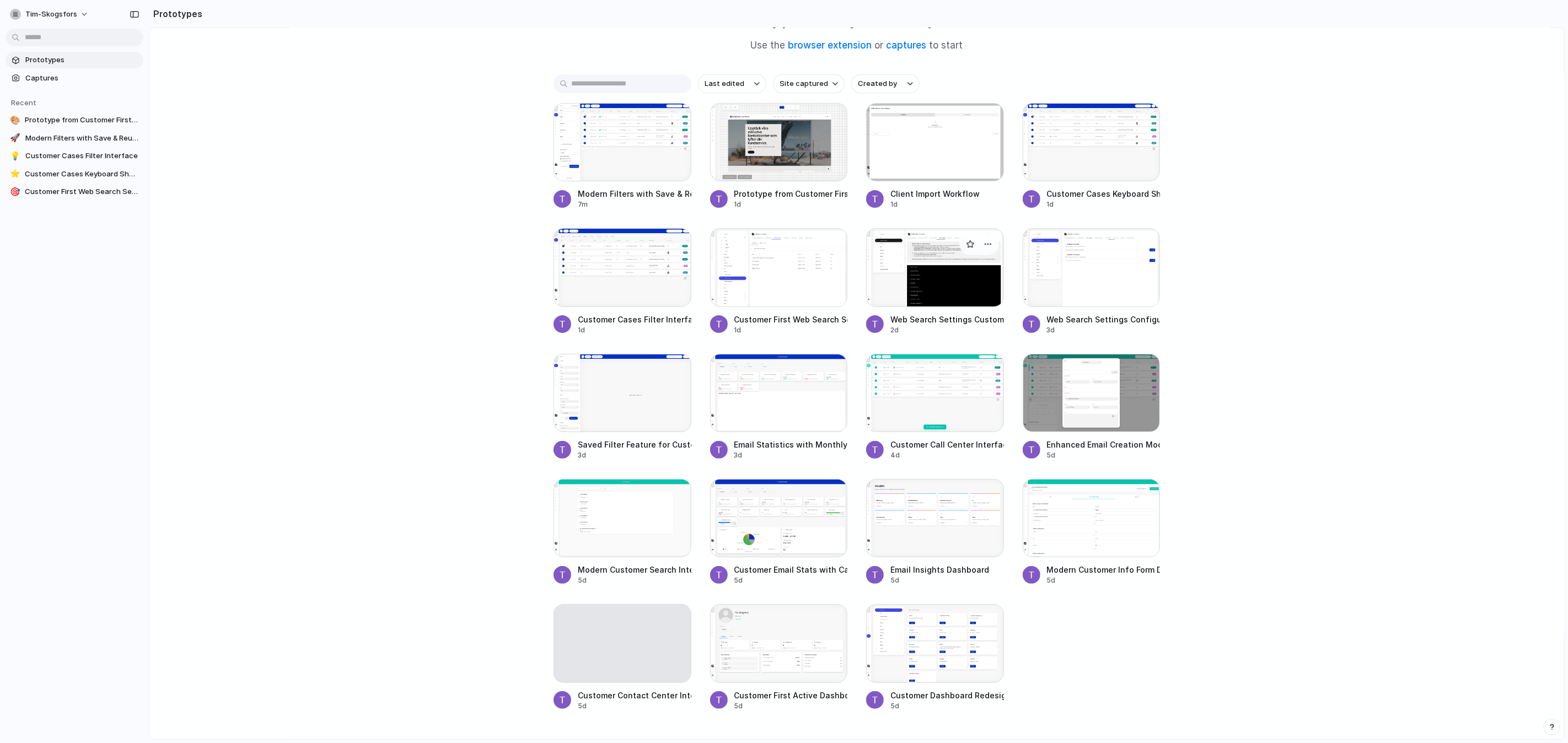
scroll to position [107, 0]
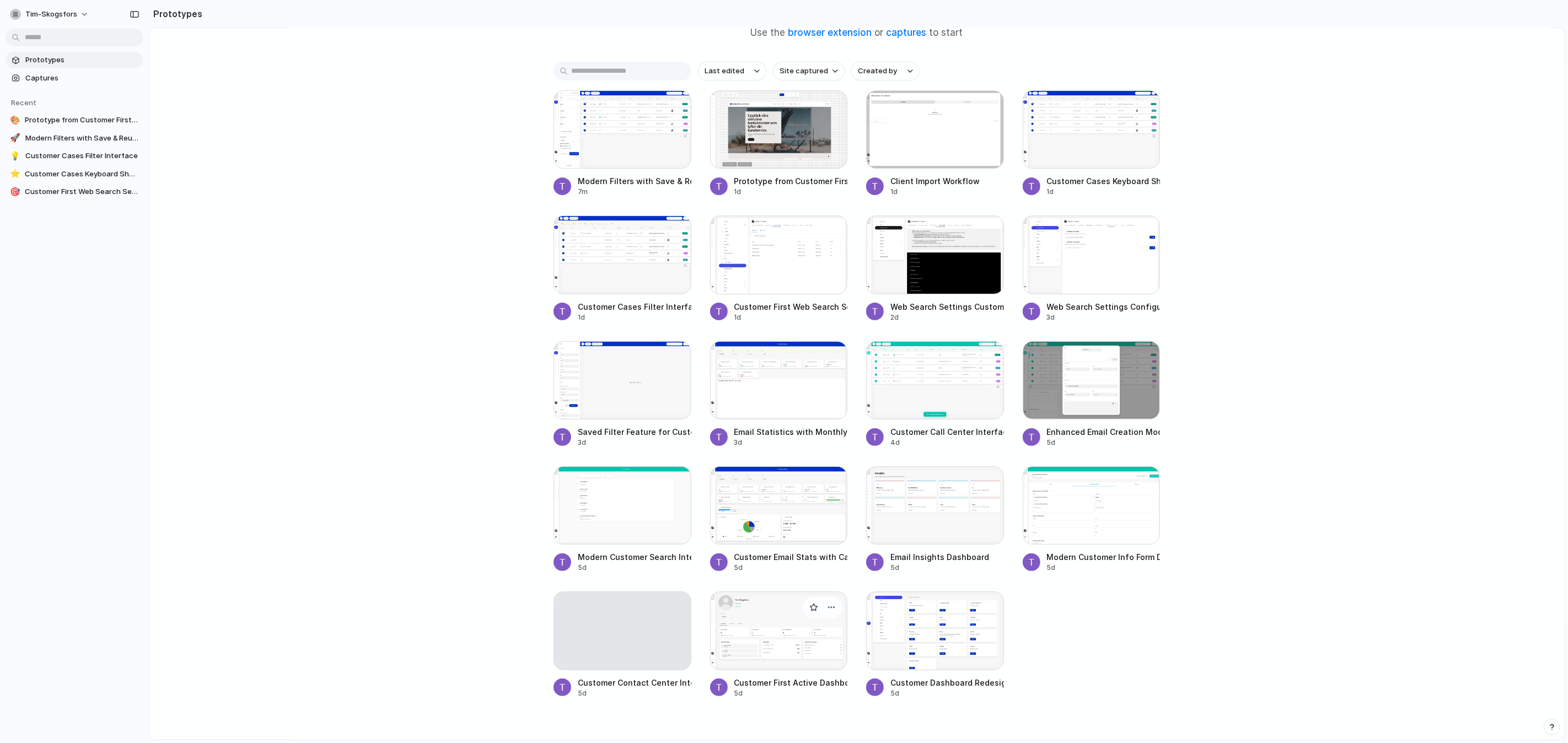
click at [771, 600] on div at bounding box center [779, 630] width 138 height 78
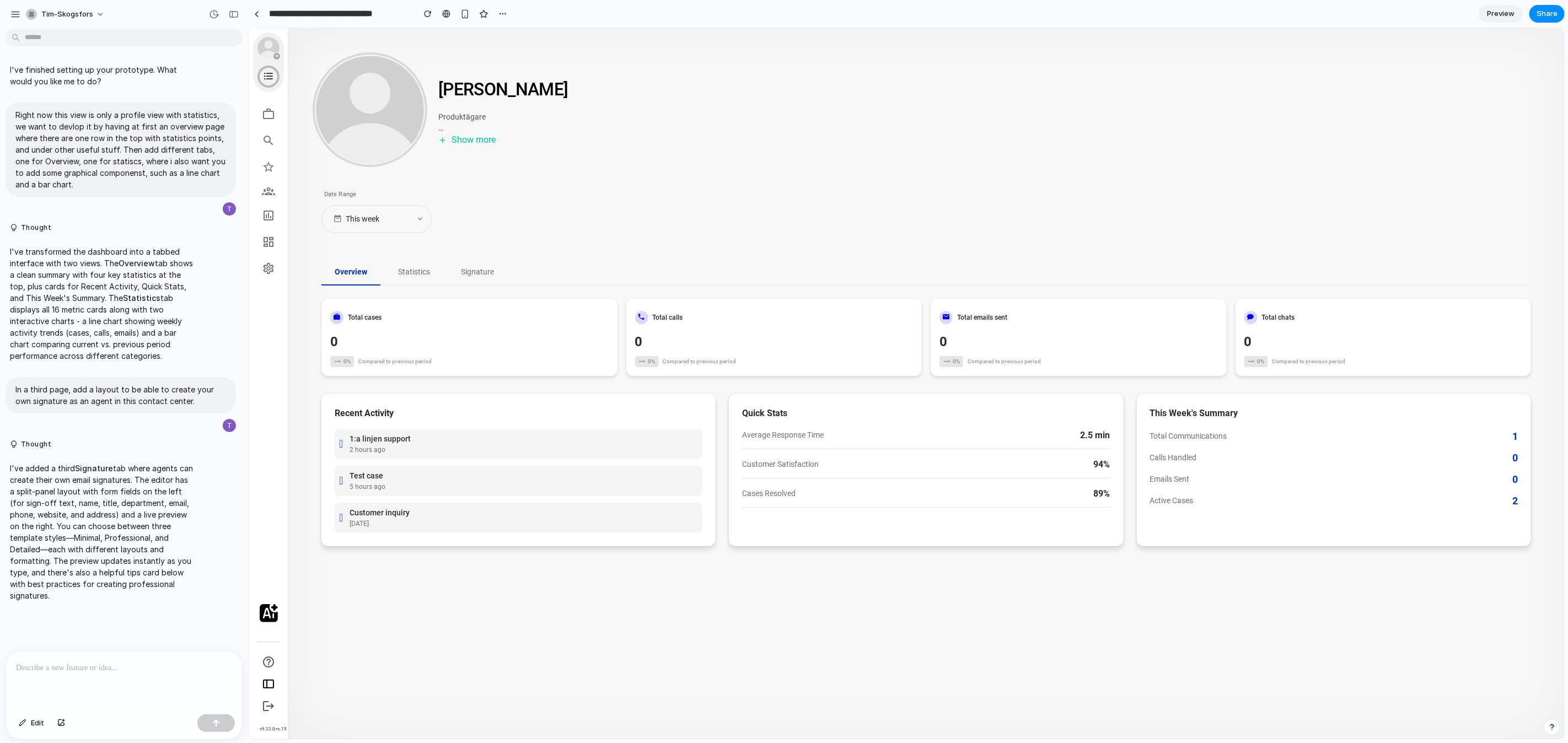
click at [417, 272] on button "Statistics" at bounding box center [413, 272] width 58 height 26
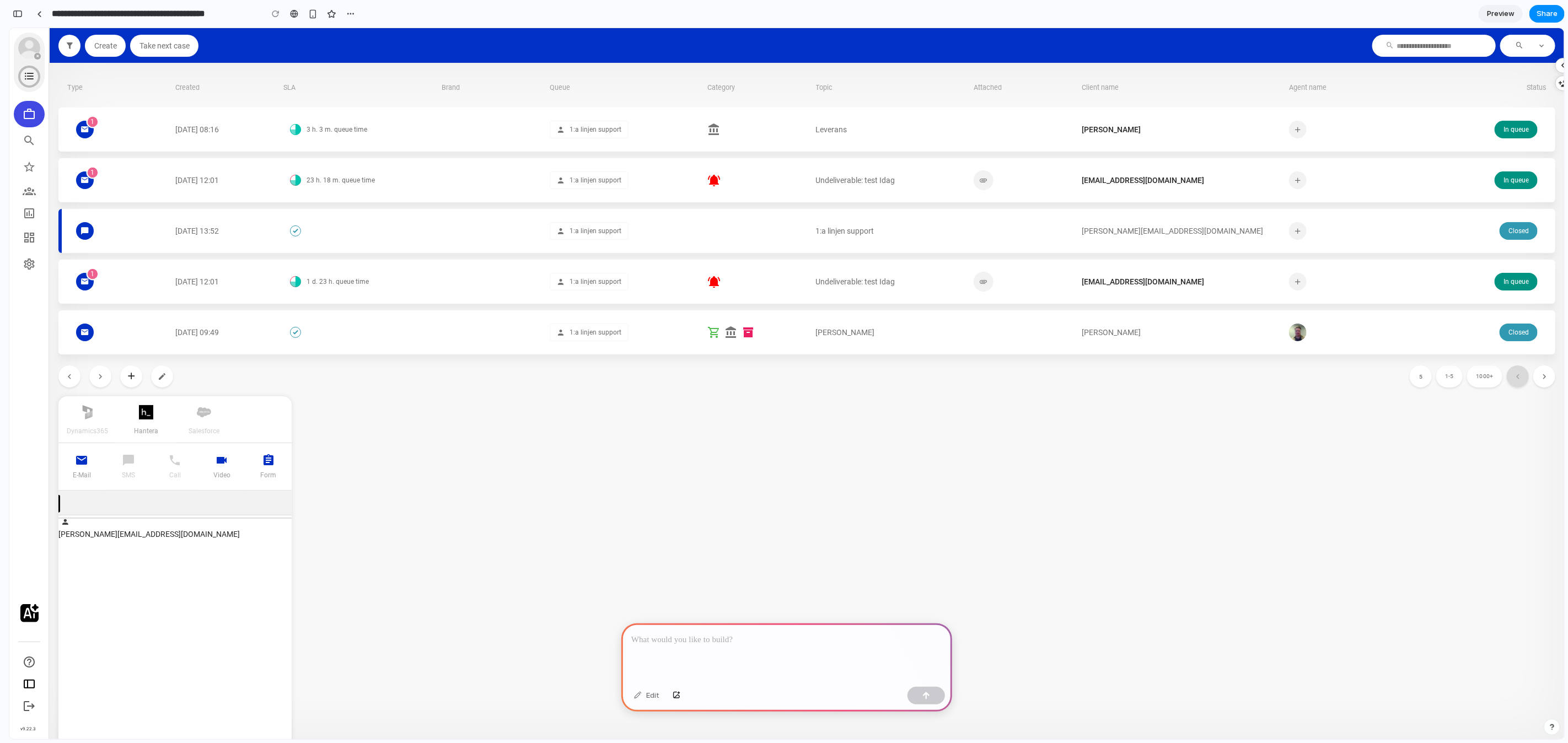
click at [793, 660] on div at bounding box center [787, 653] width 331 height 59
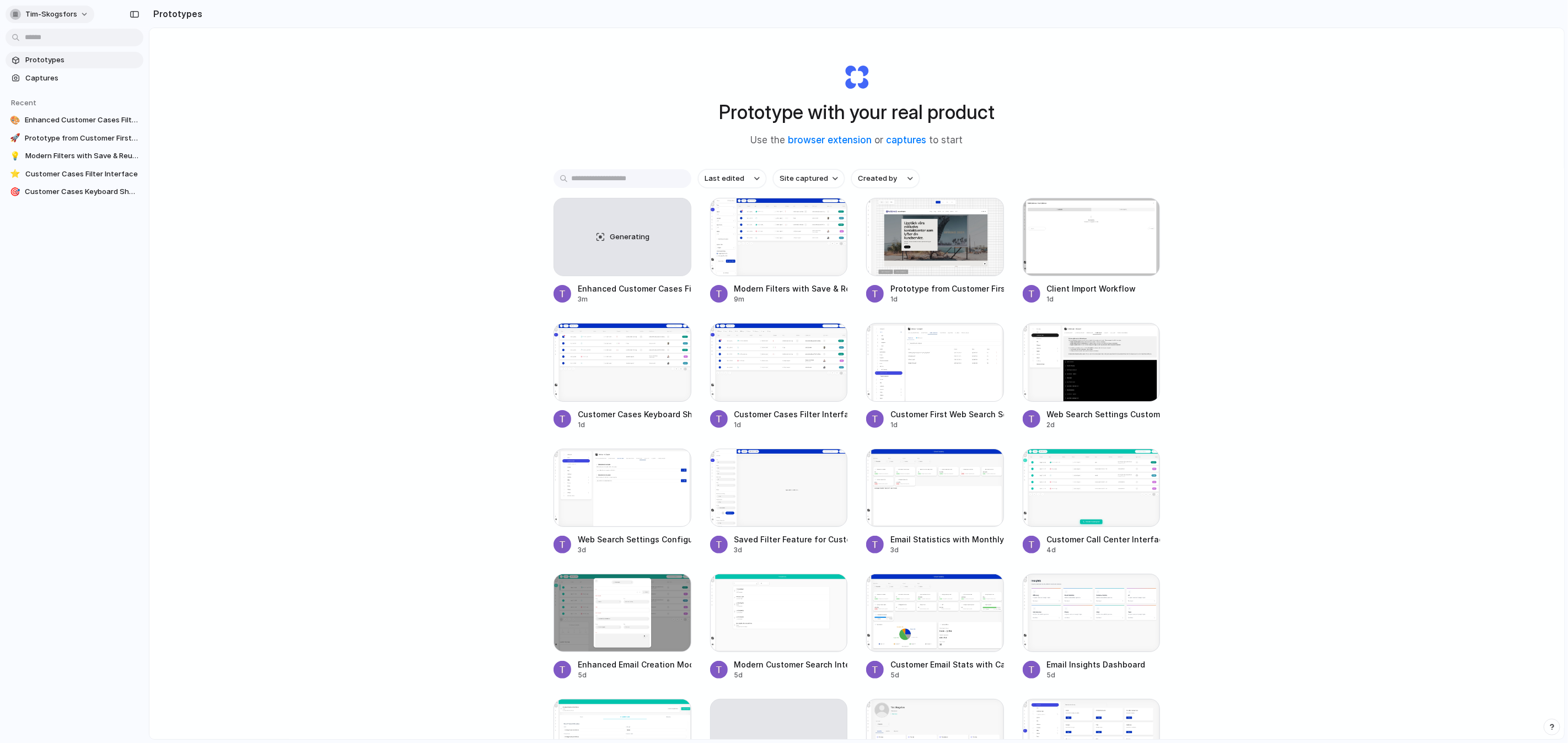
click at [14, 12] on div "button" at bounding box center [15, 14] width 11 height 11
click at [417, 73] on div "Settings Invite members Change theme Sign out" at bounding box center [784, 372] width 1568 height 743
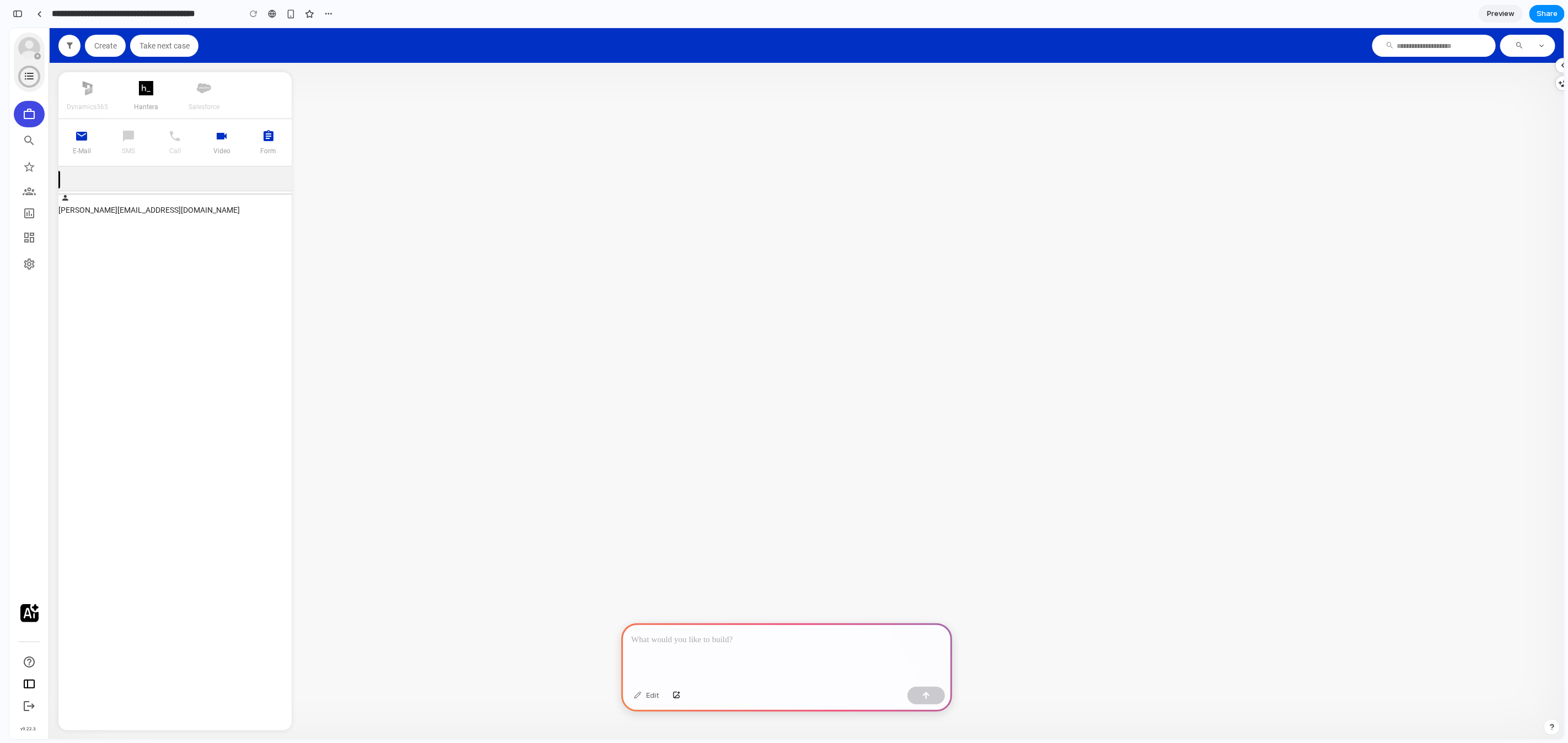
scroll to position [0, 10]
click at [70, 47] on icon "button" at bounding box center [69, 46] width 14 height 14
click at [1560, 65] on icon "button" at bounding box center [1564, 65] width 14 height 14
click at [859, 184] on section "dynamics365 hantera salesforce E-mail SMS Call Video Form tim.skogsfors@custome…" at bounding box center [807, 401] width 1497 height 658
click at [69, 49] on icon "button" at bounding box center [69, 46] width 14 height 14
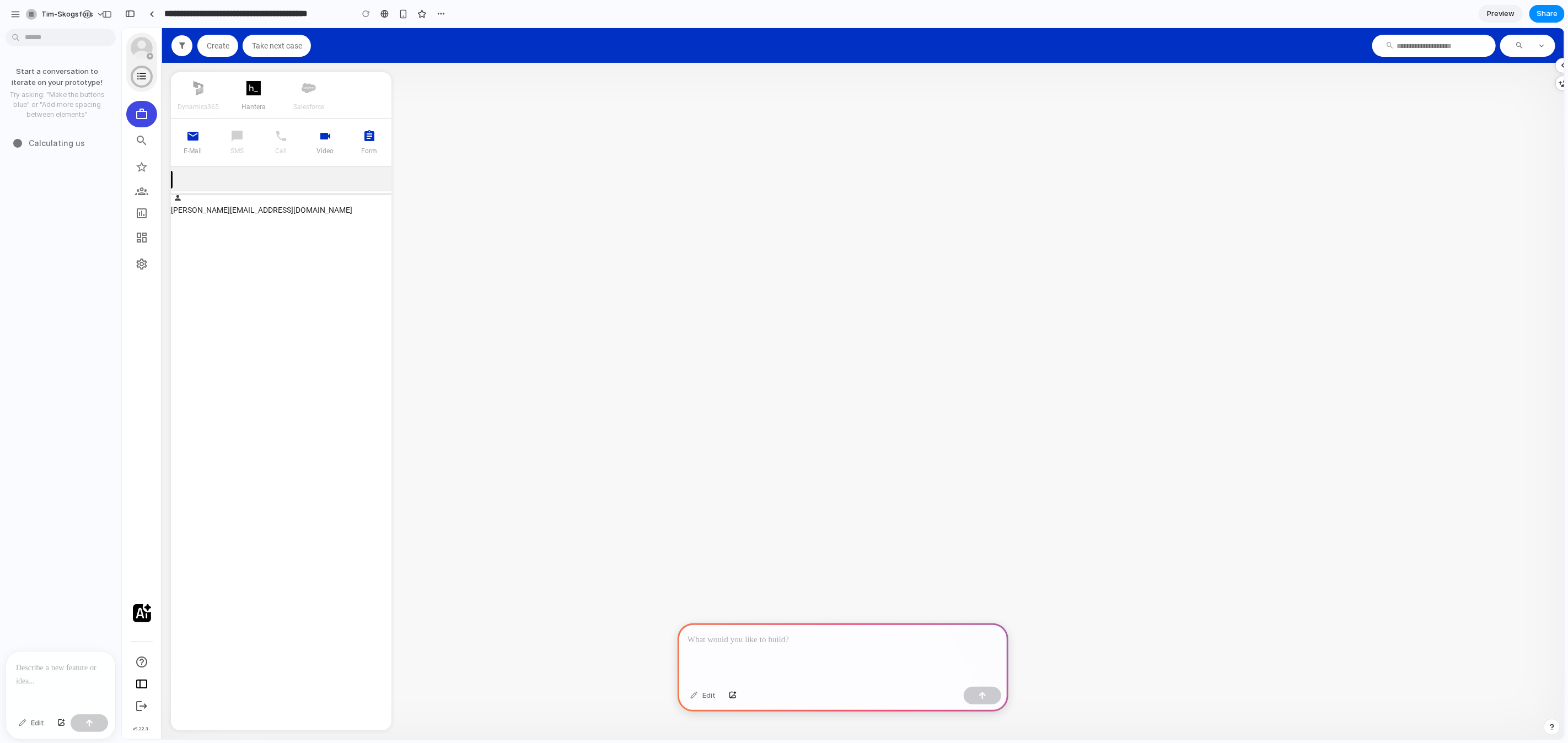
scroll to position [0, 0]
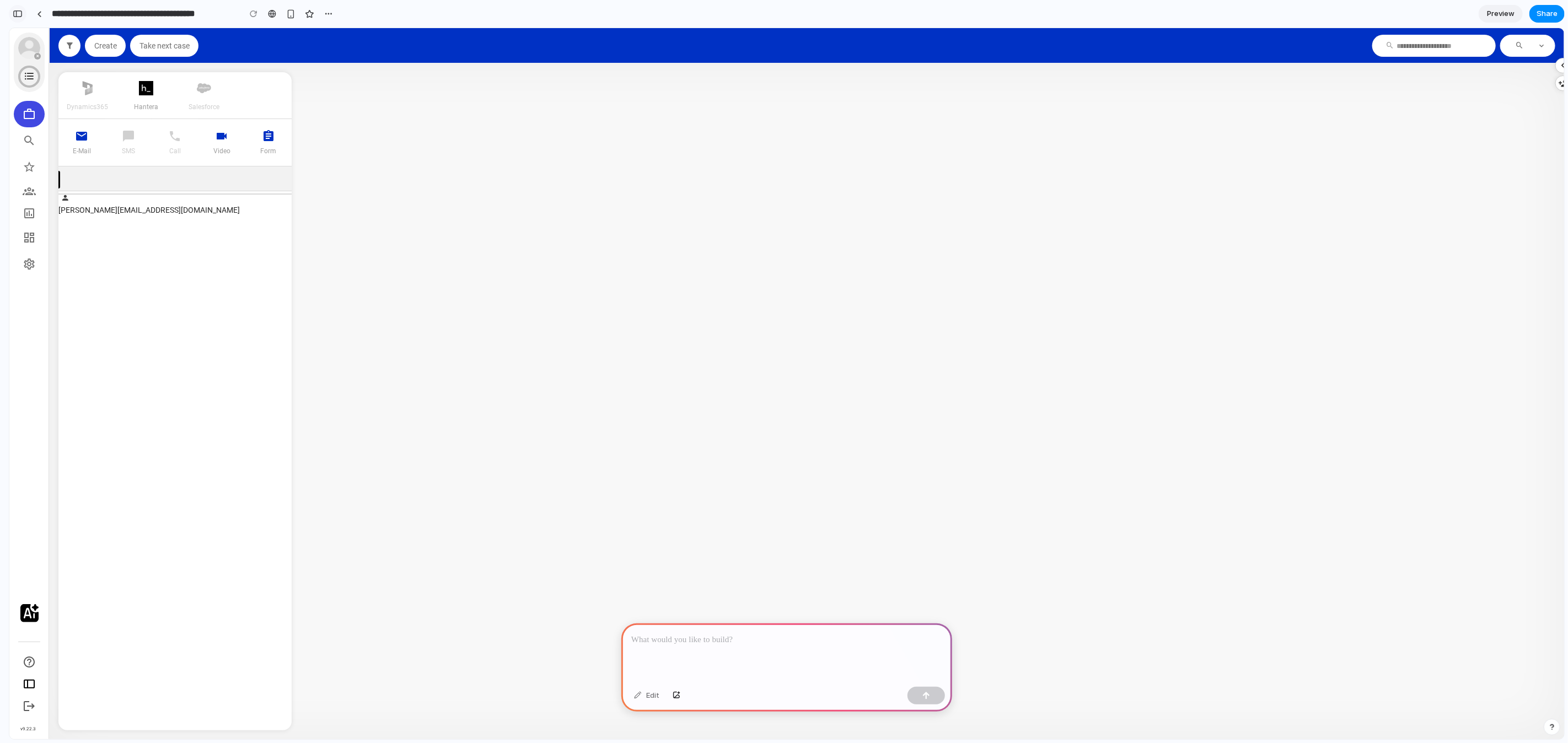
click at [19, 17] on div "button" at bounding box center [18, 14] width 10 height 8
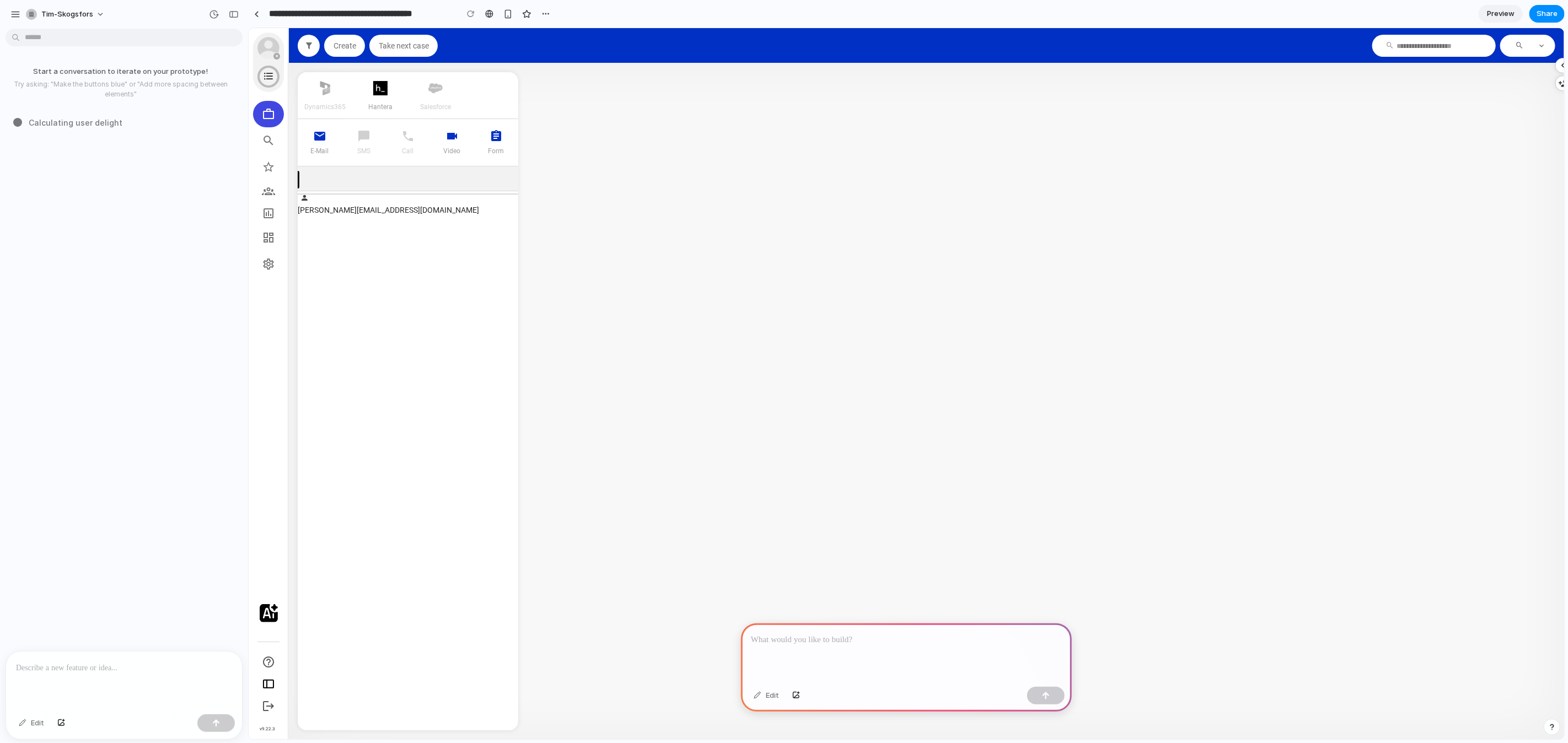
click at [130, 665] on p at bounding box center [124, 669] width 216 height 14
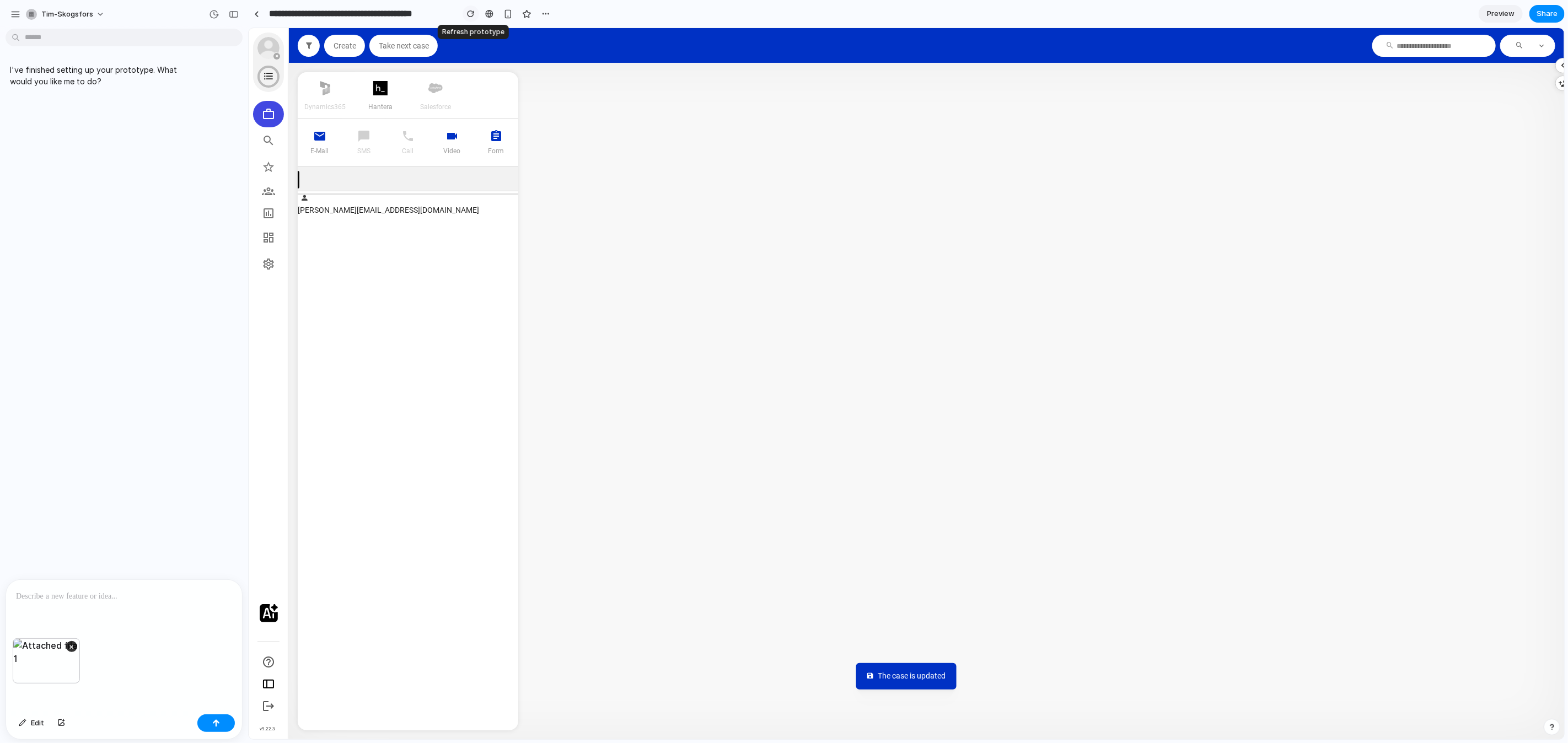
click at [467, 13] on div "button" at bounding box center [471, 14] width 8 height 8
click at [197, 602] on p at bounding box center [124, 597] width 216 height 14
click at [69, 646] on button "×" at bounding box center [71, 646] width 11 height 11
click at [86, 687] on div at bounding box center [124, 680] width 236 height 58
click at [207, 728] on button "button" at bounding box center [216, 723] width 37 height 18
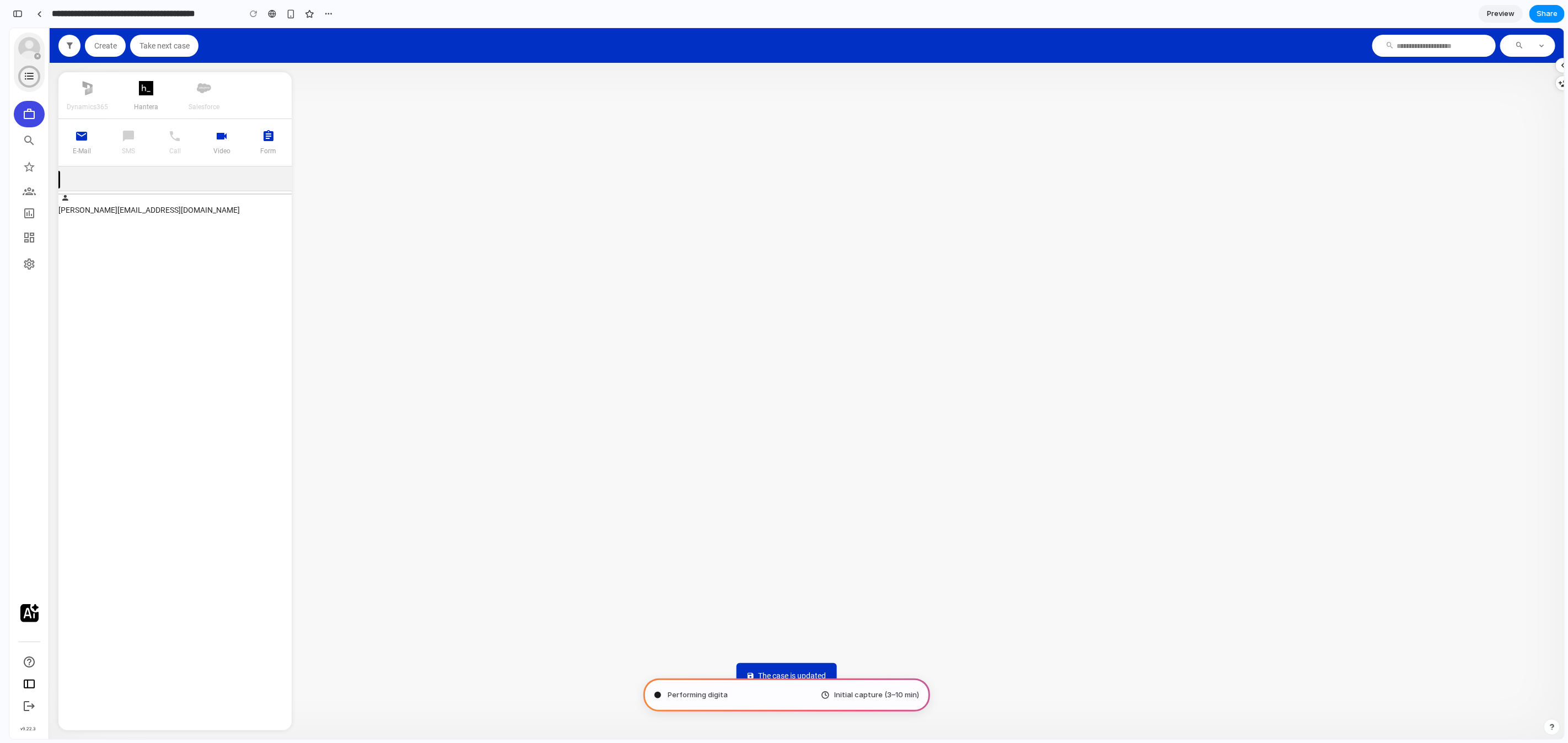
type input "**********"
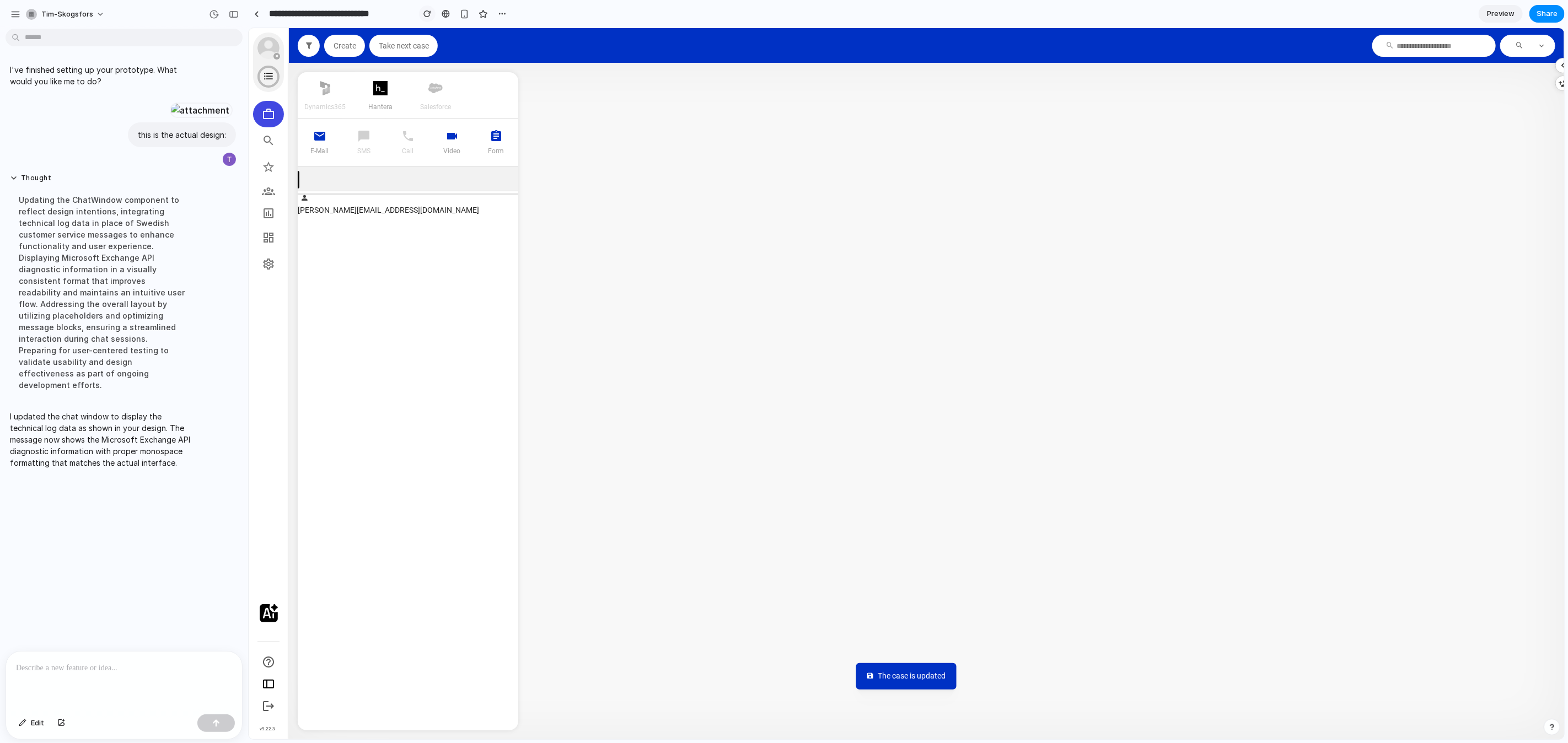
click at [427, 15] on div "button" at bounding box center [427, 14] width 8 height 8
click at [154, 652] on div at bounding box center [124, 680] width 236 height 58
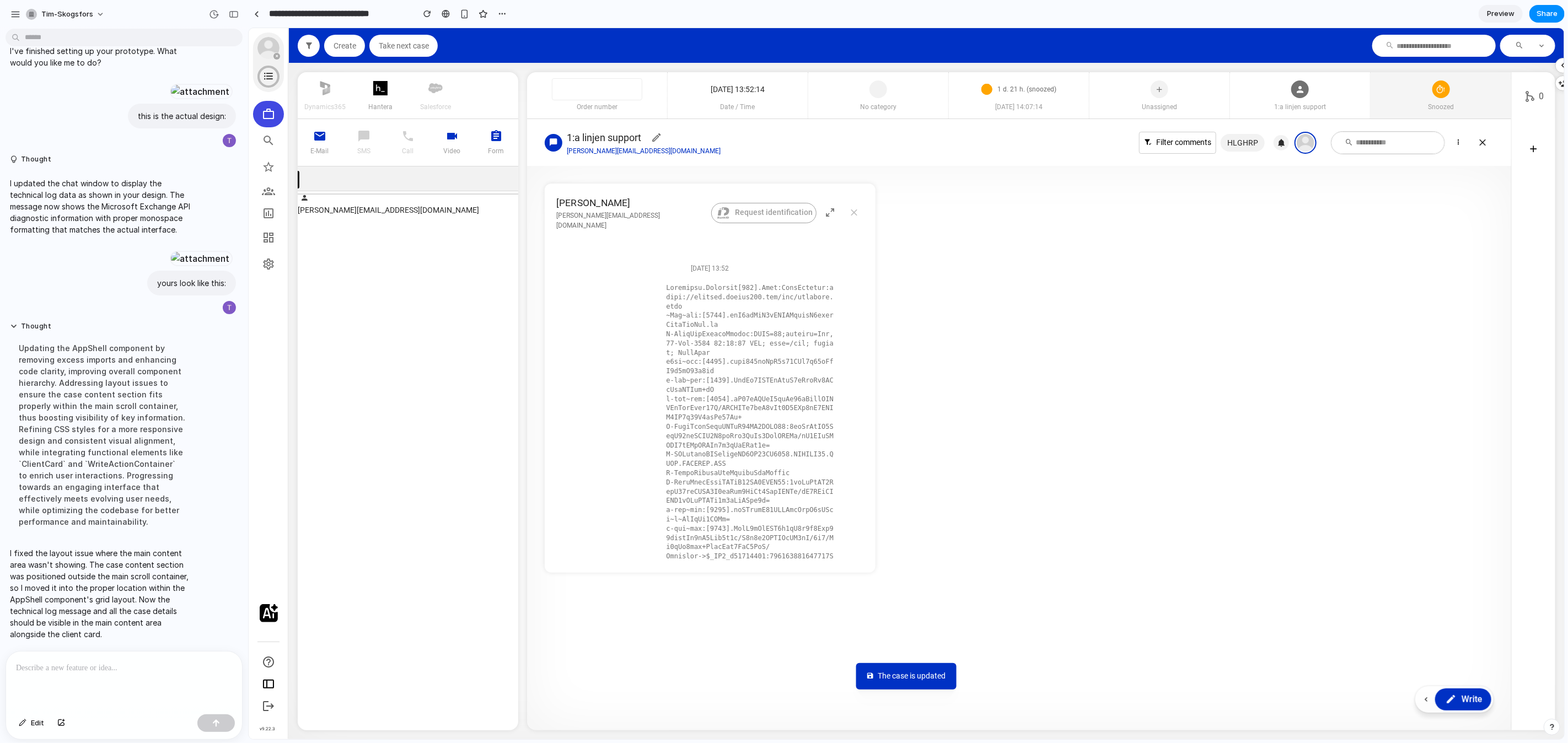
click at [1411, 107] on span "Snoozed" at bounding box center [1440, 107] width 141 height 10
